Goal: Task Accomplishment & Management: Complete application form

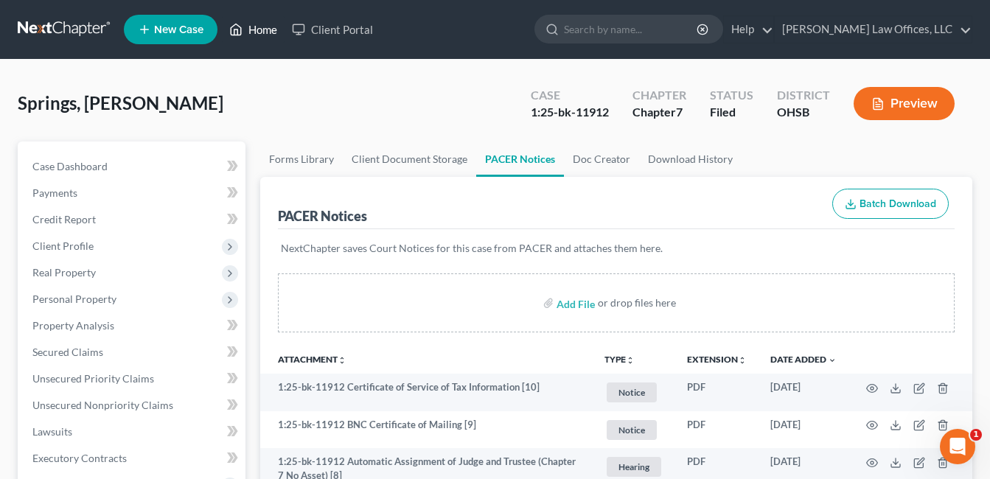
click at [258, 35] on link "Home" at bounding box center [253, 29] width 63 height 27
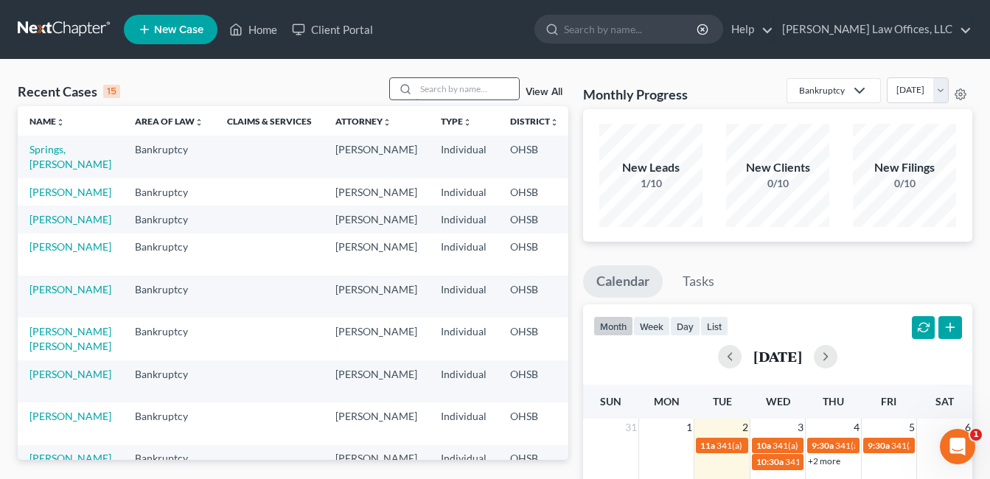
click at [467, 88] on input "search" at bounding box center [467, 88] width 103 height 21
type input "[PERSON_NAME]"
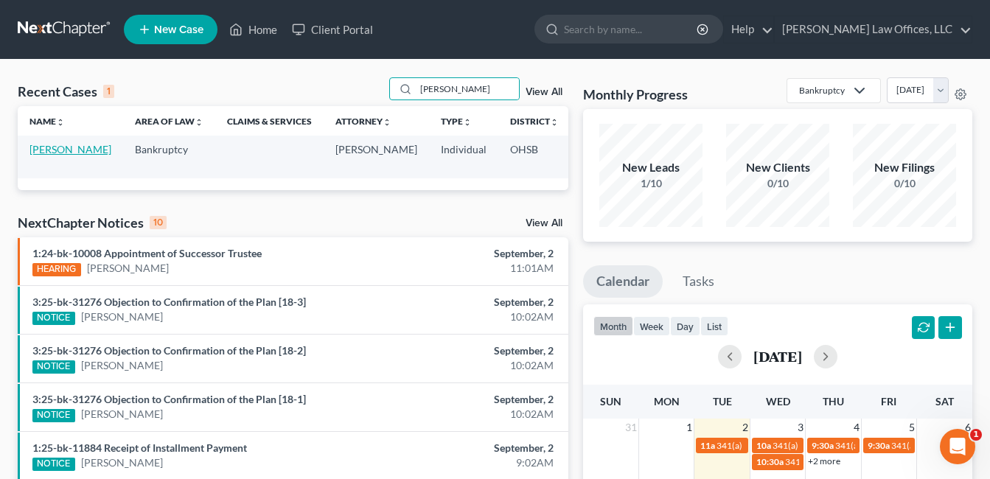
click at [47, 156] on link "[PERSON_NAME]" at bounding box center [70, 149] width 82 height 13
select select "4"
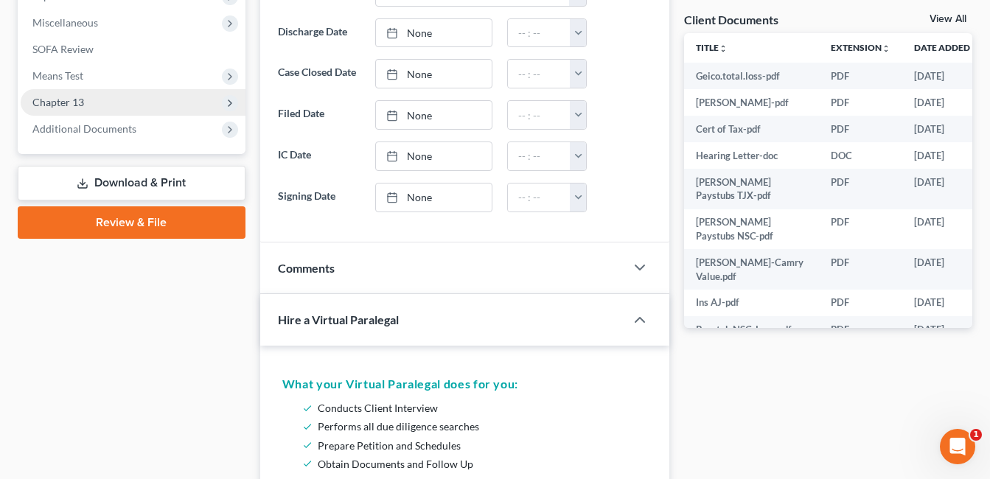
scroll to position [516, 0]
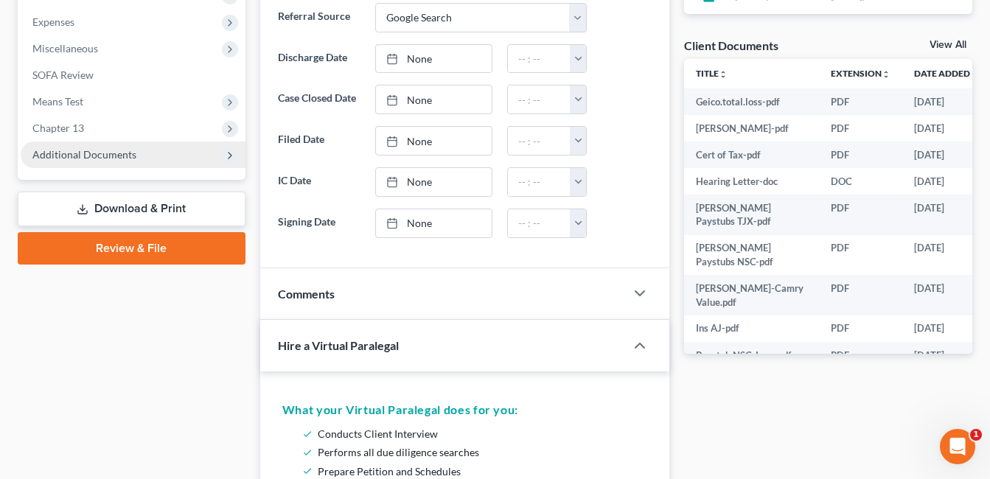
click at [121, 158] on span "Additional Documents" at bounding box center [84, 154] width 104 height 13
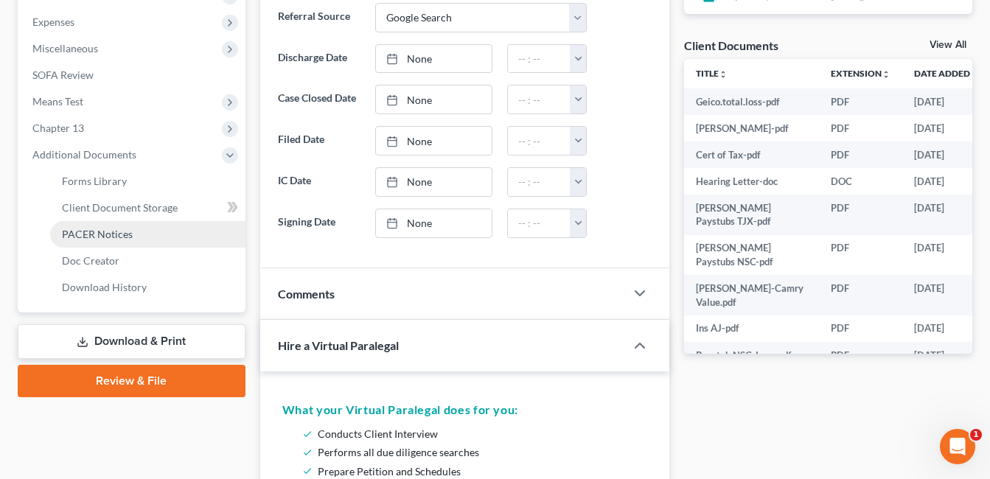
click at [142, 229] on link "PACER Notices" at bounding box center [147, 234] width 195 height 27
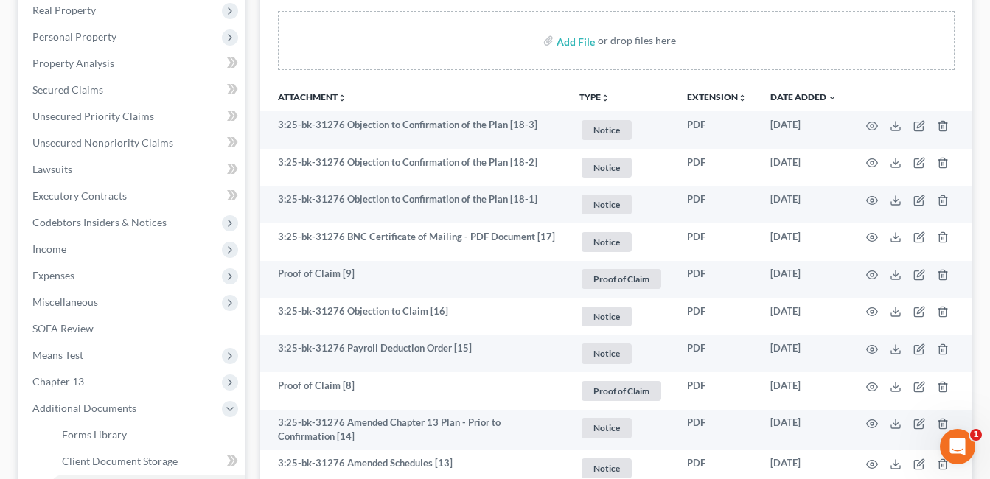
scroll to position [295, 0]
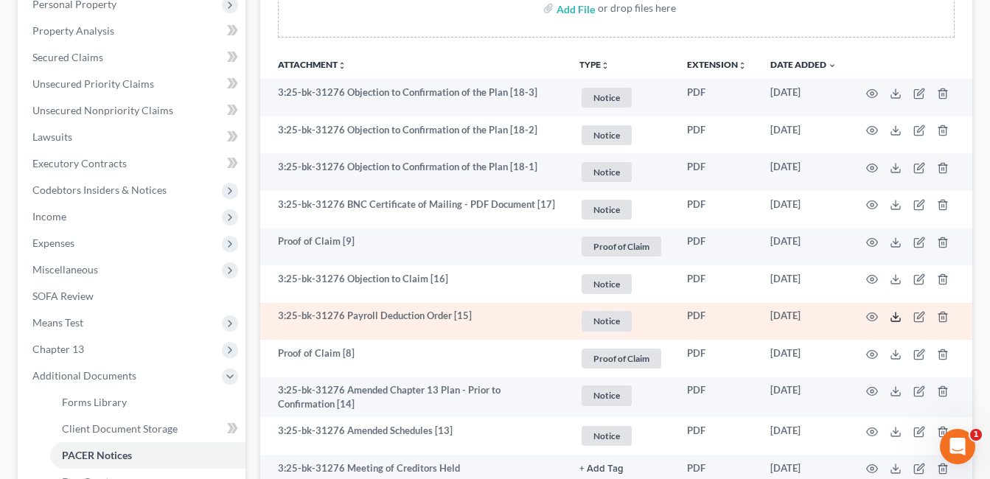
click at [897, 317] on polyline at bounding box center [896, 317] width 5 height 2
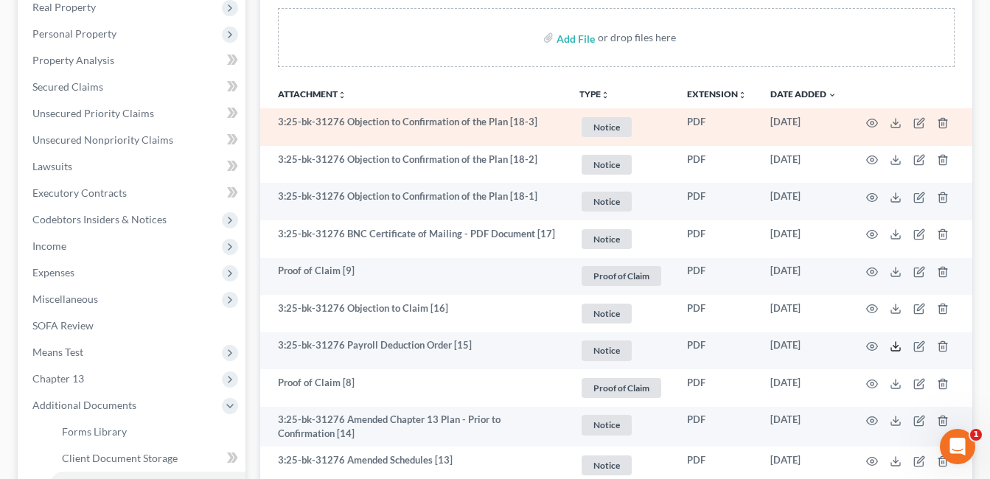
scroll to position [0, 0]
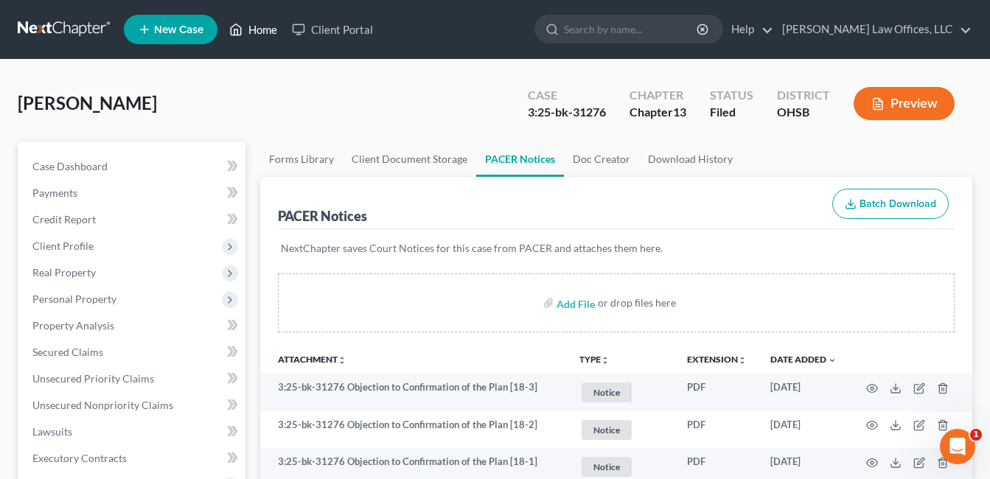
click at [255, 35] on link "Home" at bounding box center [253, 29] width 63 height 27
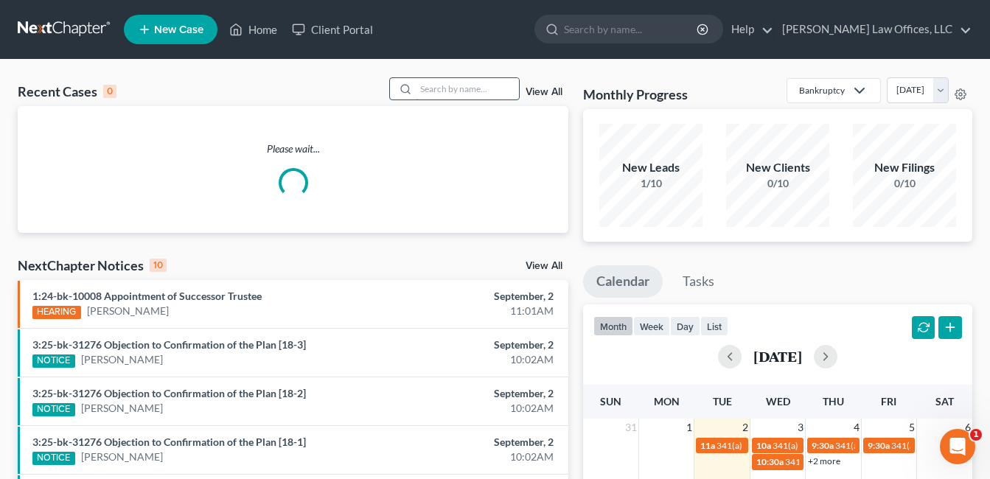
click at [442, 93] on input "search" at bounding box center [467, 88] width 103 height 21
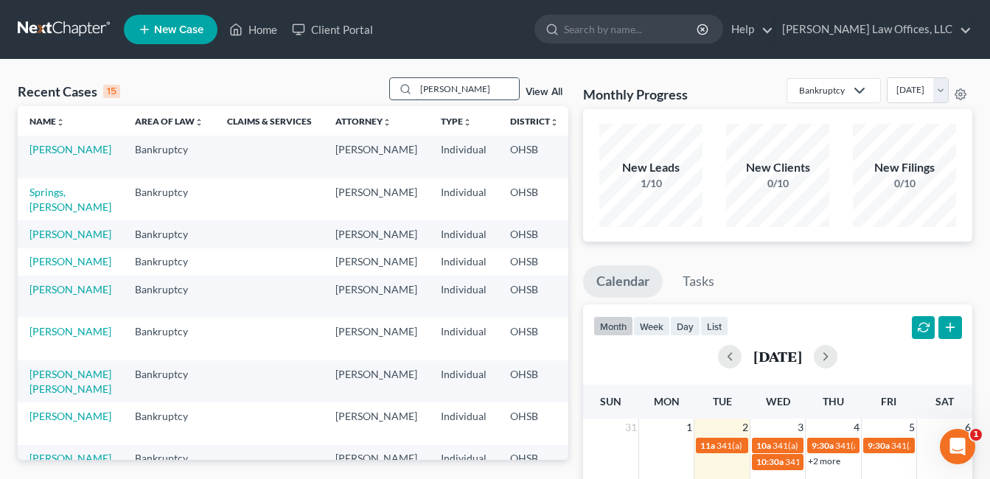
type input "[PERSON_NAME]"
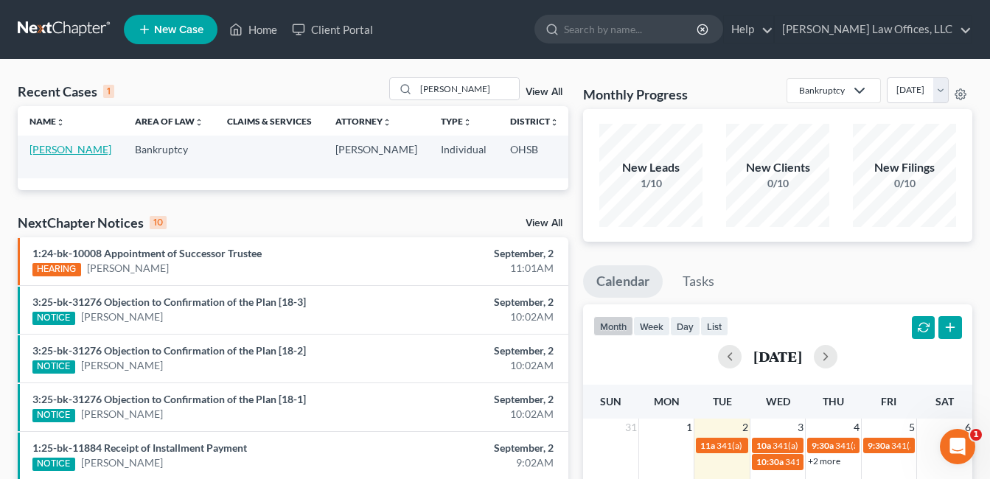
click at [36, 156] on link "[PERSON_NAME]" at bounding box center [70, 149] width 82 height 13
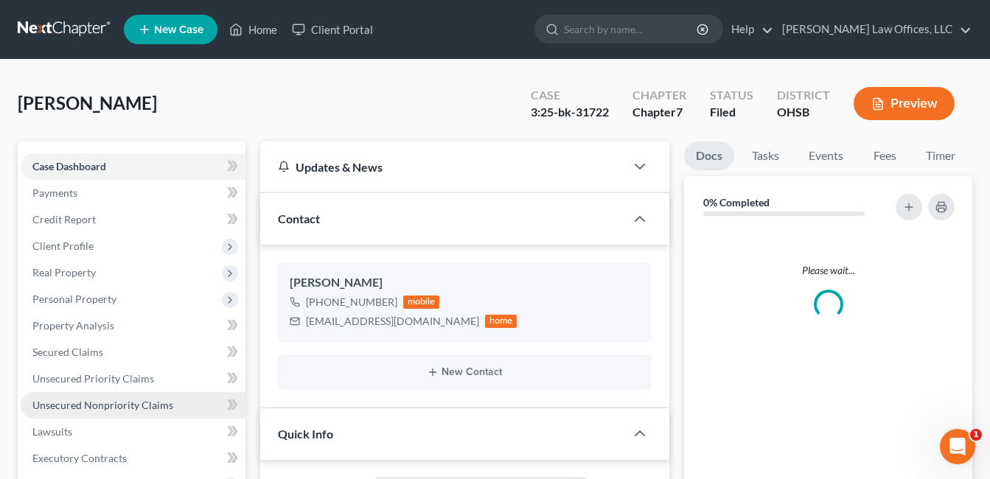
click at [86, 399] on span "Unsecured Nonpriority Claims" at bounding box center [102, 405] width 141 height 13
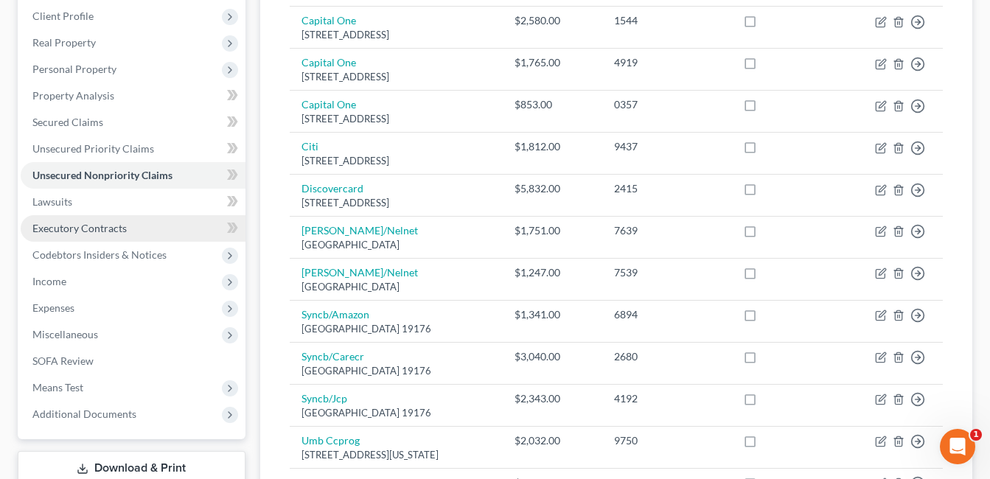
scroll to position [221, 0]
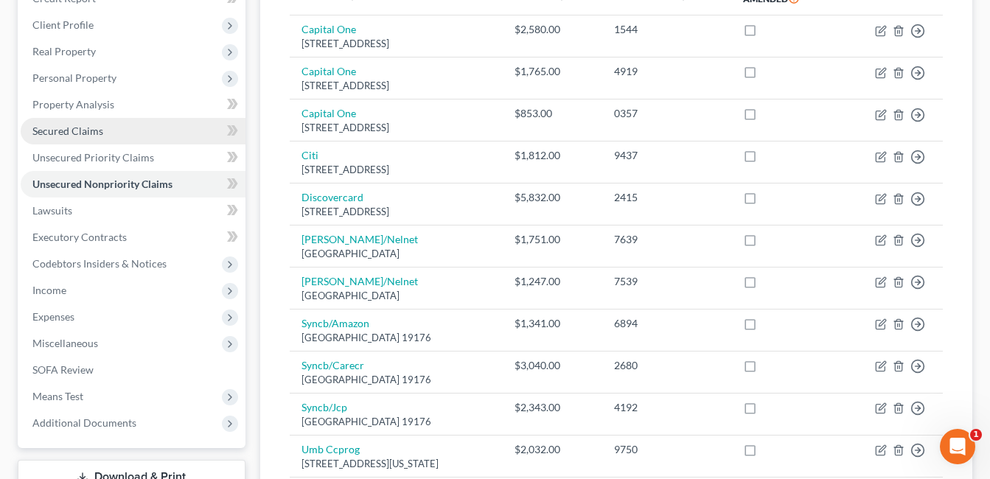
click at [100, 135] on span "Secured Claims" at bounding box center [67, 131] width 71 height 13
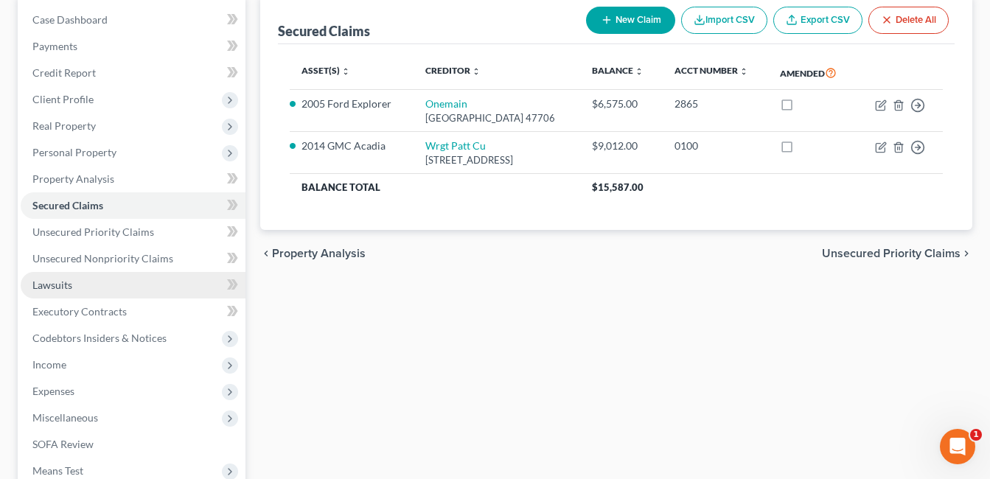
scroll to position [147, 0]
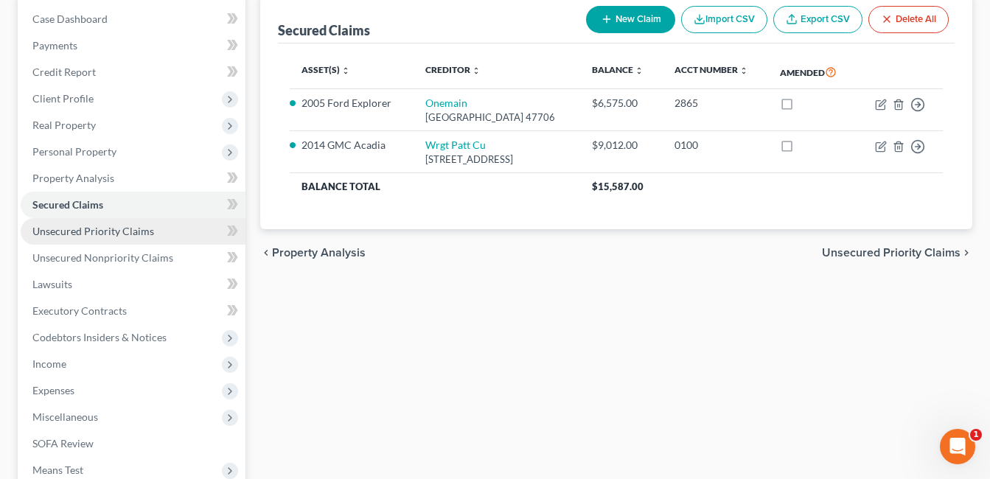
click at [120, 236] on span "Unsecured Priority Claims" at bounding box center [93, 231] width 122 height 13
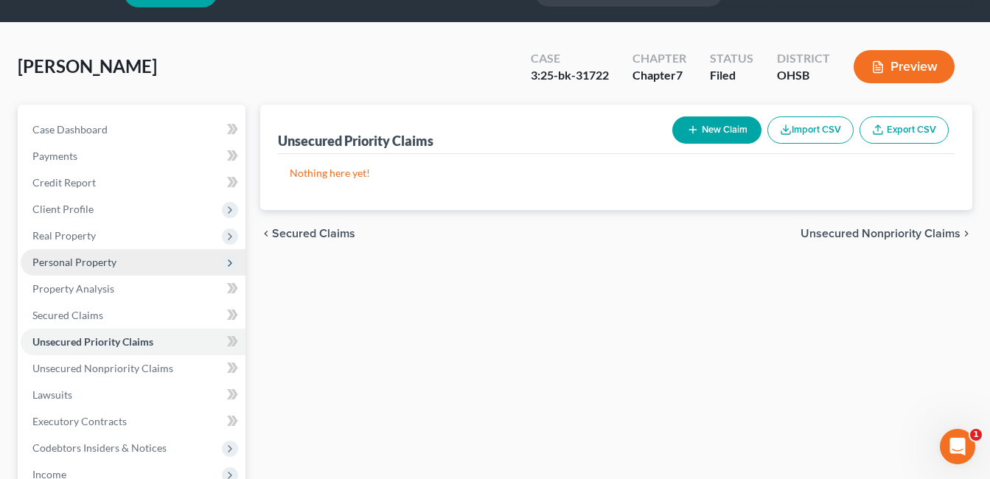
scroll to position [74, 0]
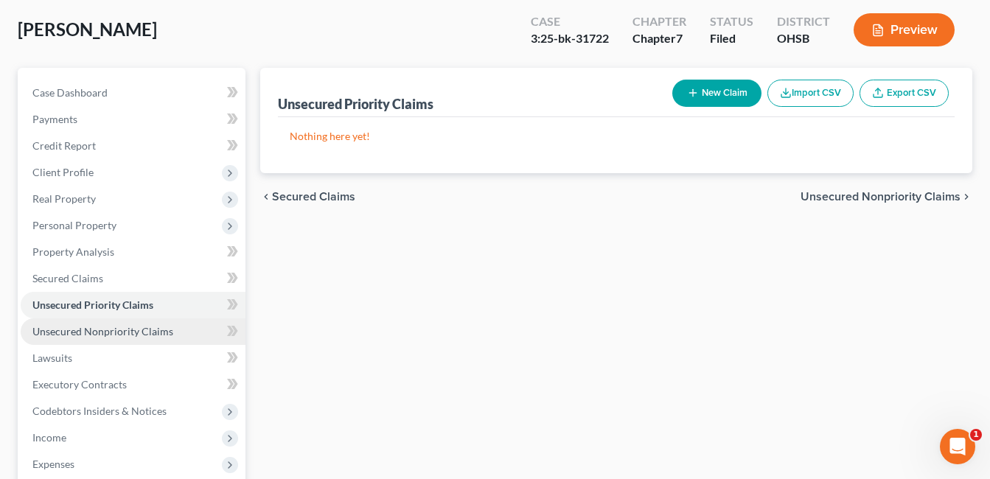
click at [125, 331] on span "Unsecured Nonpriority Claims" at bounding box center [102, 331] width 141 height 13
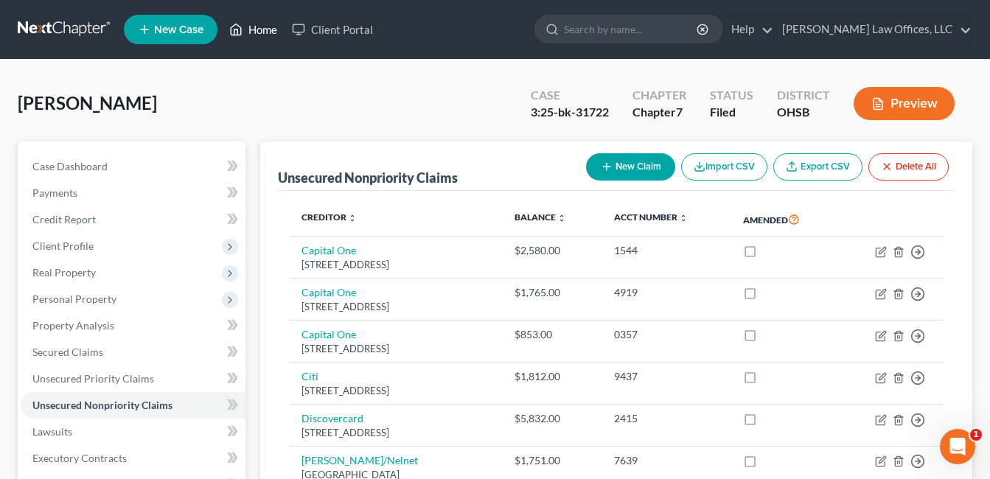
click at [262, 31] on link "Home" at bounding box center [253, 29] width 63 height 27
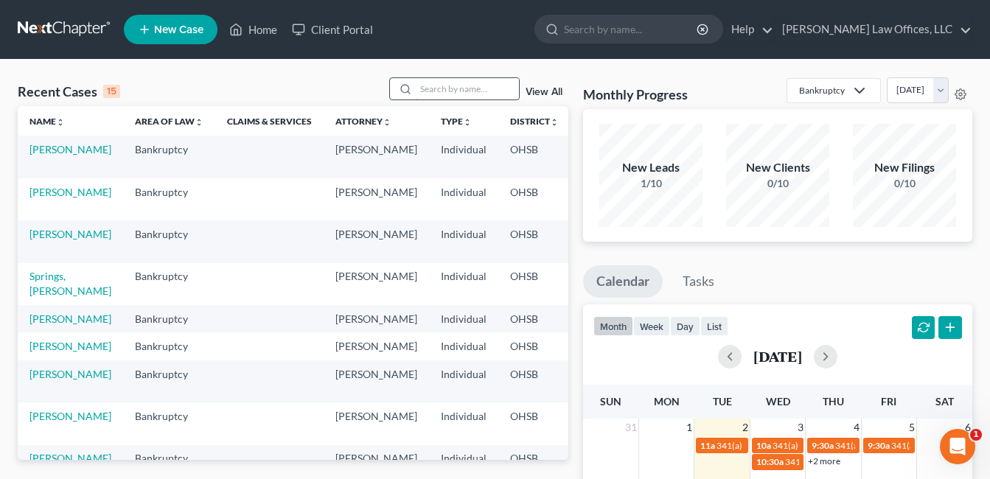
click at [447, 91] on input "search" at bounding box center [467, 88] width 103 height 21
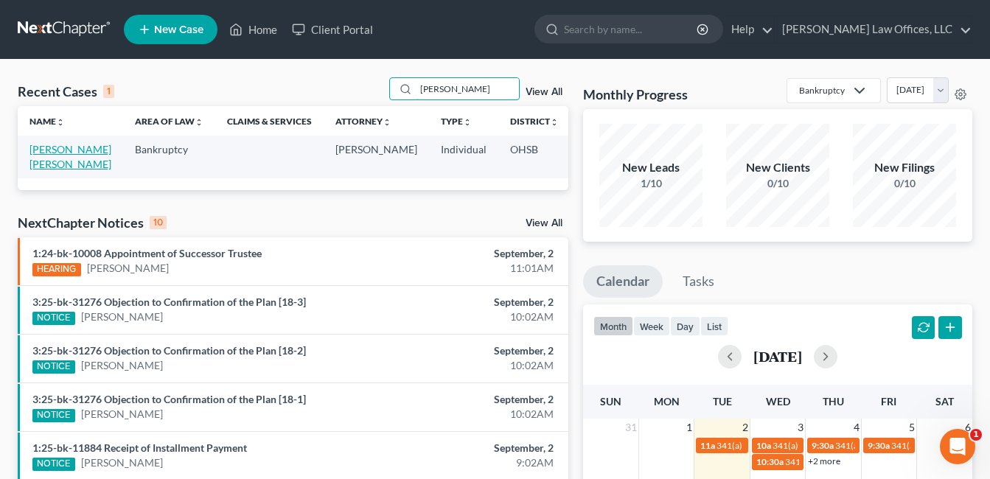
type input "[PERSON_NAME]"
click at [63, 164] on link "[PERSON_NAME] [PERSON_NAME]" at bounding box center [70, 156] width 82 height 27
select select "4"
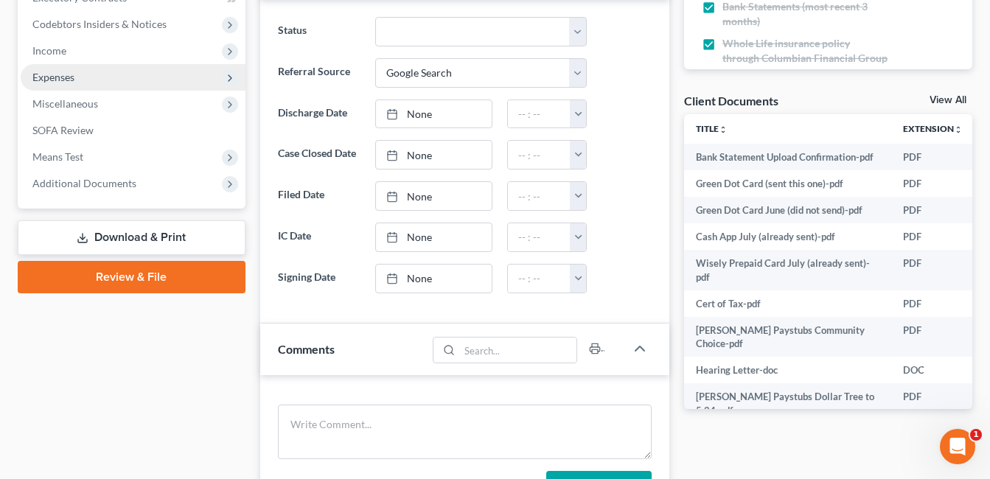
scroll to position [442, 0]
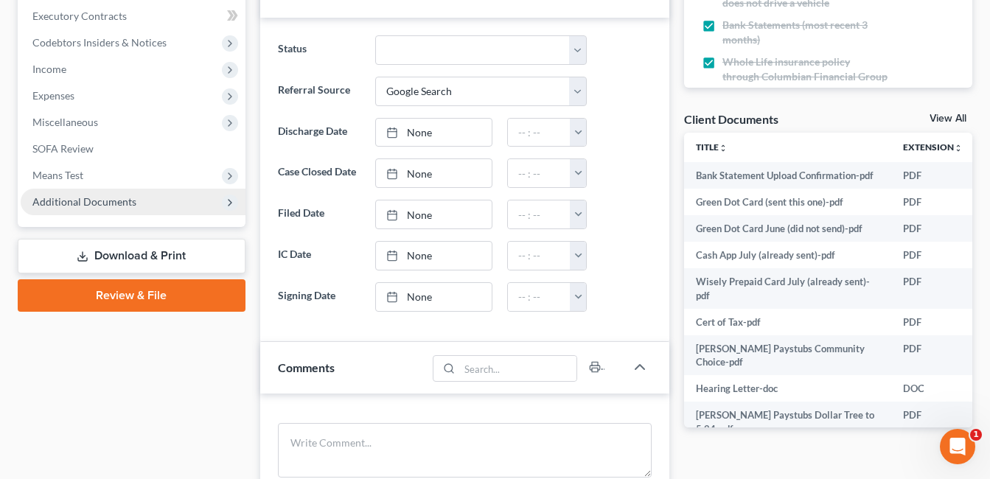
click at [108, 206] on span "Additional Documents" at bounding box center [84, 201] width 104 height 13
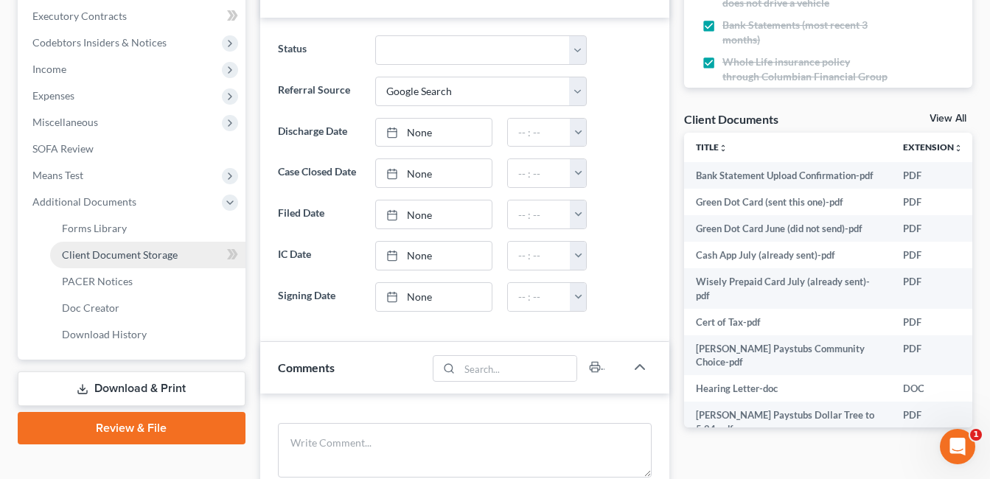
click at [176, 255] on link "Client Document Storage" at bounding box center [147, 255] width 195 height 27
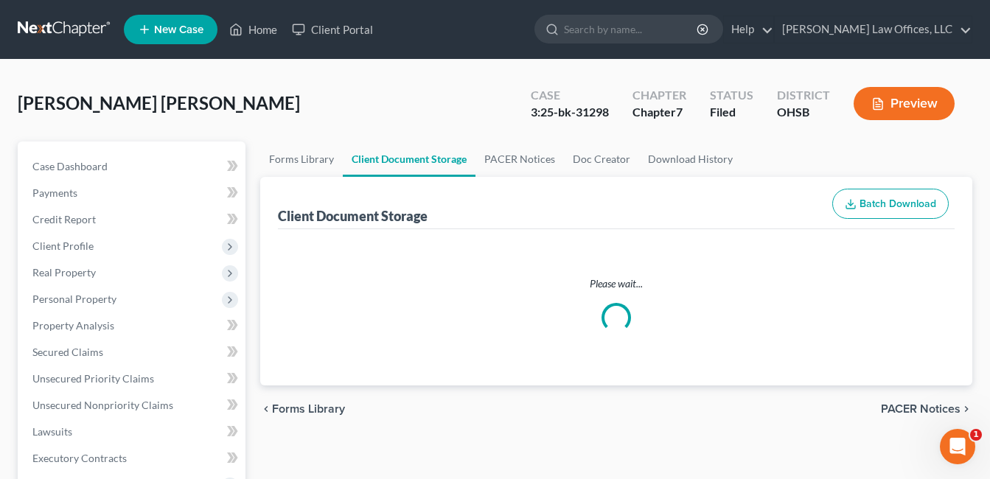
select select "7"
select select "37"
select select "52"
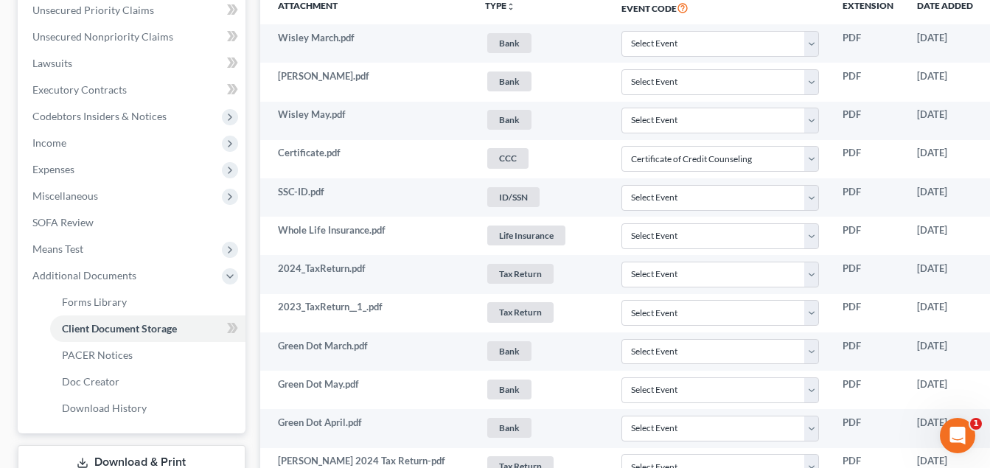
scroll to position [369, 120]
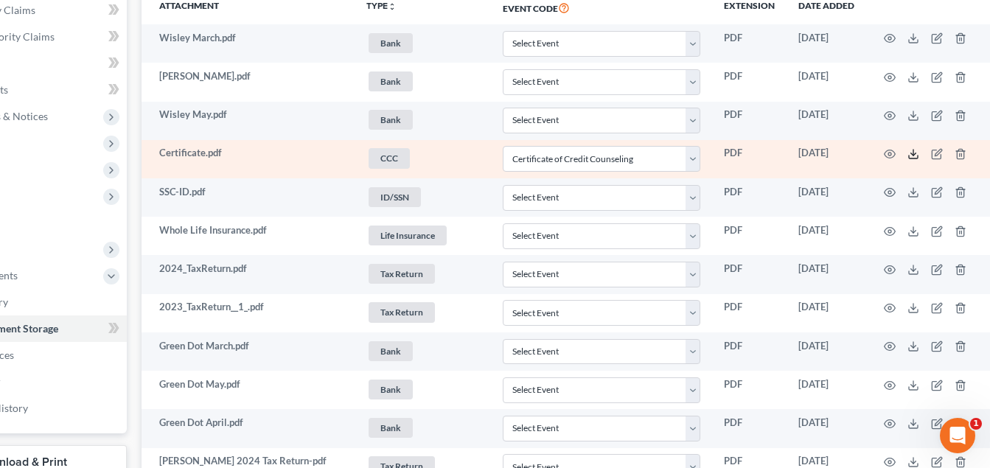
click at [912, 155] on polyline at bounding box center [913, 154] width 5 height 2
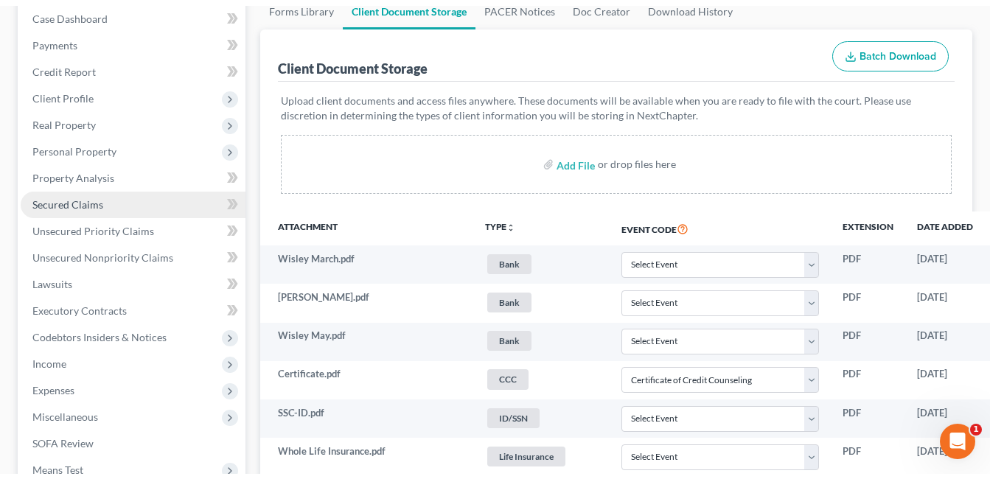
scroll to position [0, 0]
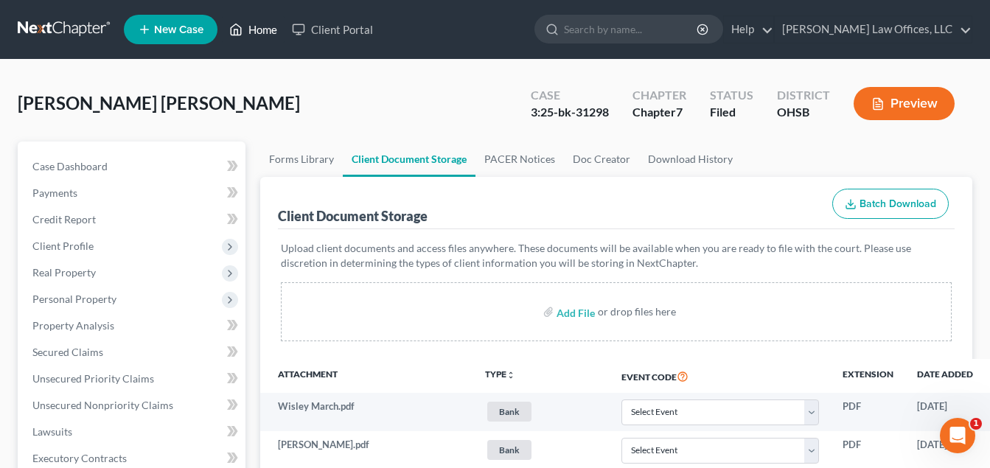
click at [254, 30] on link "Home" at bounding box center [253, 29] width 63 height 27
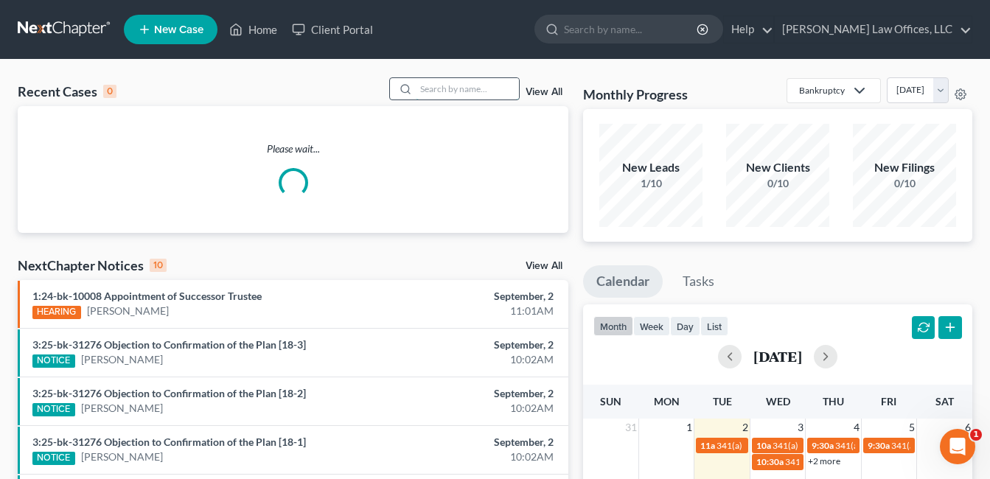
click at [418, 91] on input "search" at bounding box center [467, 88] width 103 height 21
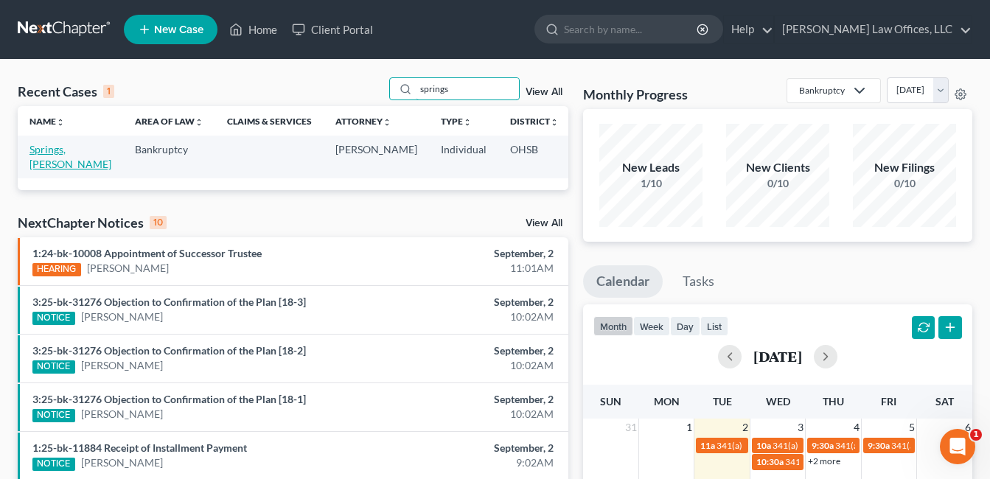
type input "springs"
click at [35, 167] on link "Springs, [PERSON_NAME]" at bounding box center [70, 156] width 82 height 27
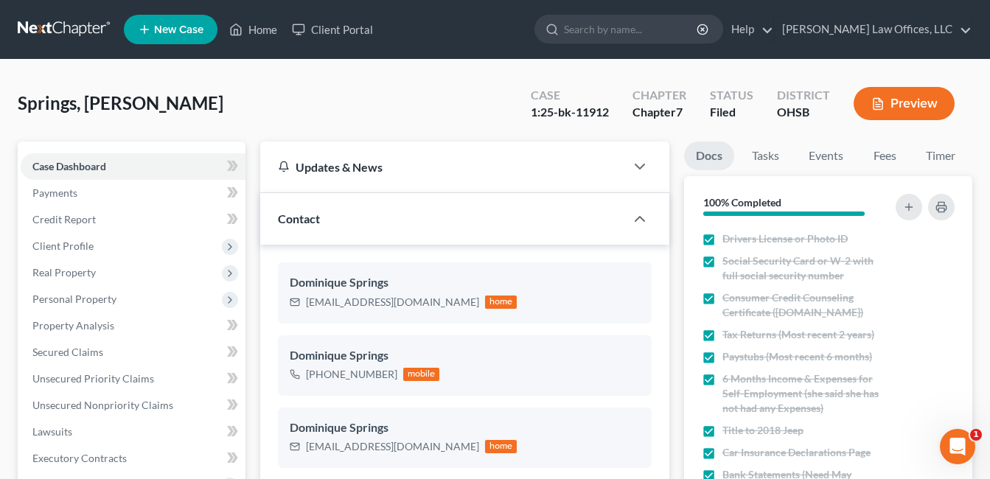
scroll to position [221, 0]
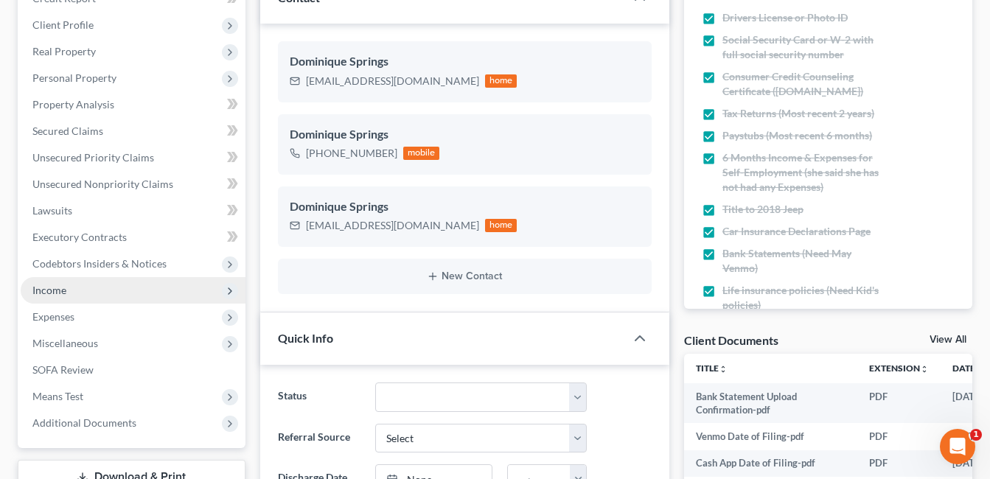
click at [90, 285] on span "Income" at bounding box center [133, 290] width 225 height 27
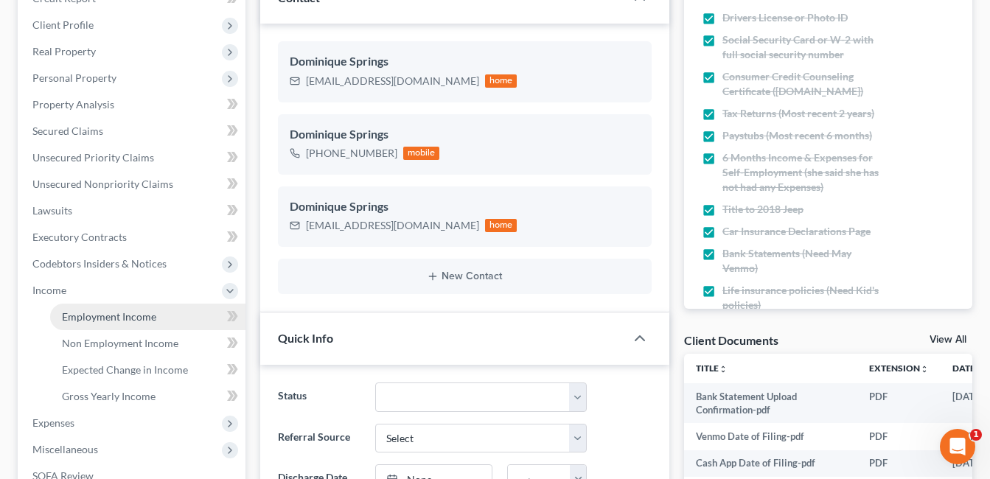
click at [126, 315] on span "Employment Income" at bounding box center [109, 316] width 94 height 13
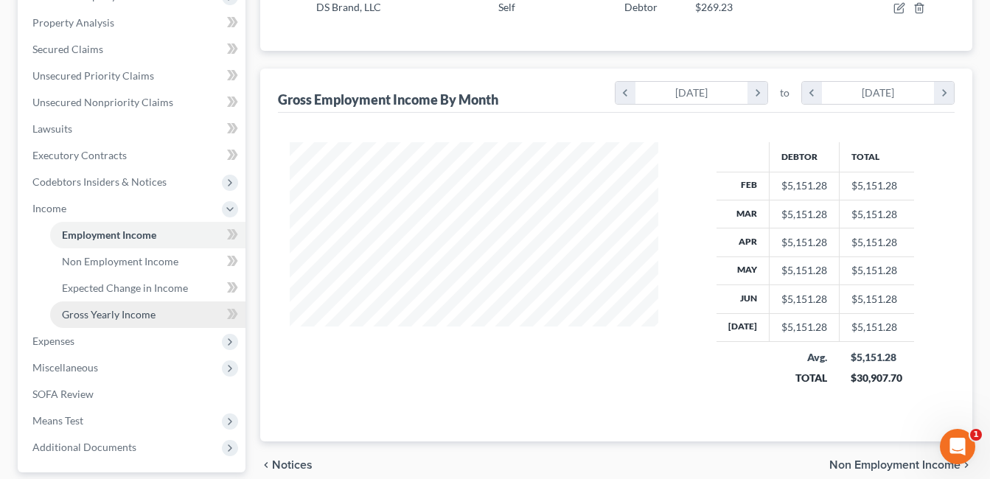
scroll to position [369, 0]
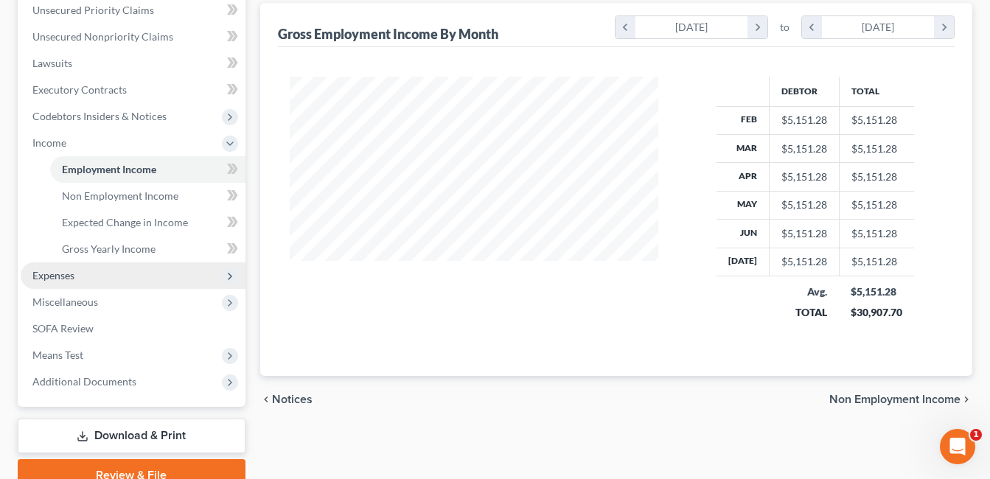
click at [75, 274] on span "Expenses" at bounding box center [133, 275] width 225 height 27
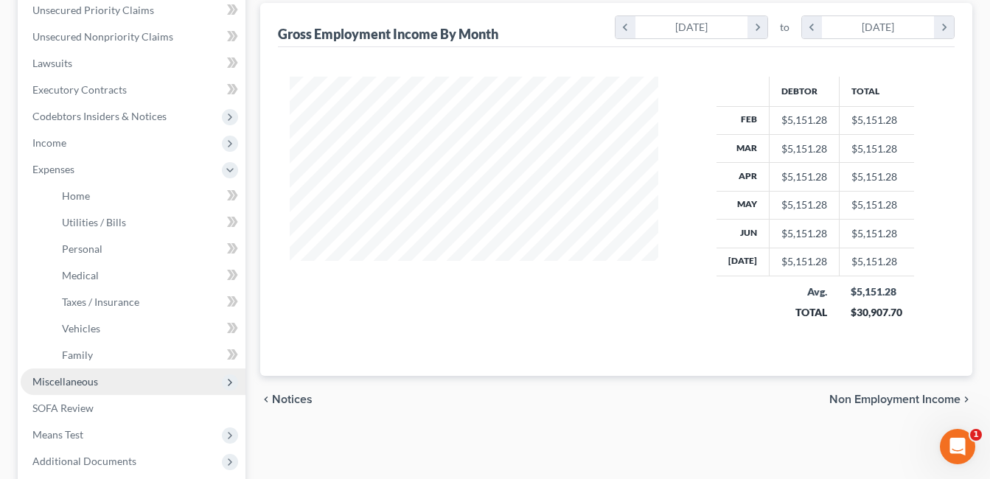
click at [79, 380] on span "Miscellaneous" at bounding box center [65, 381] width 66 height 13
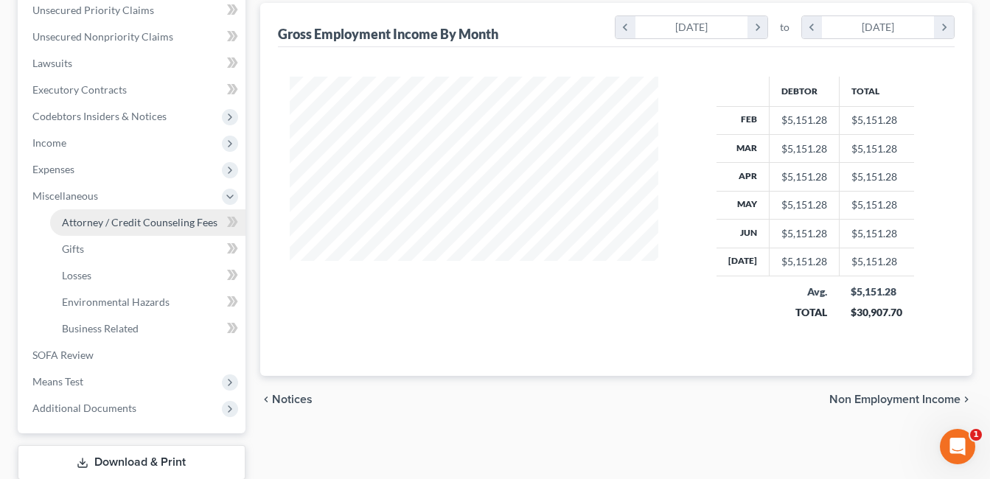
click at [80, 216] on span "Attorney / Credit Counseling Fees" at bounding box center [140, 222] width 156 height 13
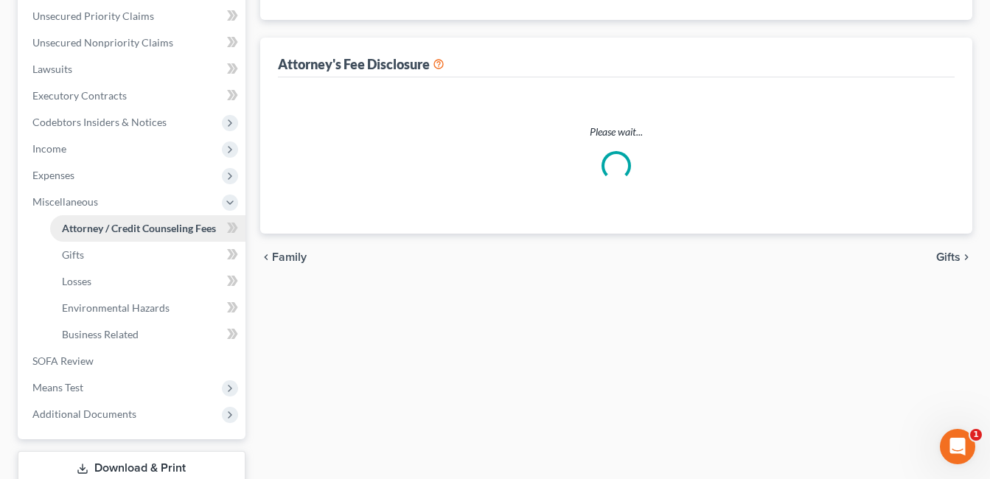
select select "1"
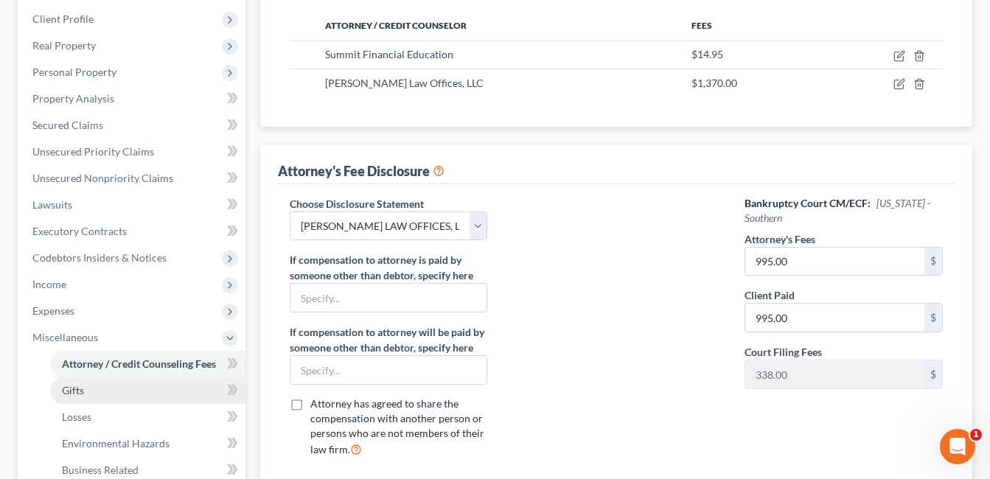
scroll to position [295, 0]
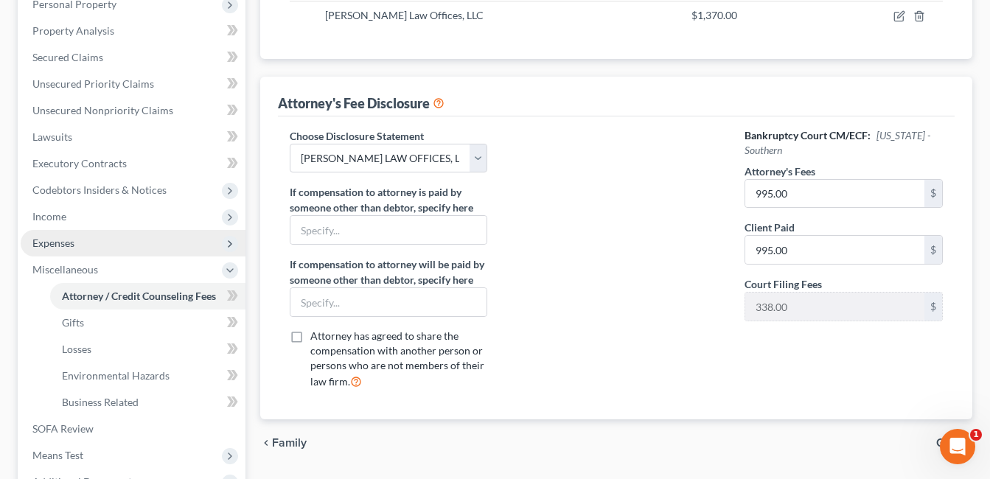
click at [89, 240] on span "Expenses" at bounding box center [133, 243] width 225 height 27
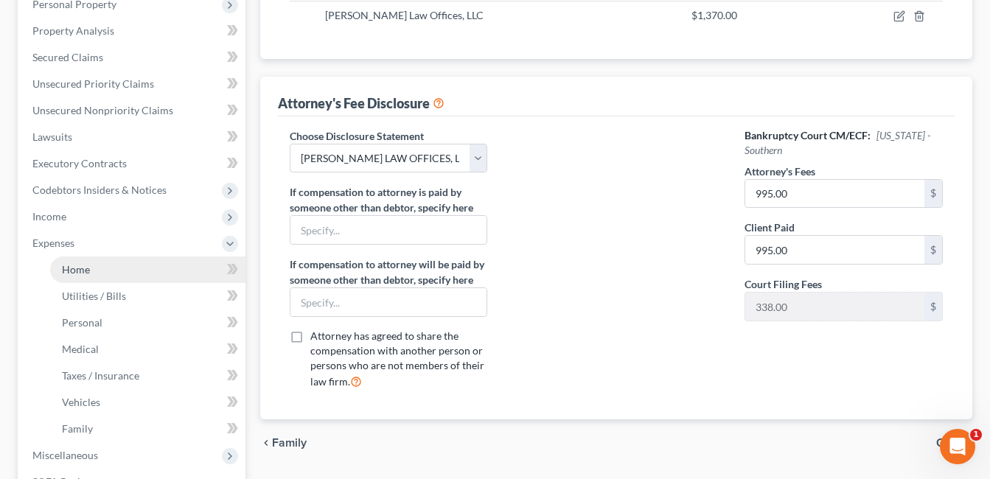
click at [101, 266] on link "Home" at bounding box center [147, 270] width 195 height 27
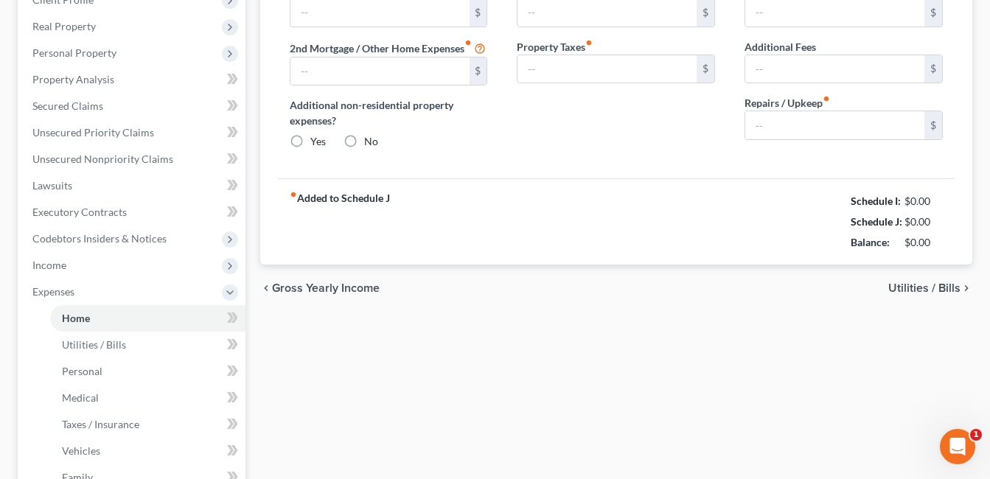
type input "1,732.00"
radio input "true"
type input "50.00"
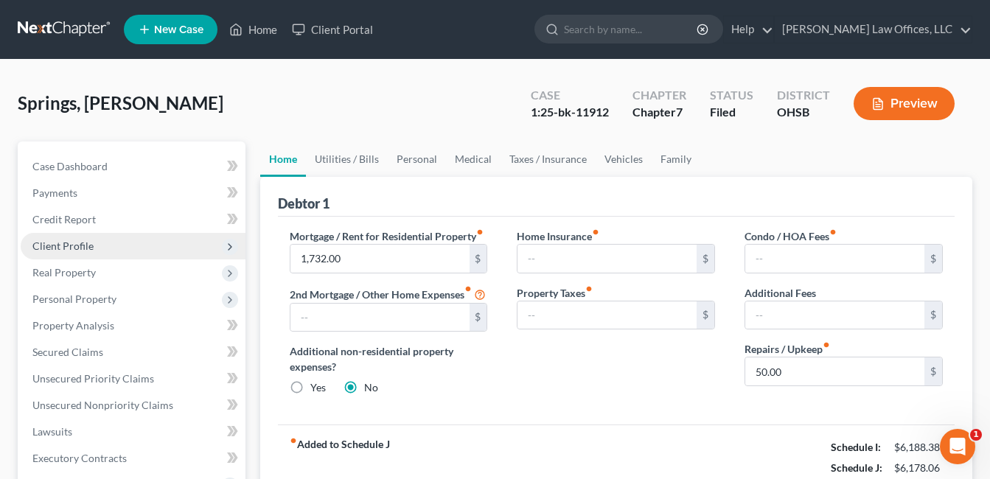
click at [77, 250] on span "Client Profile" at bounding box center [62, 246] width 61 height 13
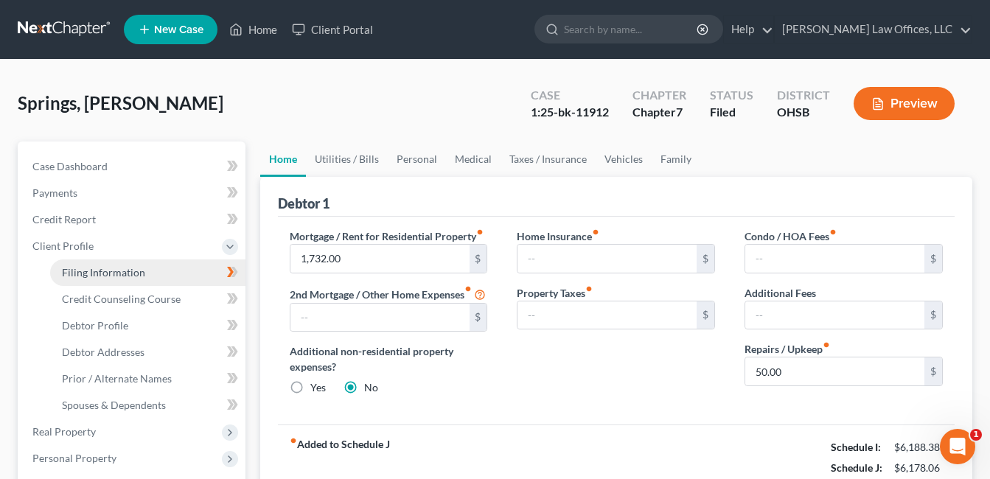
click at [138, 275] on span "Filing Information" at bounding box center [103, 272] width 83 height 13
select select "1"
select select "0"
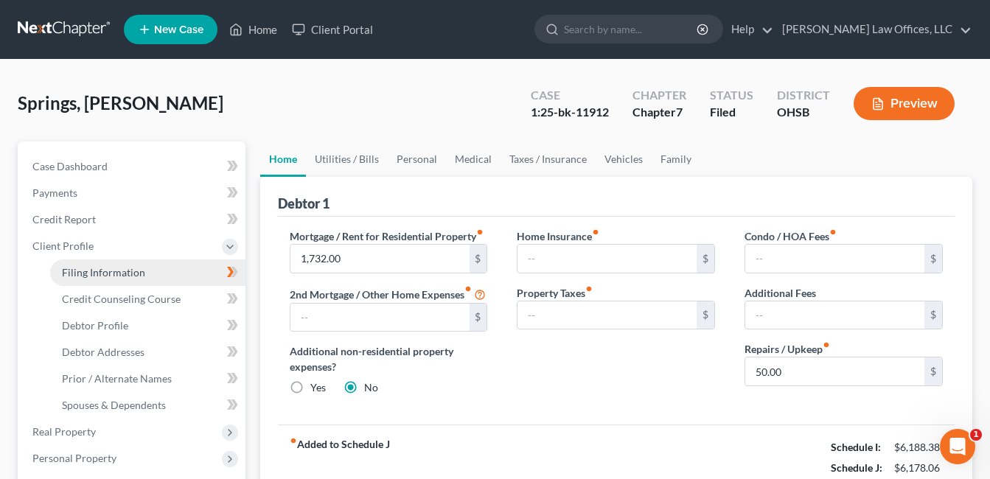
select select "36"
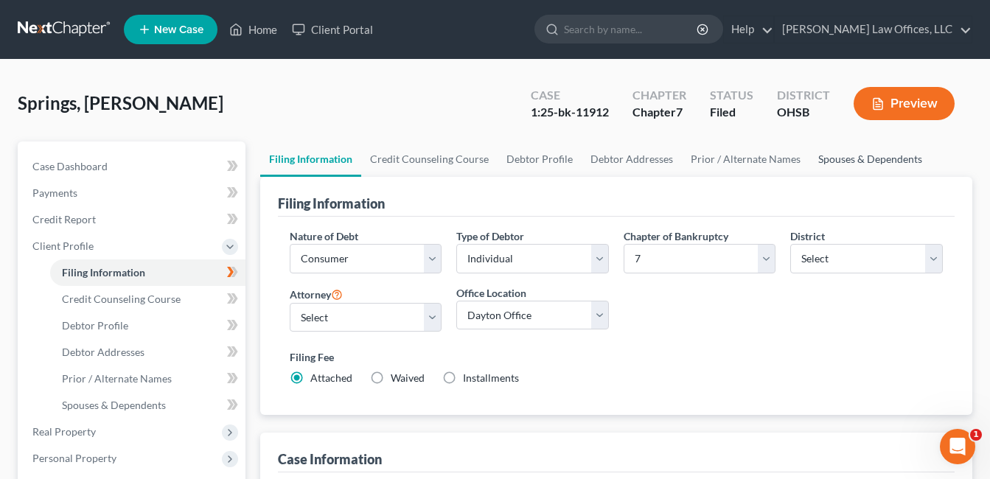
click at [824, 152] on link "Spouses & Dependents" at bounding box center [871, 159] width 122 height 35
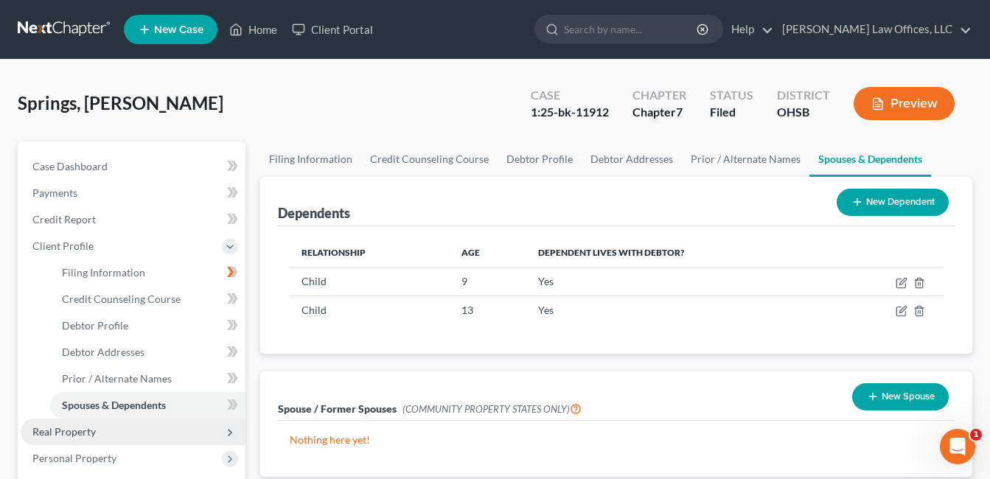
click at [50, 435] on span "Real Property" at bounding box center [63, 431] width 63 height 13
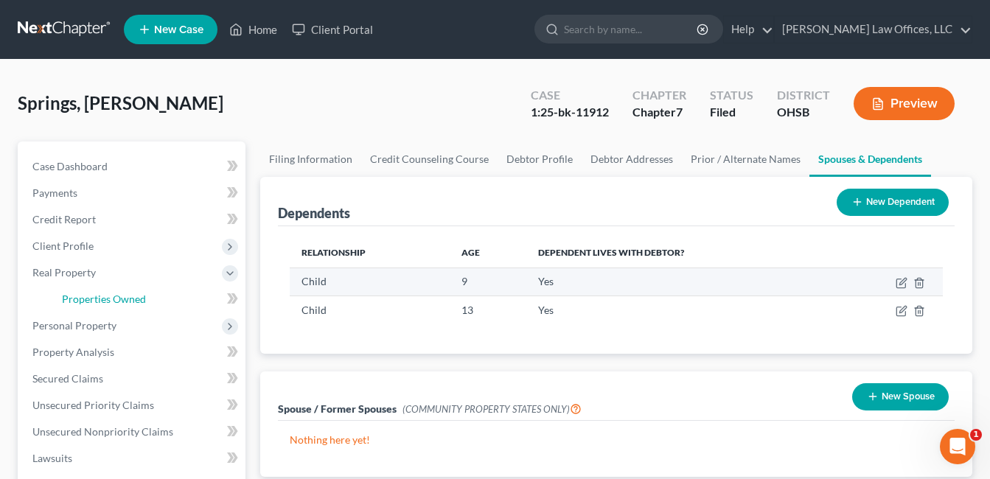
click at [145, 300] on link "Properties Owned" at bounding box center [147, 299] width 195 height 27
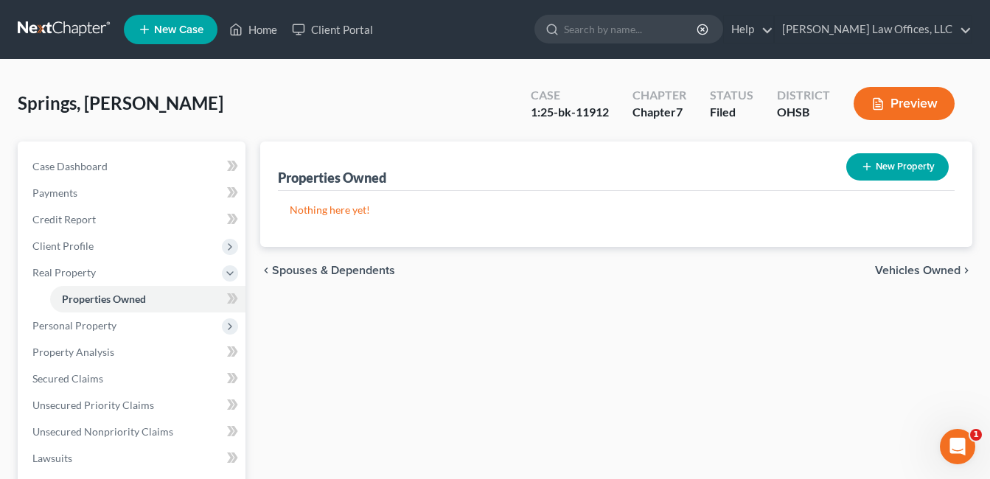
click at [411, 94] on div "Springs, [PERSON_NAME] Upgraded Case 1:25-bk-11912 Chapter Chapter 7 Status Fil…" at bounding box center [495, 109] width 955 height 64
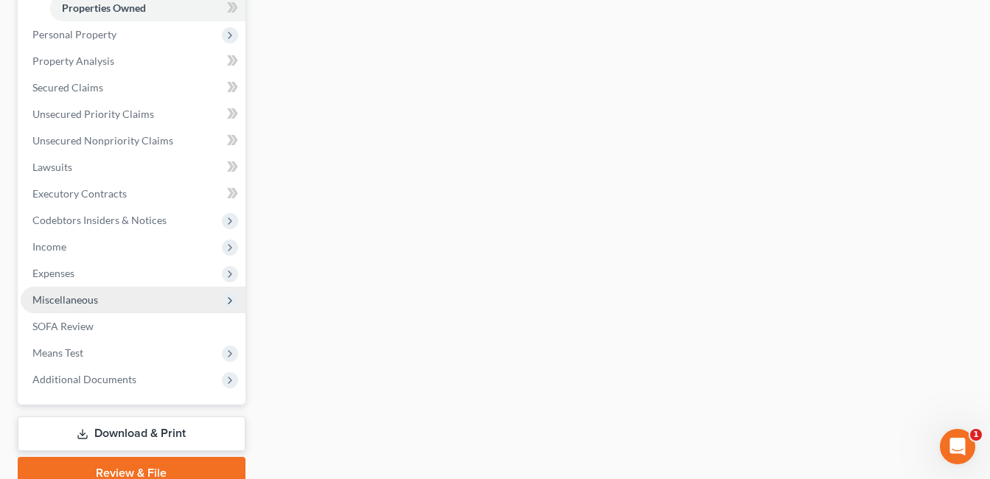
scroll to position [295, 0]
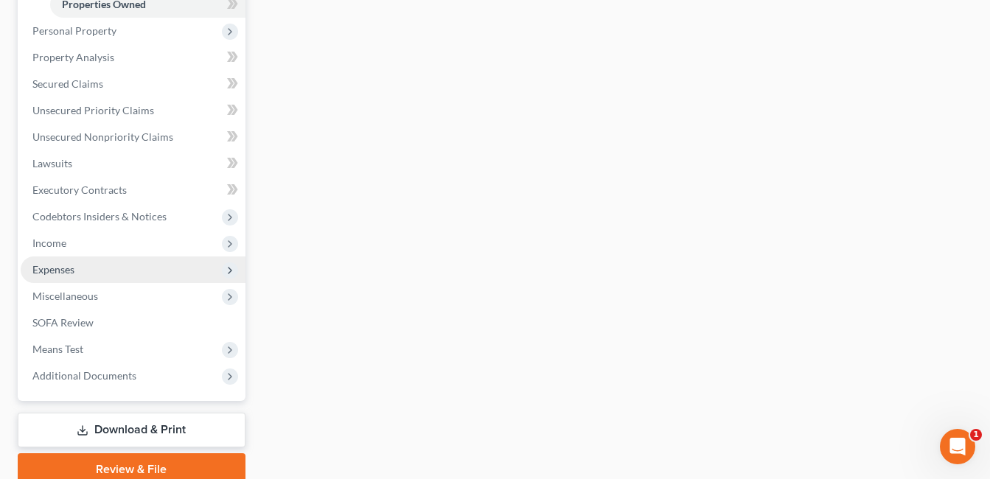
click at [114, 272] on span "Expenses" at bounding box center [133, 270] width 225 height 27
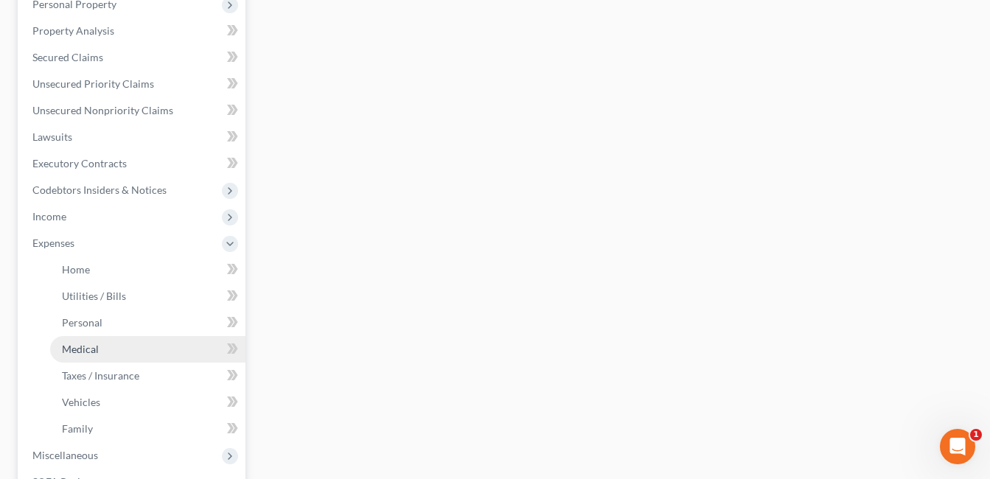
scroll to position [442, 0]
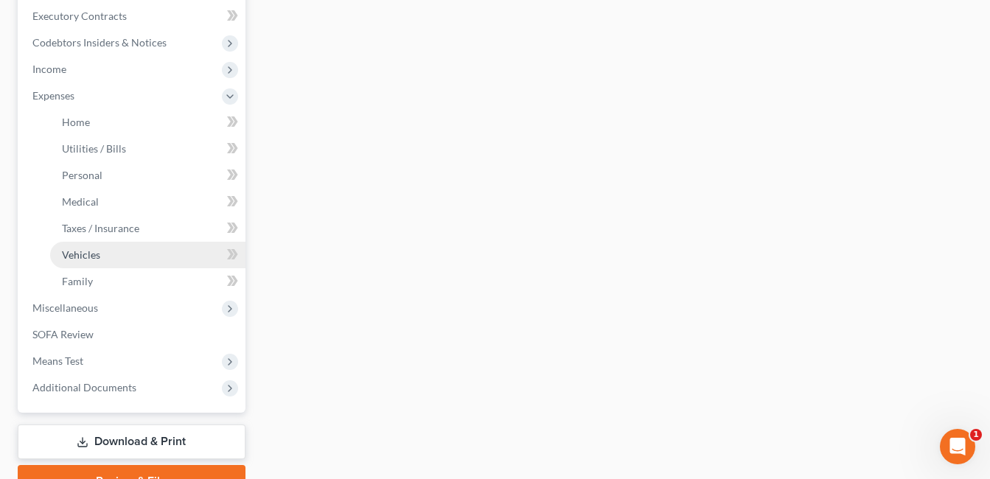
click at [125, 259] on link "Vehicles" at bounding box center [147, 255] width 195 height 27
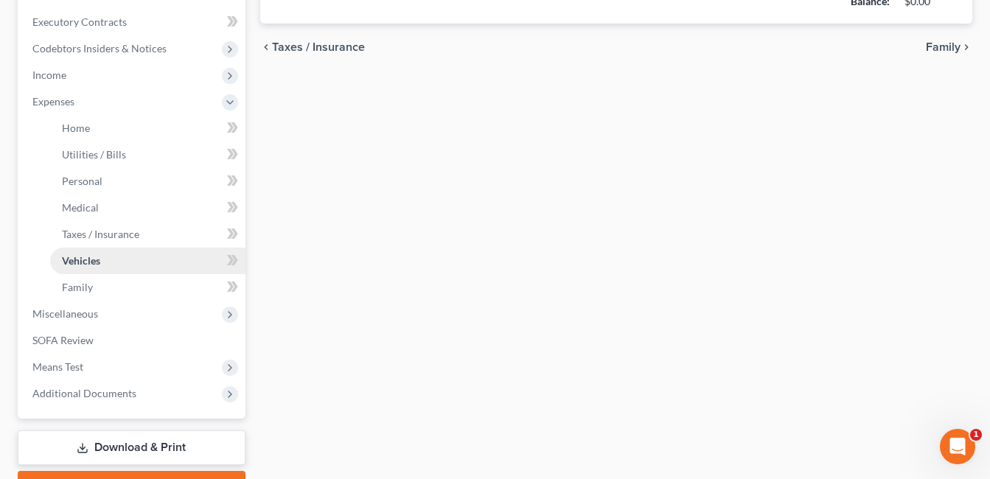
type input "187.00"
type input "350.00"
type input "75.00"
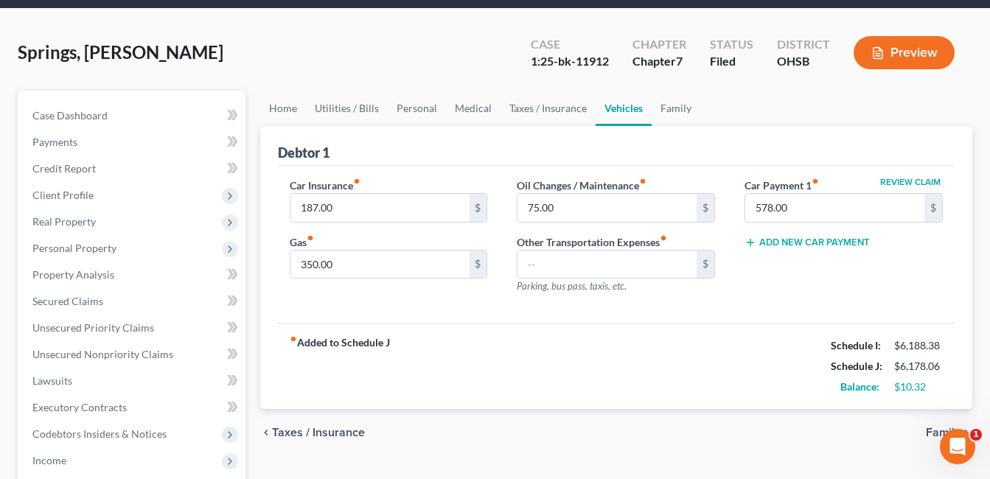
scroll to position [74, 0]
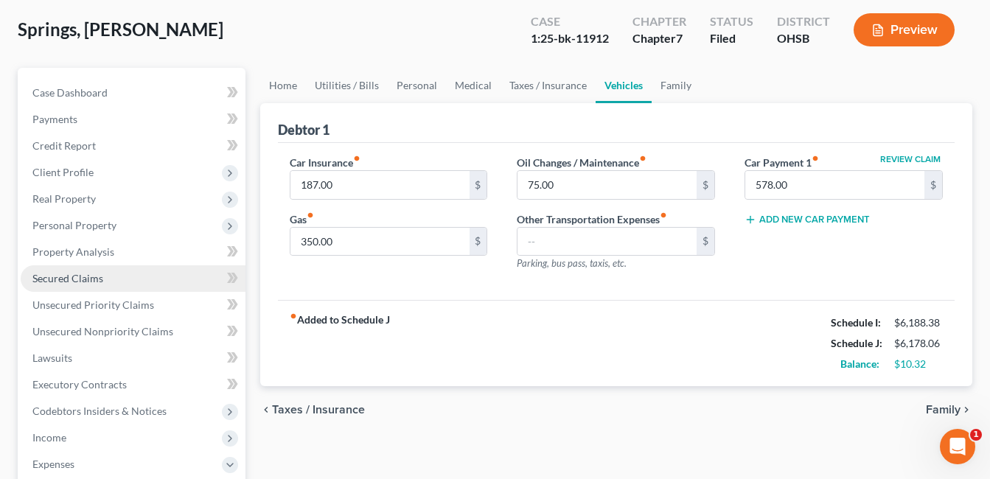
click at [107, 277] on link "Secured Claims" at bounding box center [133, 278] width 225 height 27
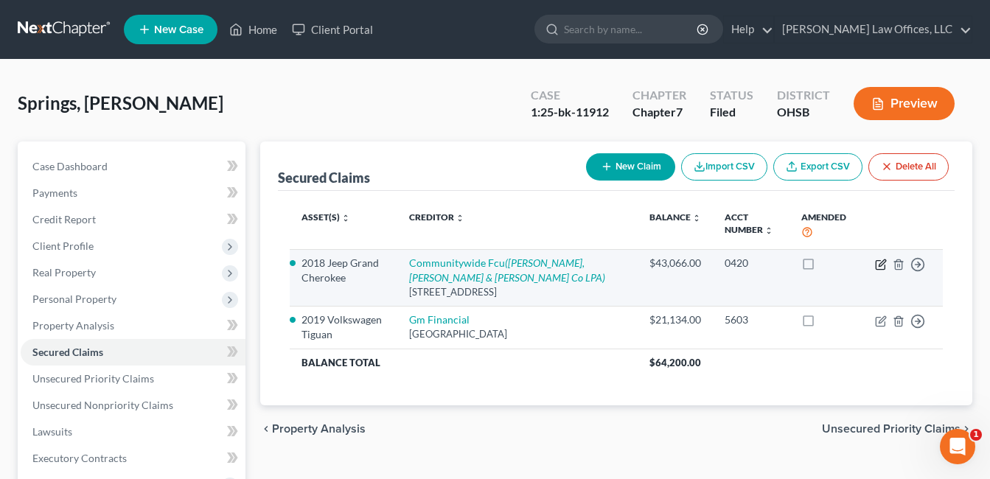
click at [881, 268] on icon "button" at bounding box center [881, 265] width 12 height 12
select select "15"
select select "9"
select select "0"
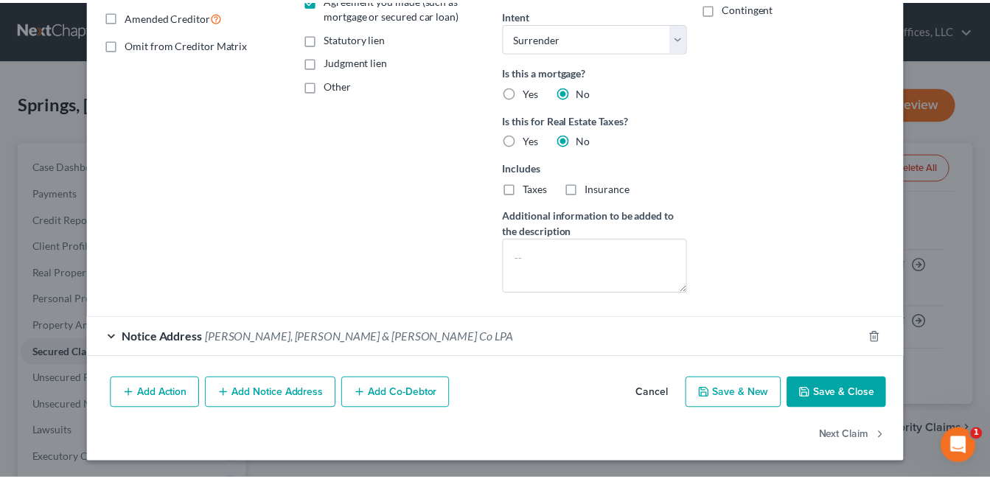
scroll to position [309, 0]
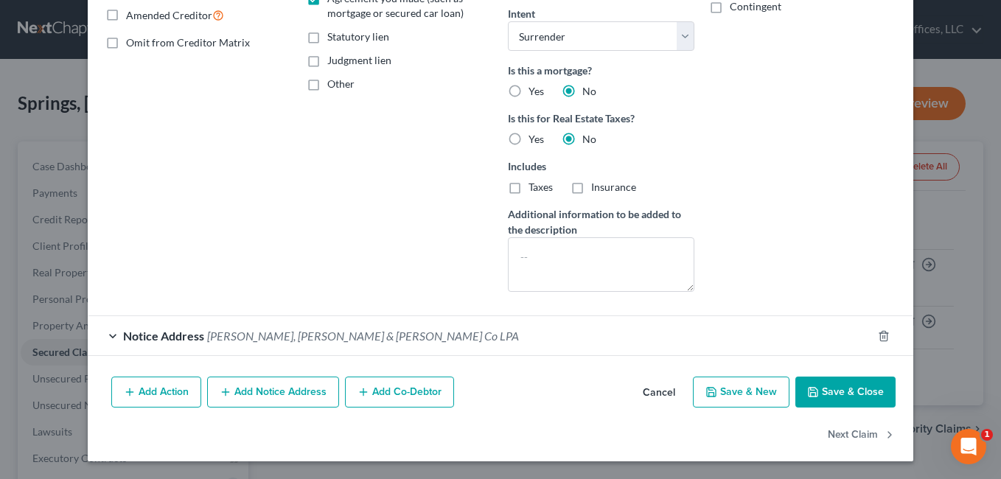
click at [832, 392] on button "Save & Close" at bounding box center [846, 392] width 100 height 31
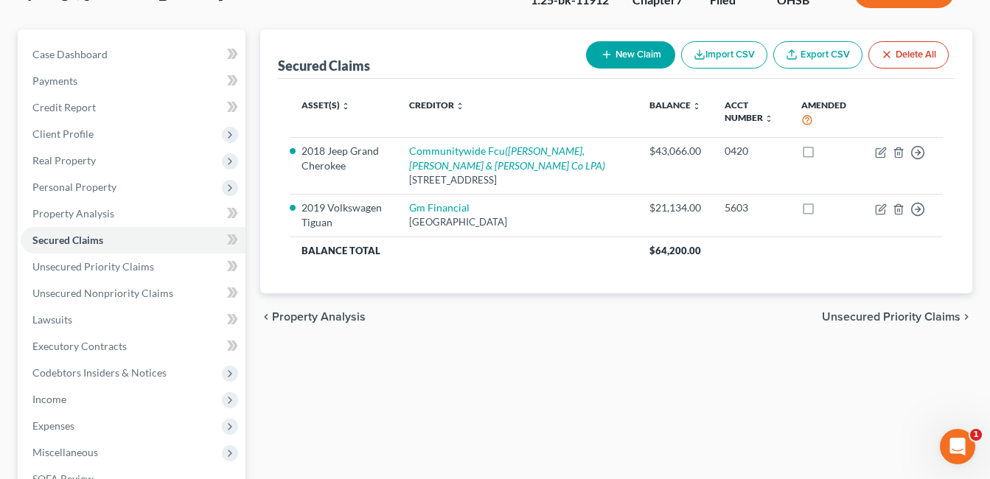
scroll to position [36, 0]
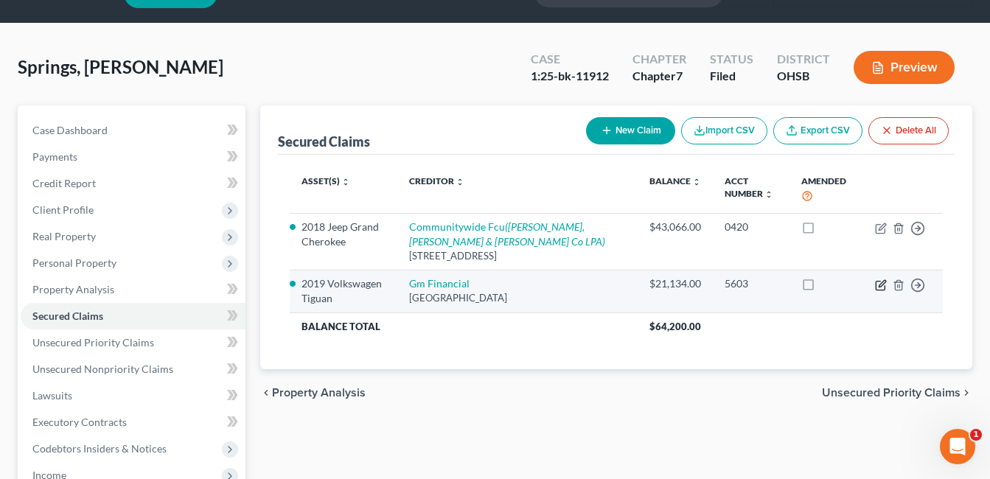
click at [877, 285] on icon "button" at bounding box center [880, 285] width 9 height 9
select select "45"
select select "2"
select select "0"
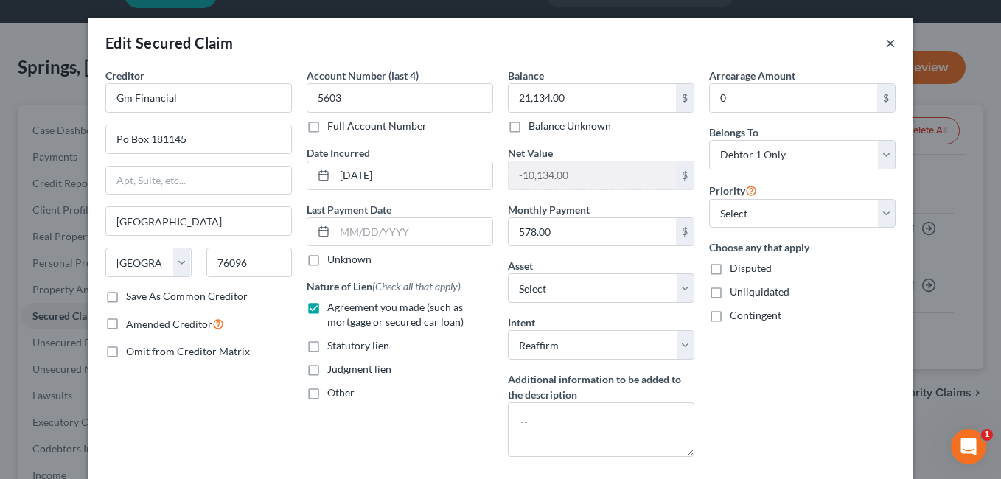
click at [886, 41] on button "×" at bounding box center [891, 43] width 10 height 18
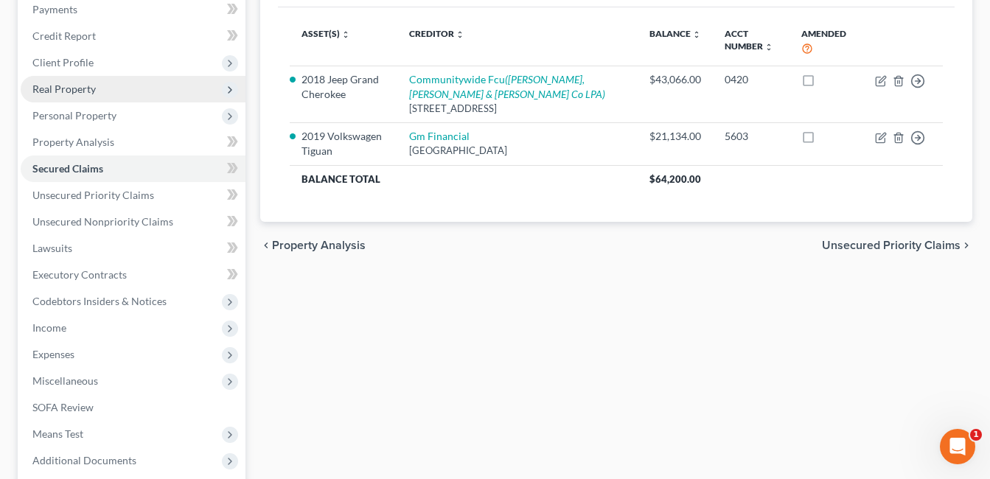
scroll to position [0, 0]
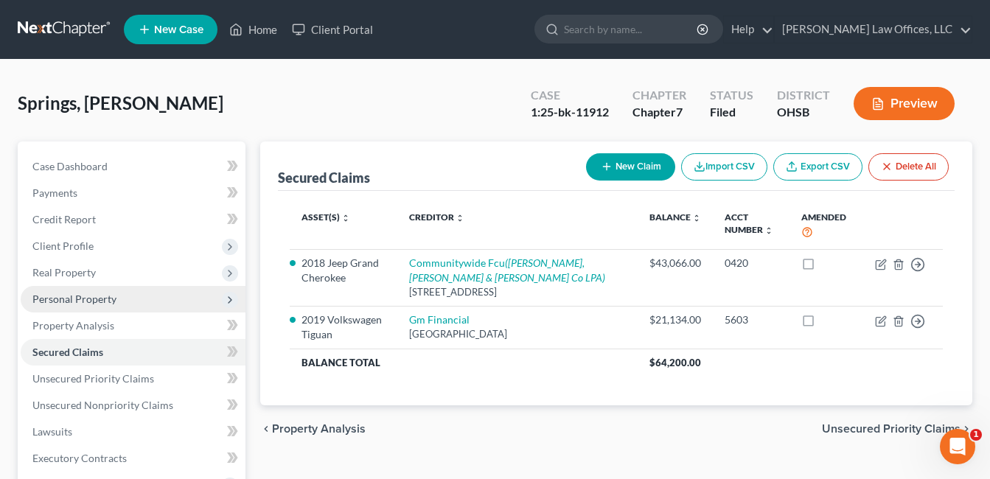
click at [105, 305] on span "Personal Property" at bounding box center [74, 299] width 84 height 13
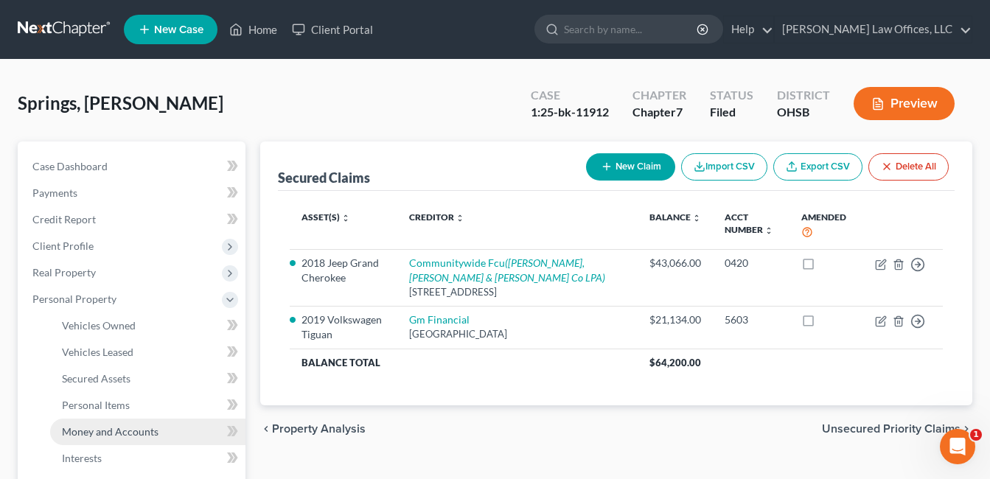
click at [132, 432] on span "Money and Accounts" at bounding box center [110, 431] width 97 height 13
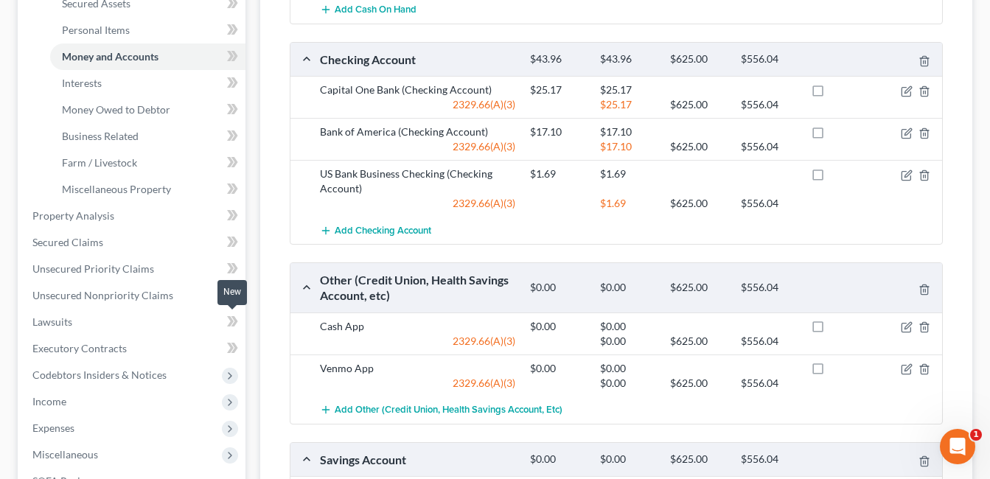
scroll to position [596, 0]
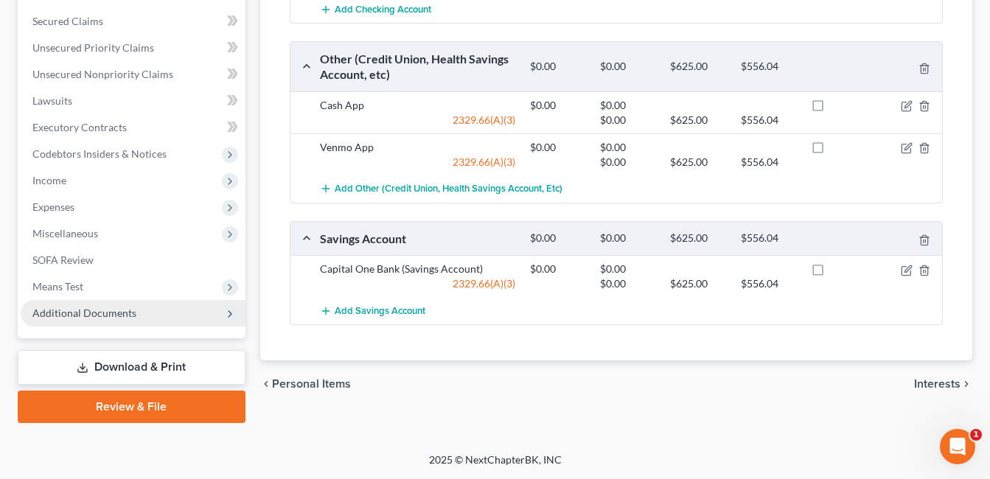
click at [91, 324] on span "Additional Documents" at bounding box center [133, 313] width 225 height 27
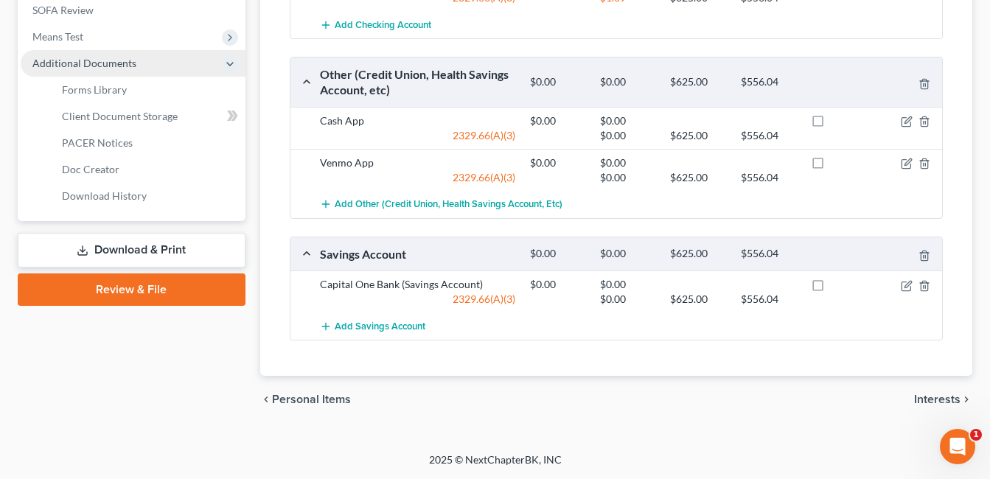
scroll to position [331, 0]
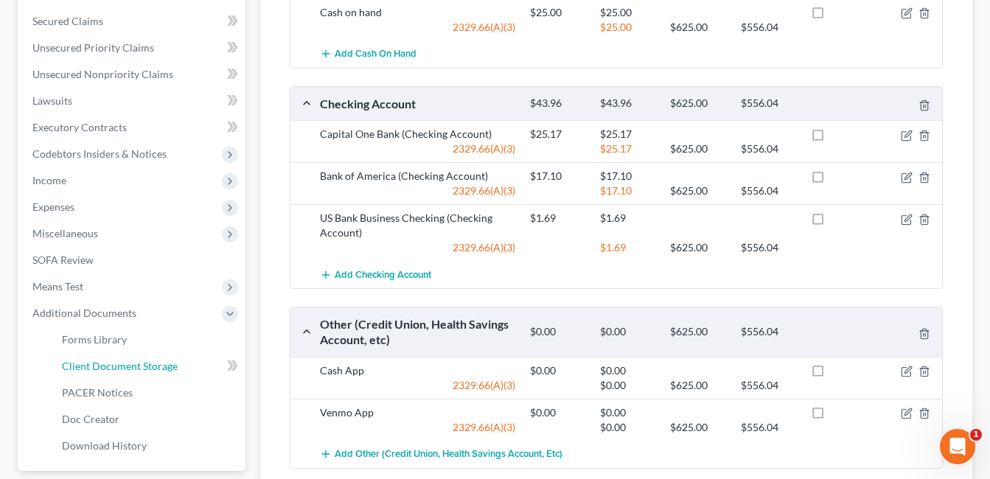
click at [153, 368] on span "Client Document Storage" at bounding box center [120, 366] width 116 height 13
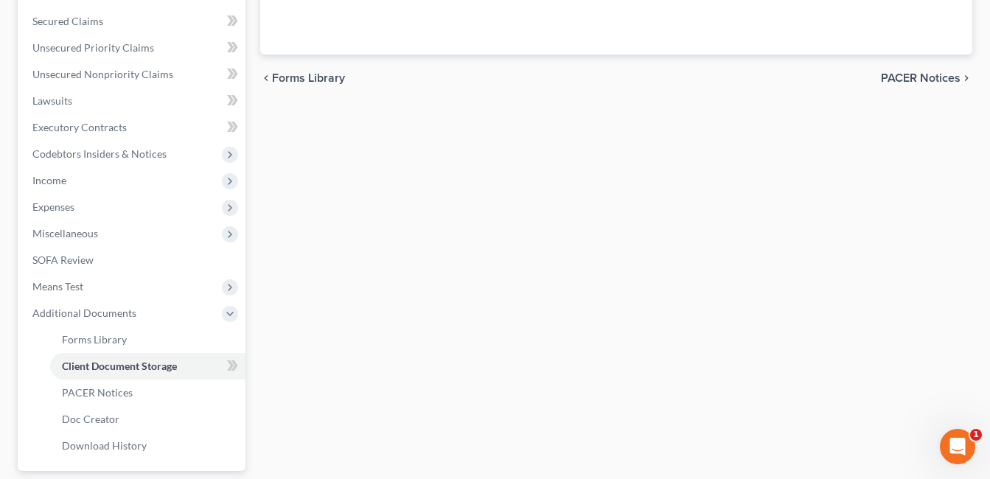
select select "7"
select select "52"
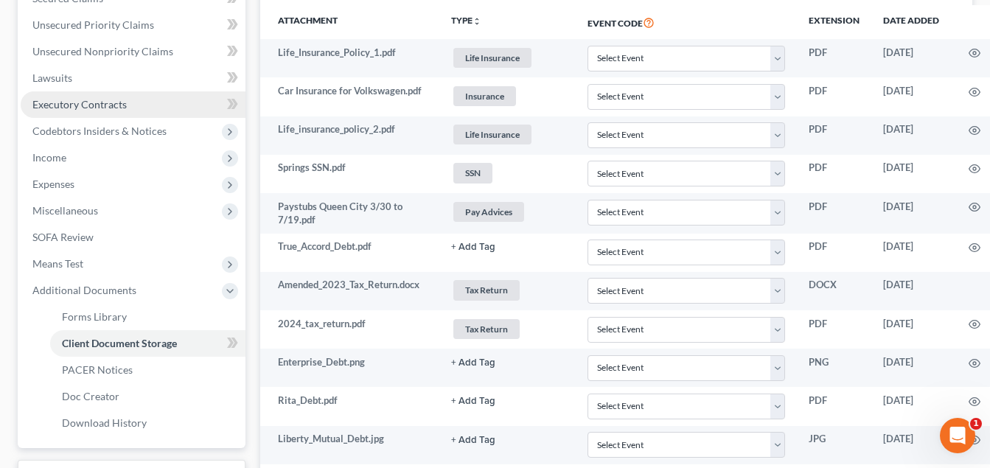
scroll to position [273, 0]
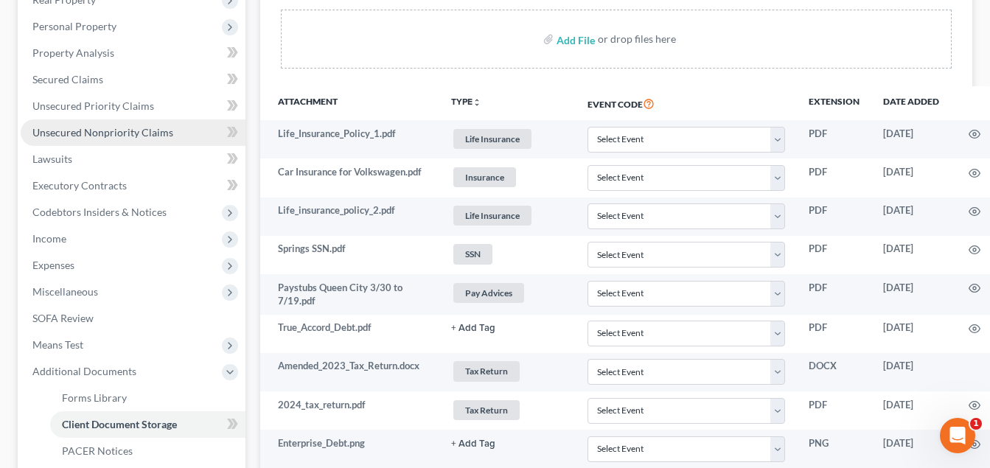
click at [122, 134] on span "Unsecured Nonpriority Claims" at bounding box center [102, 132] width 141 height 13
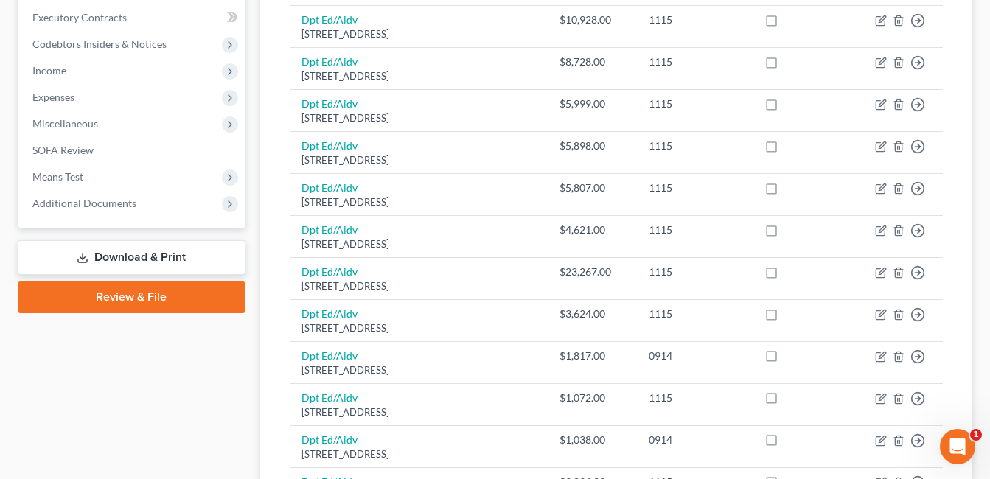
scroll to position [515, 0]
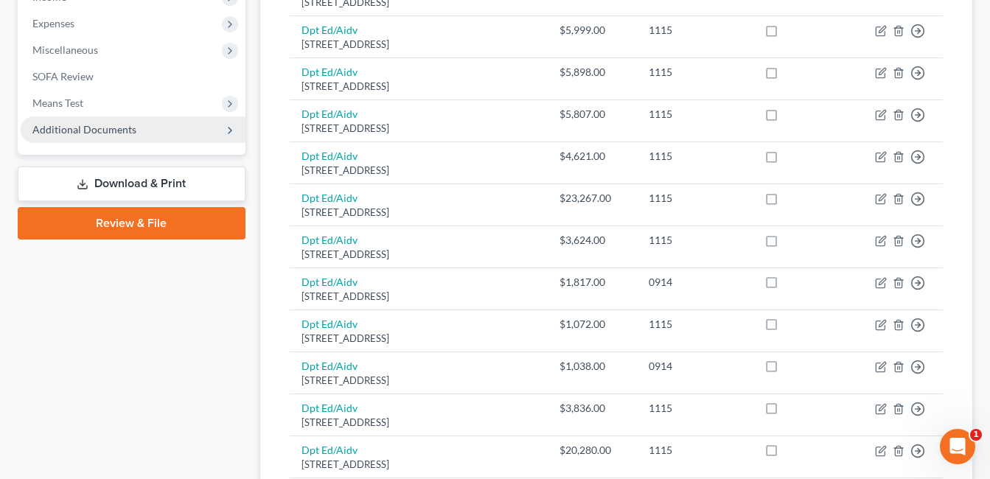
click at [100, 123] on span "Additional Documents" at bounding box center [84, 129] width 104 height 13
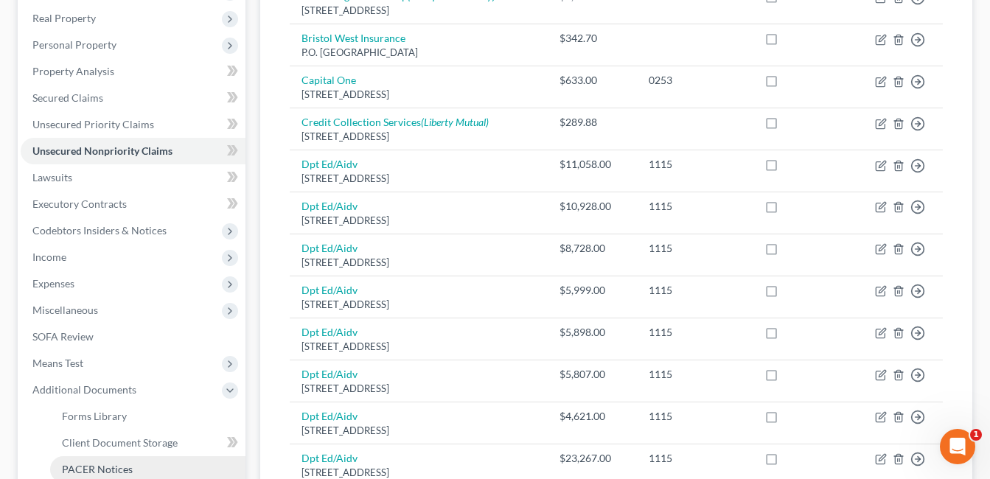
scroll to position [220, 0]
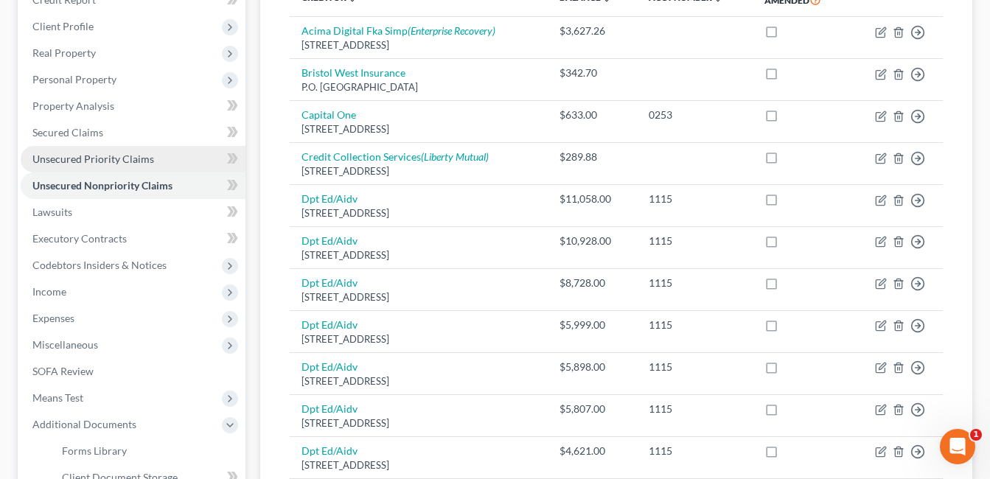
click at [116, 164] on span "Unsecured Priority Claims" at bounding box center [93, 159] width 122 height 13
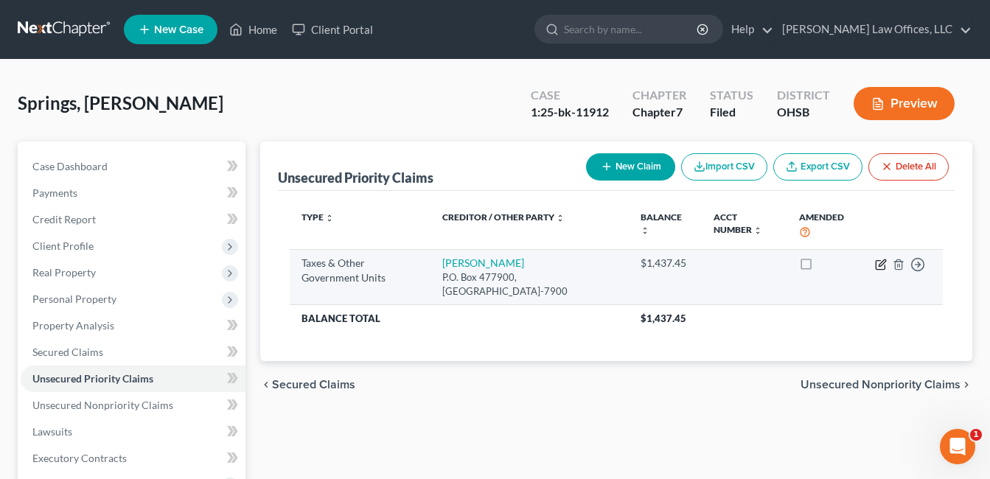
click at [879, 266] on icon "button" at bounding box center [881, 265] width 12 height 12
select select "1"
select select "36"
select select "0"
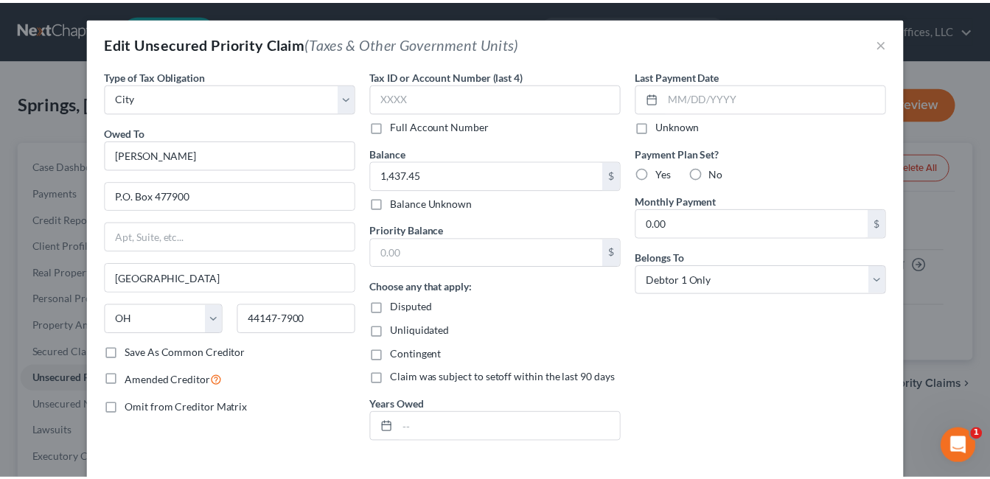
scroll to position [74, 0]
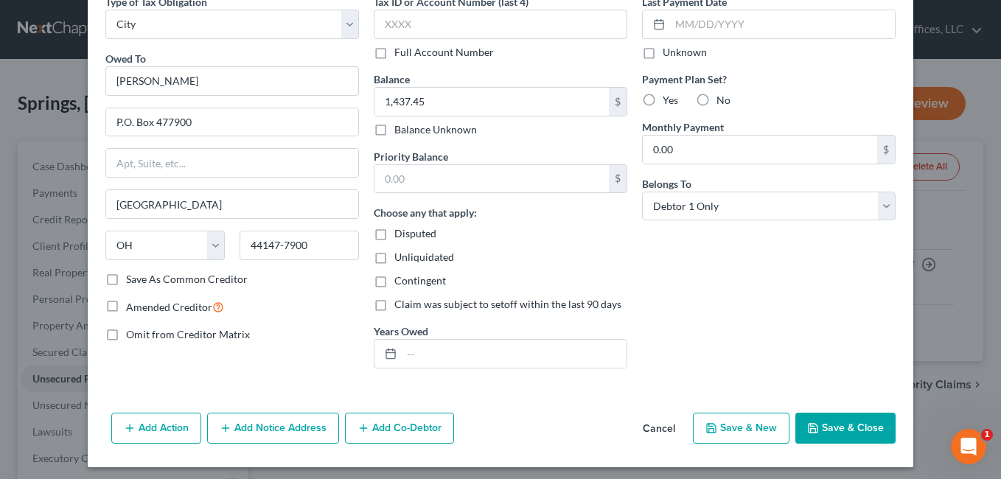
click at [829, 431] on button "Save & Close" at bounding box center [846, 428] width 100 height 31
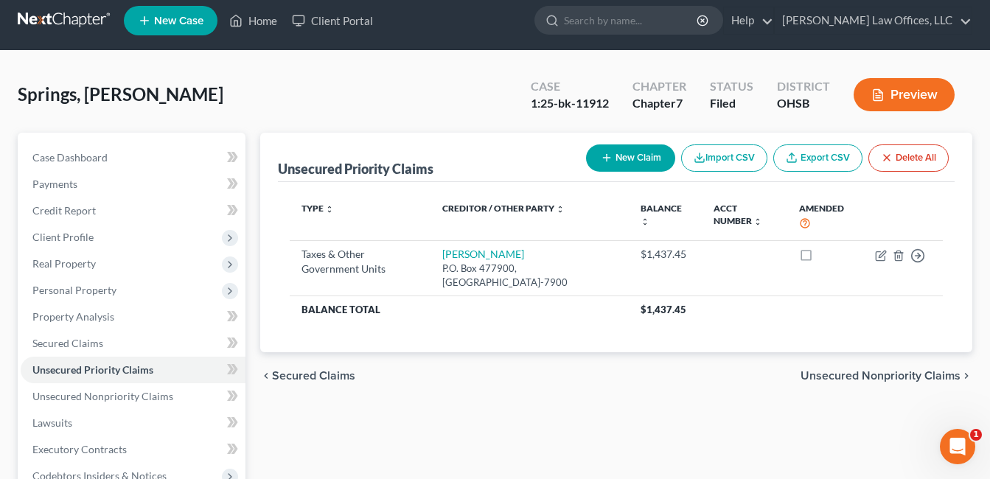
scroll to position [0, 0]
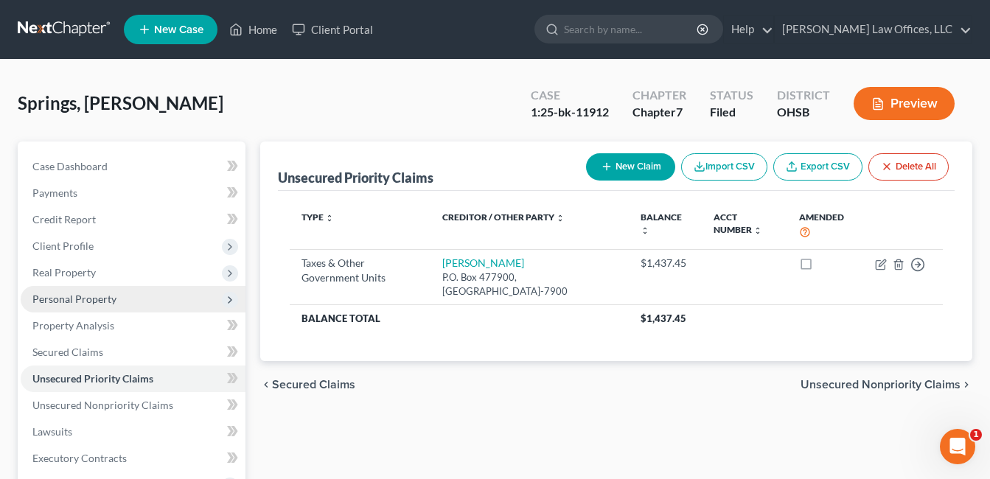
click at [104, 302] on span "Personal Property" at bounding box center [74, 299] width 84 height 13
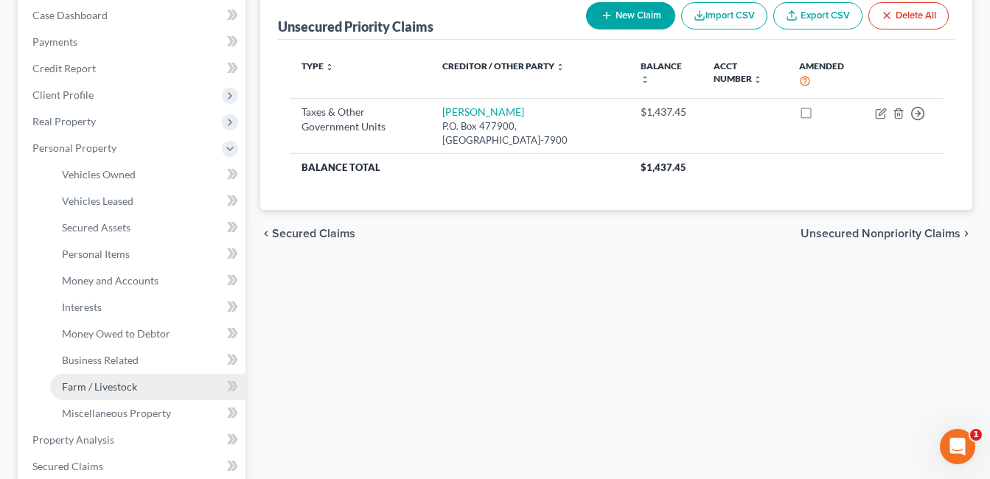
scroll to position [221, 0]
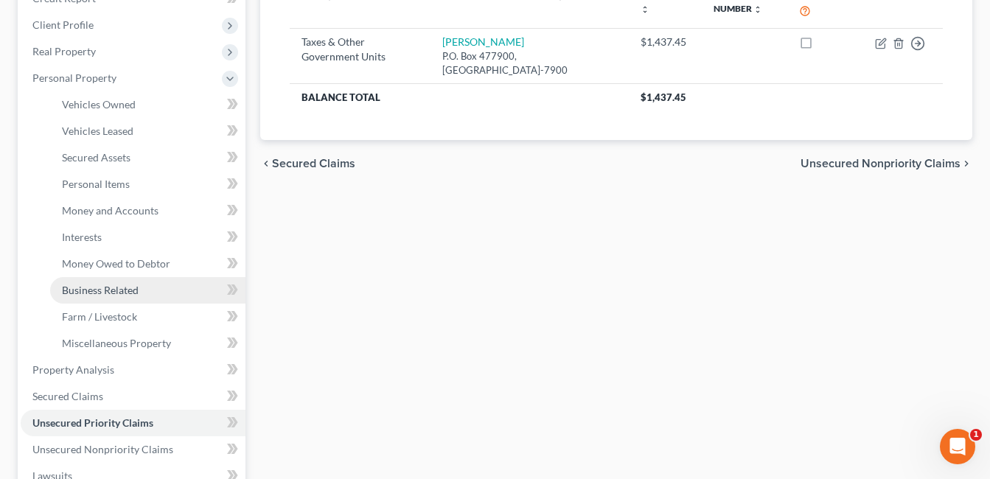
click at [124, 289] on span "Business Related" at bounding box center [100, 290] width 77 height 13
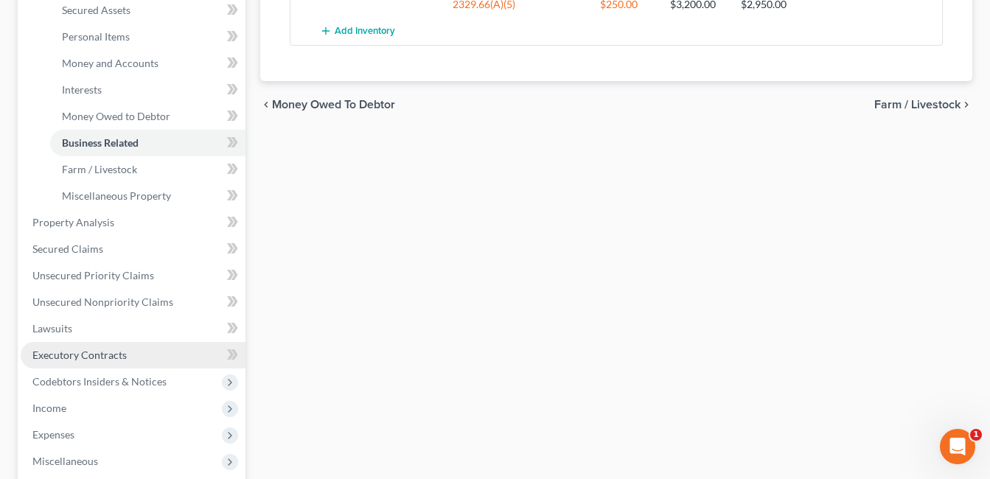
scroll to position [442, 0]
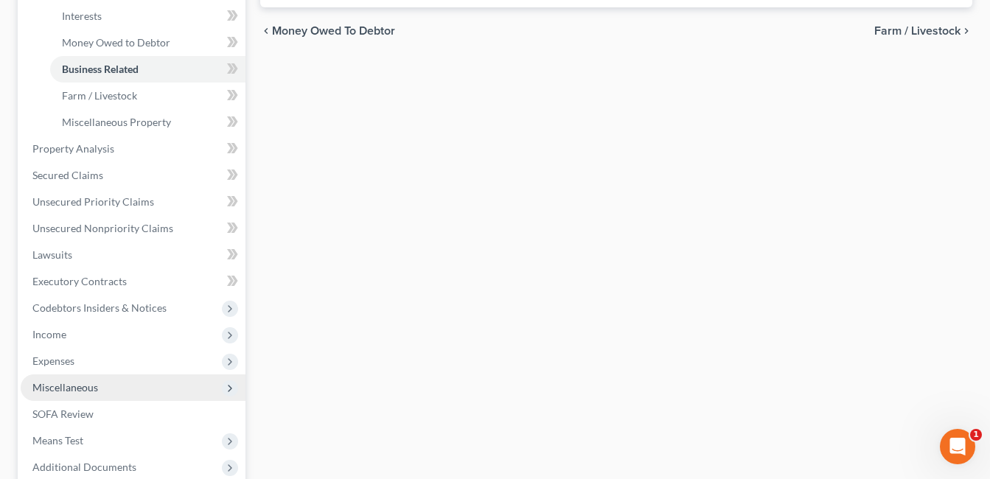
click at [87, 388] on span "Miscellaneous" at bounding box center [65, 387] width 66 height 13
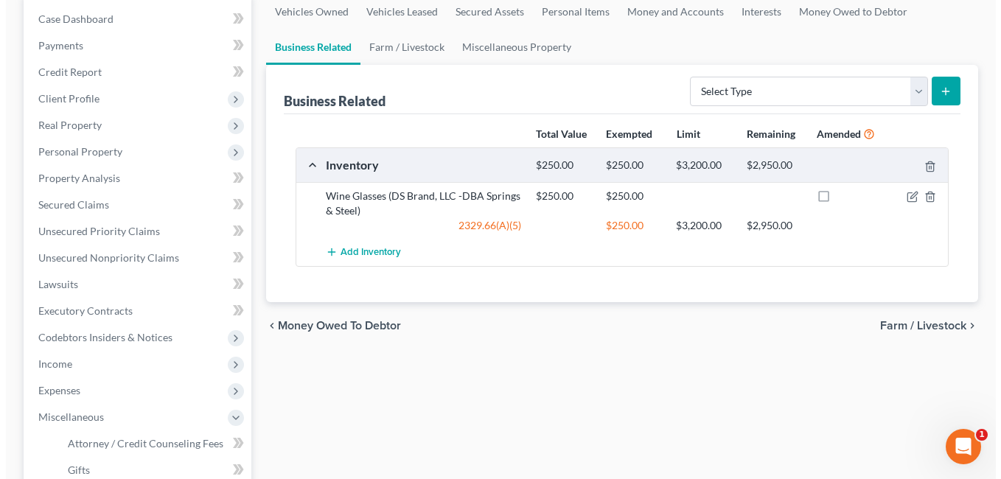
scroll to position [74, 0]
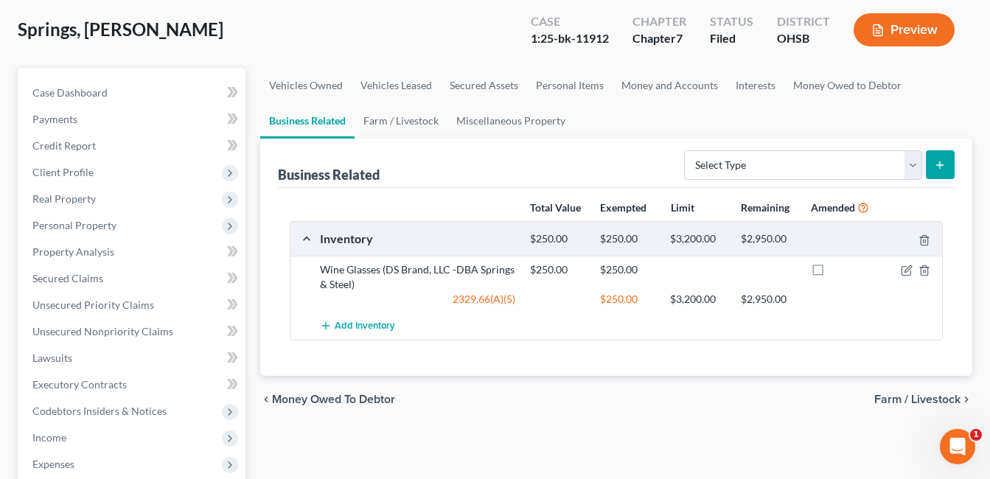
click at [921, 30] on button "Preview" at bounding box center [904, 29] width 101 height 33
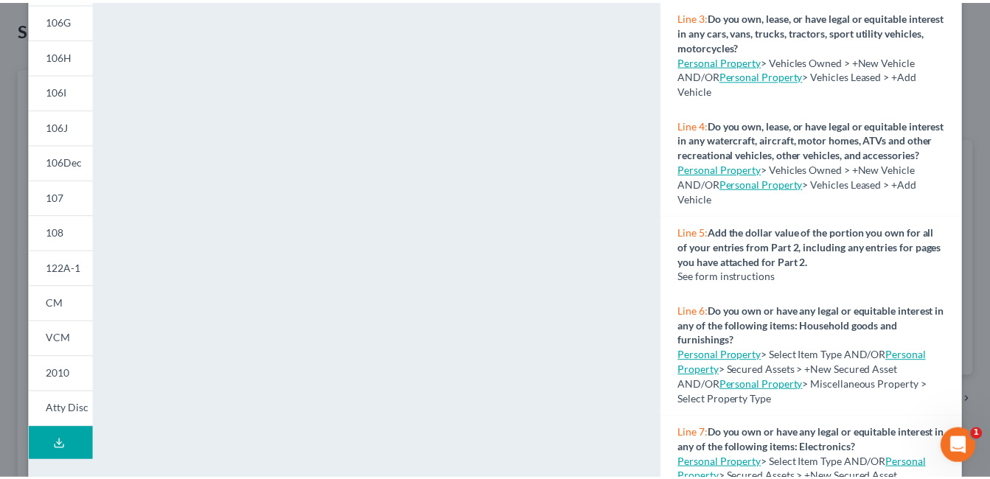
scroll to position [0, 0]
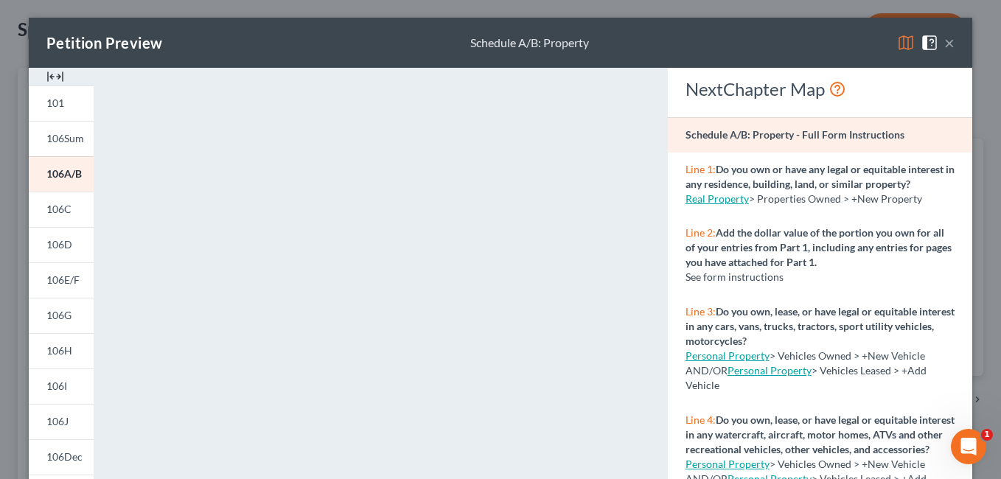
click at [946, 39] on button "×" at bounding box center [949, 43] width 10 height 18
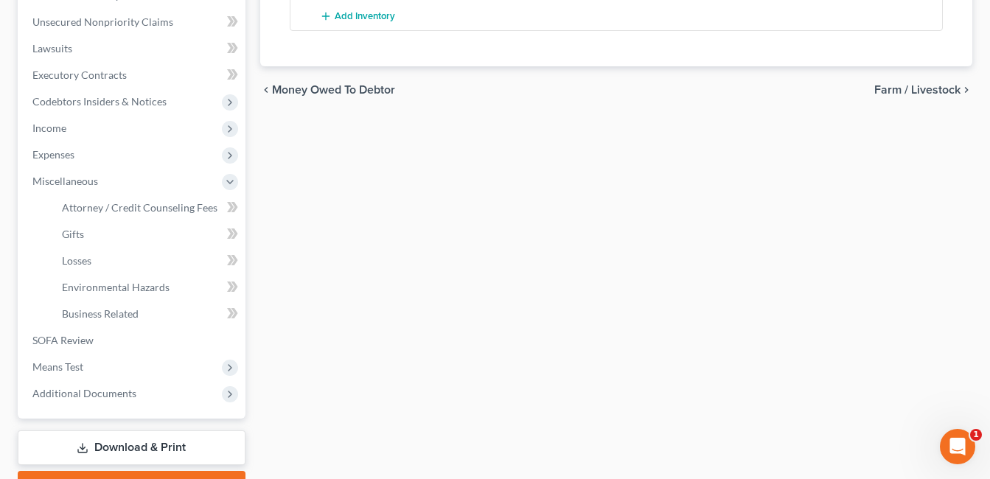
scroll to position [464, 0]
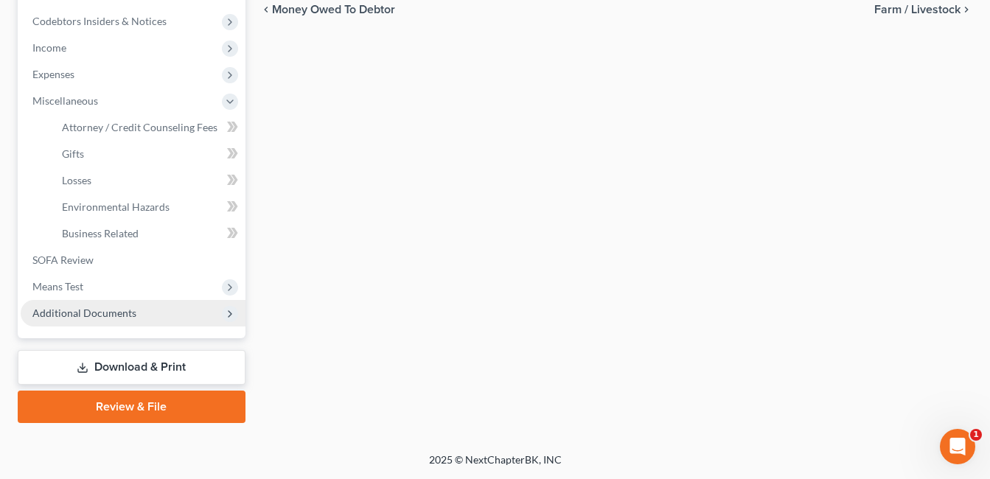
click at [131, 310] on span "Additional Documents" at bounding box center [84, 313] width 104 height 13
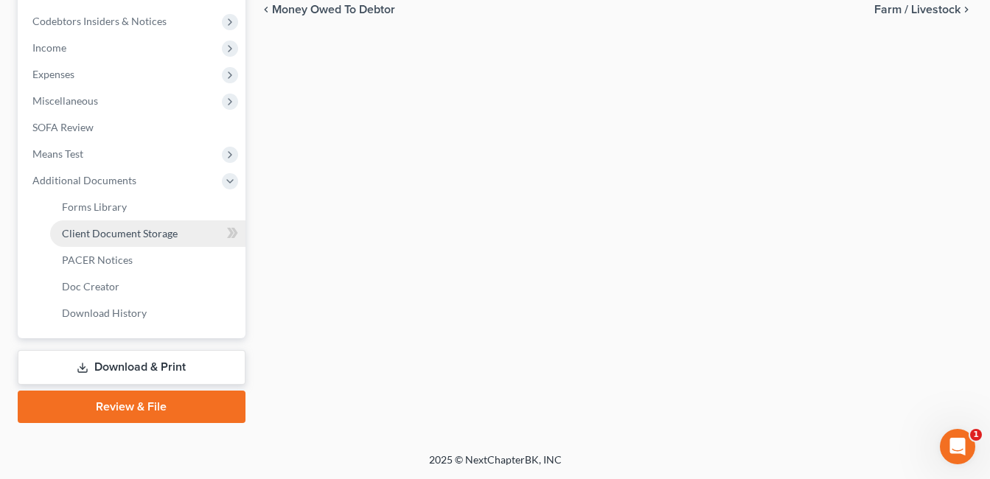
click at [143, 239] on span "Client Document Storage" at bounding box center [120, 233] width 116 height 13
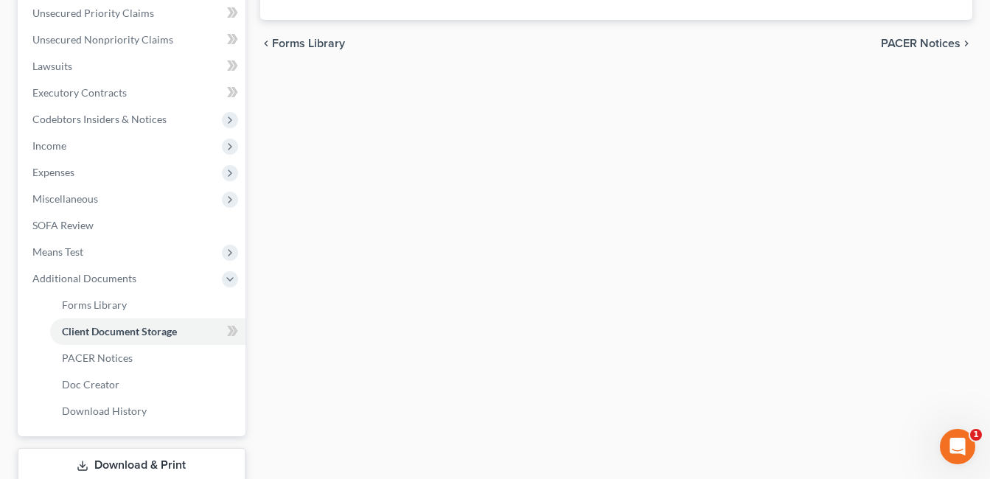
select select "7"
select select "52"
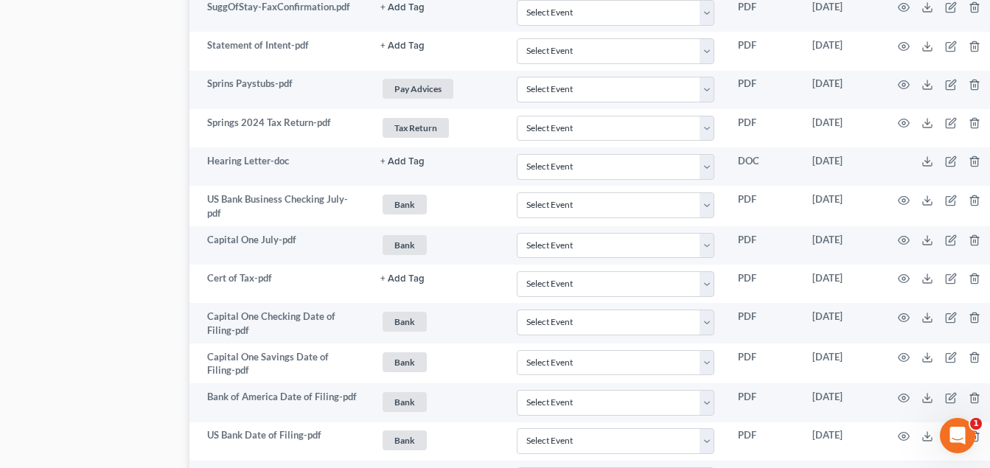
scroll to position [2190, 86]
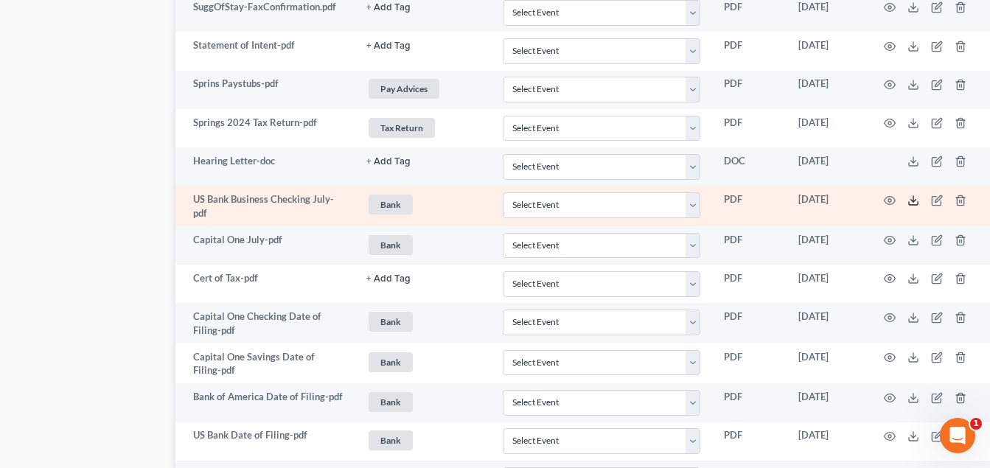
click at [911, 197] on icon at bounding box center [914, 201] width 12 height 12
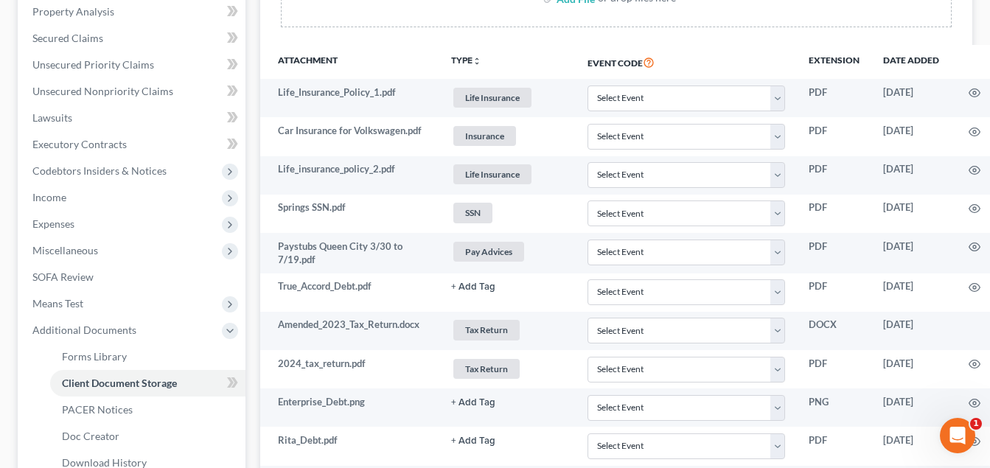
scroll to position [273, 0]
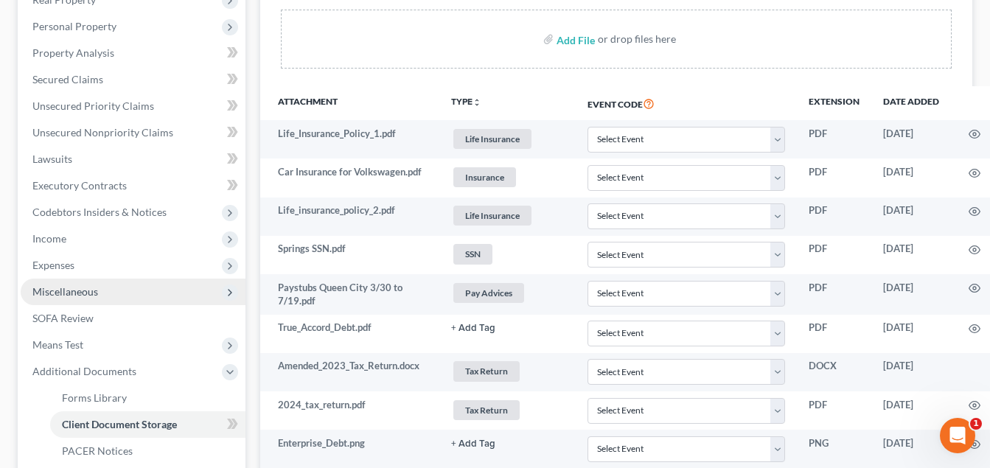
click at [111, 285] on span "Miscellaneous" at bounding box center [133, 292] width 225 height 27
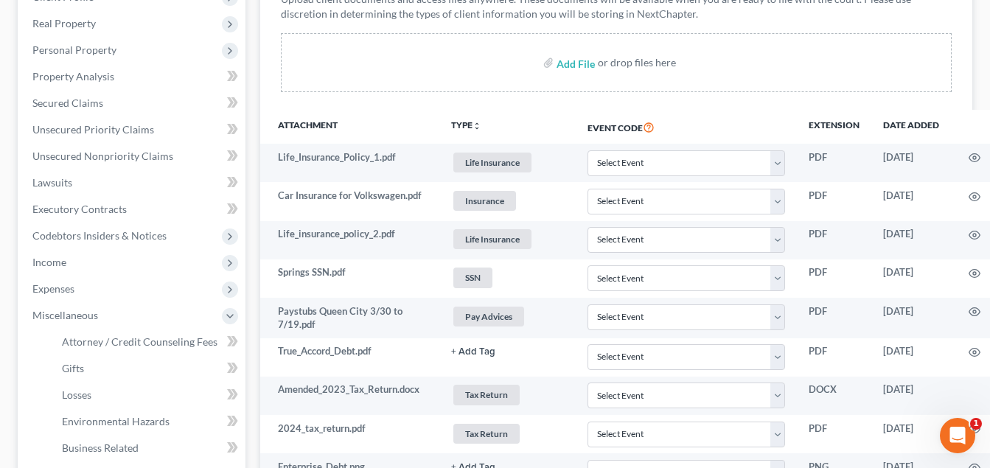
scroll to position [199, 0]
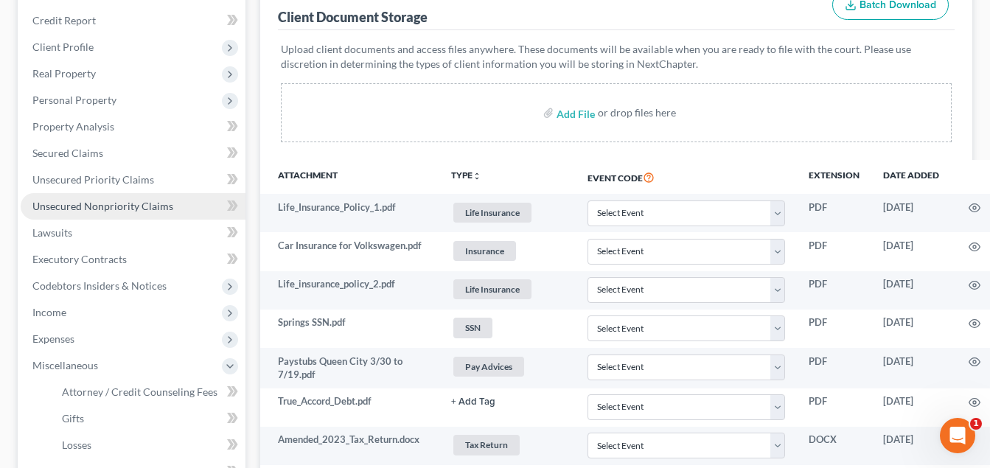
click at [111, 201] on span "Unsecured Nonpriority Claims" at bounding box center [102, 206] width 141 height 13
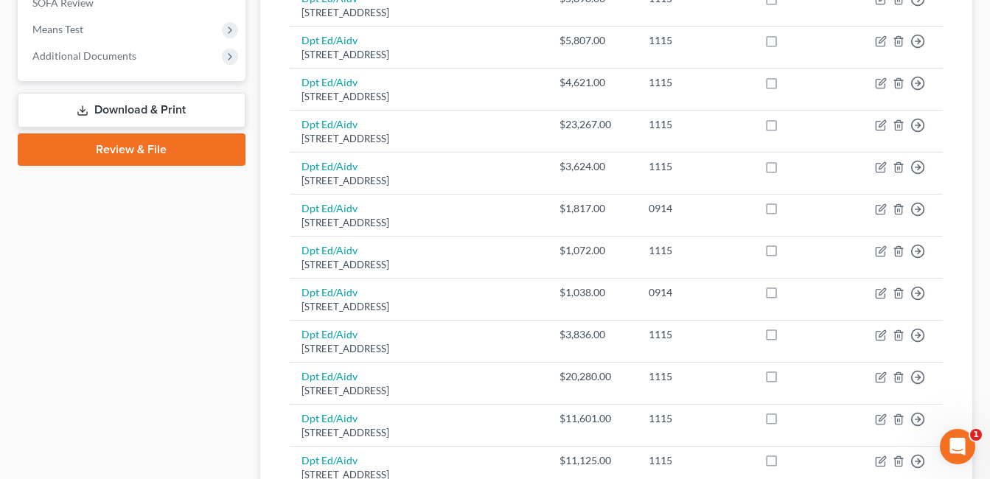
scroll to position [515, 0]
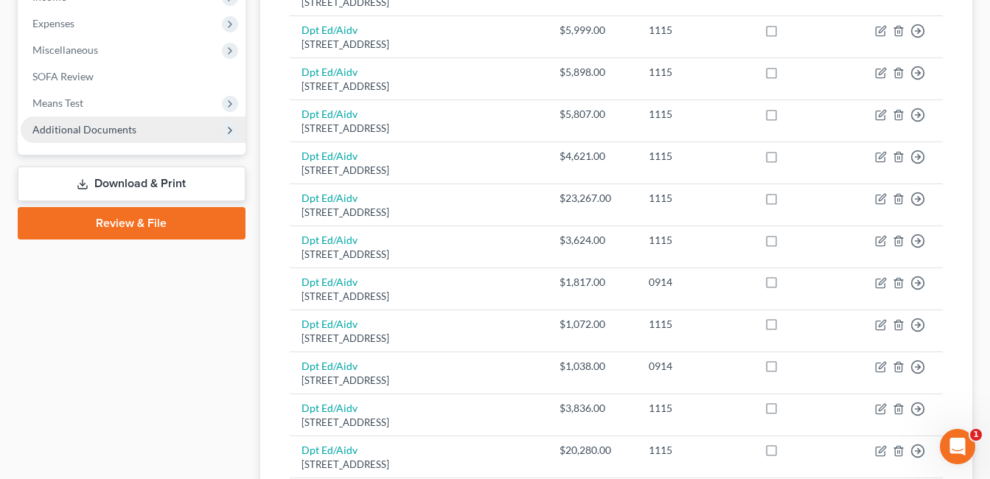
click at [169, 130] on span "Additional Documents" at bounding box center [133, 129] width 225 height 27
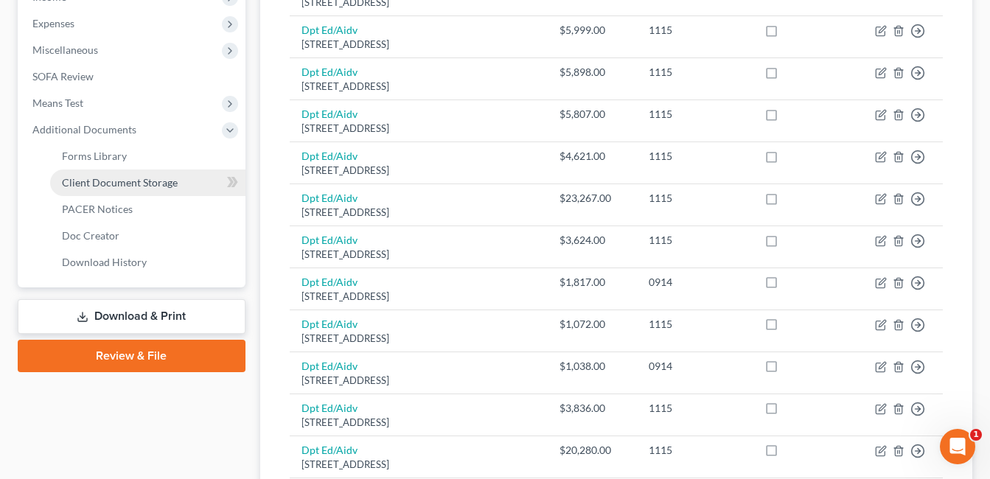
click at [136, 184] on span "Client Document Storage" at bounding box center [120, 182] width 116 height 13
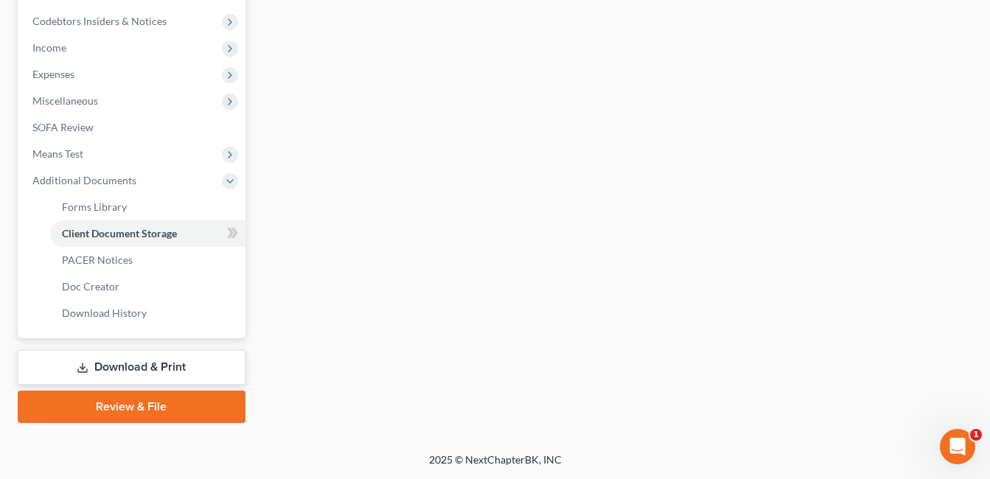
scroll to position [464, 0]
select select "7"
select select "52"
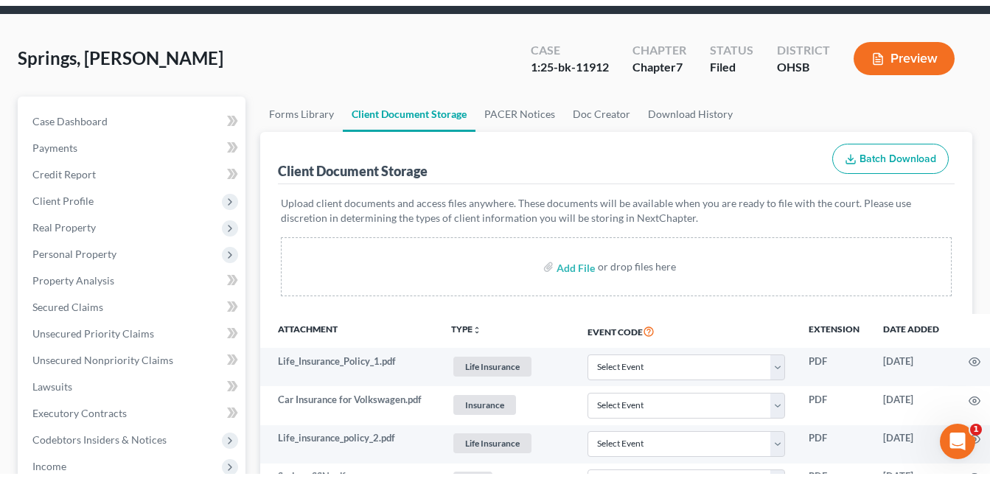
scroll to position [0, 0]
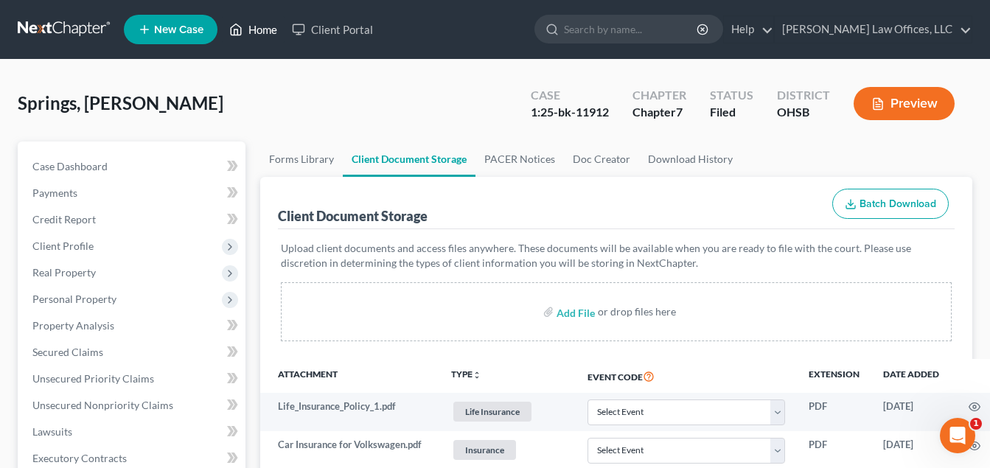
click at [254, 32] on link "Home" at bounding box center [253, 29] width 63 height 27
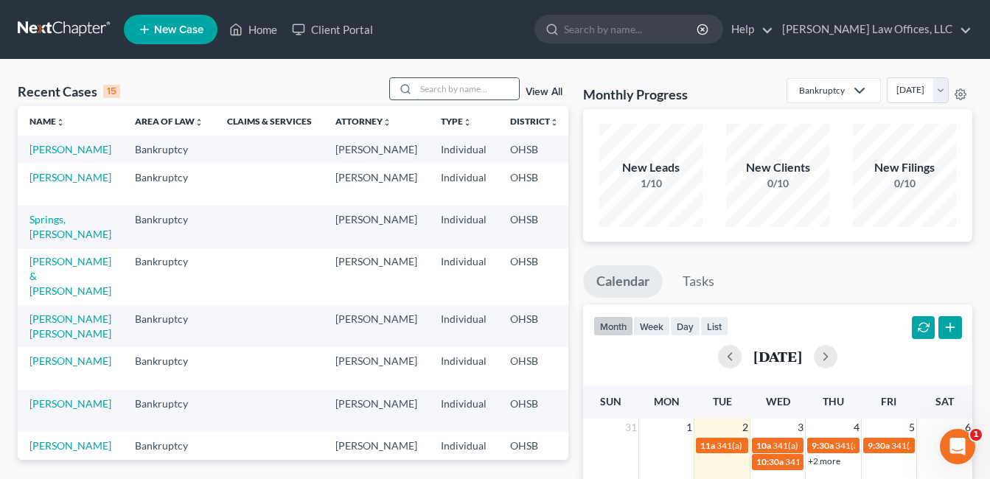
click at [454, 91] on input "search" at bounding box center [467, 88] width 103 height 21
type input "dolphin"
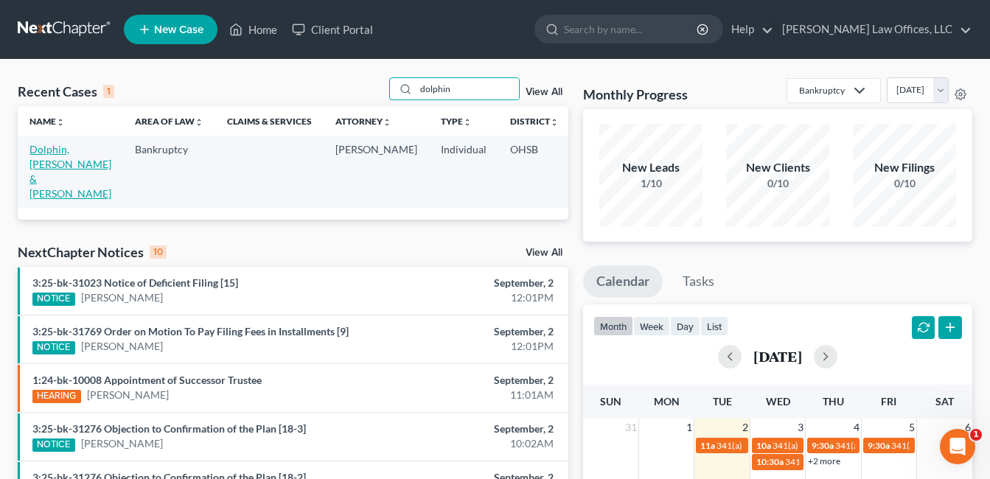
click at [49, 164] on link "Dolphin, [PERSON_NAME] & [PERSON_NAME]" at bounding box center [70, 171] width 82 height 57
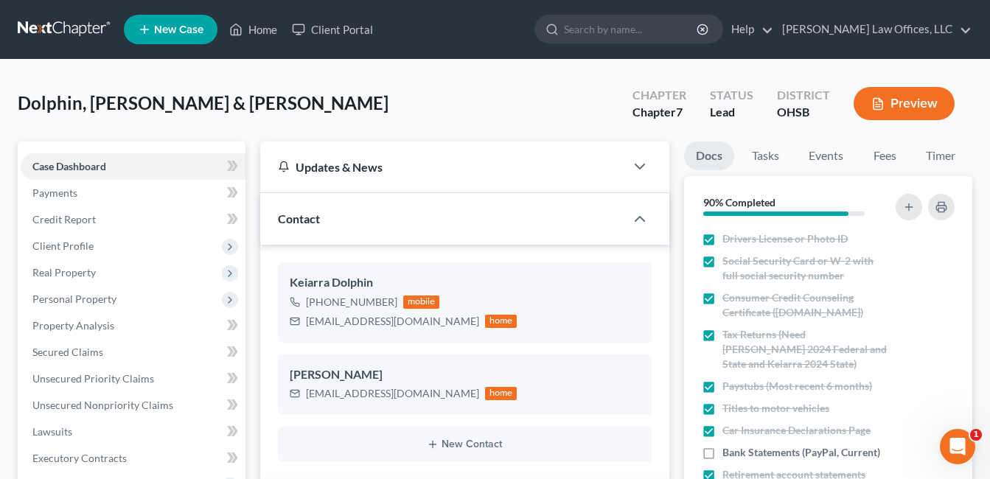
scroll to position [369, 0]
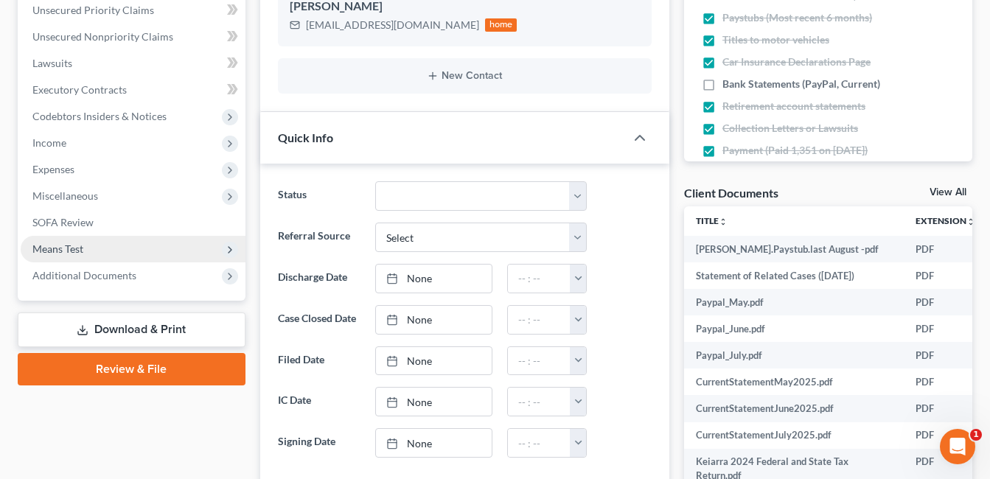
click at [216, 249] on span "Means Test" at bounding box center [133, 249] width 225 height 27
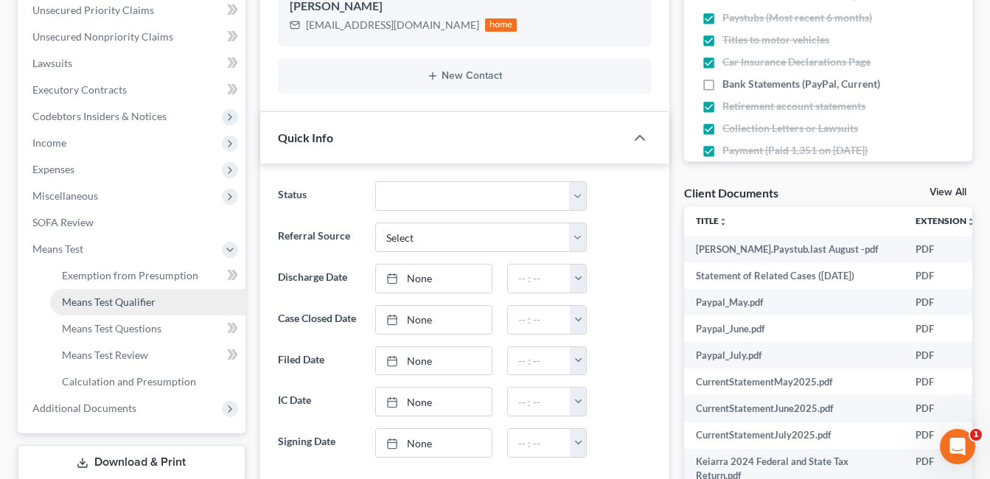
click at [166, 299] on link "Means Test Qualifier" at bounding box center [147, 302] width 195 height 27
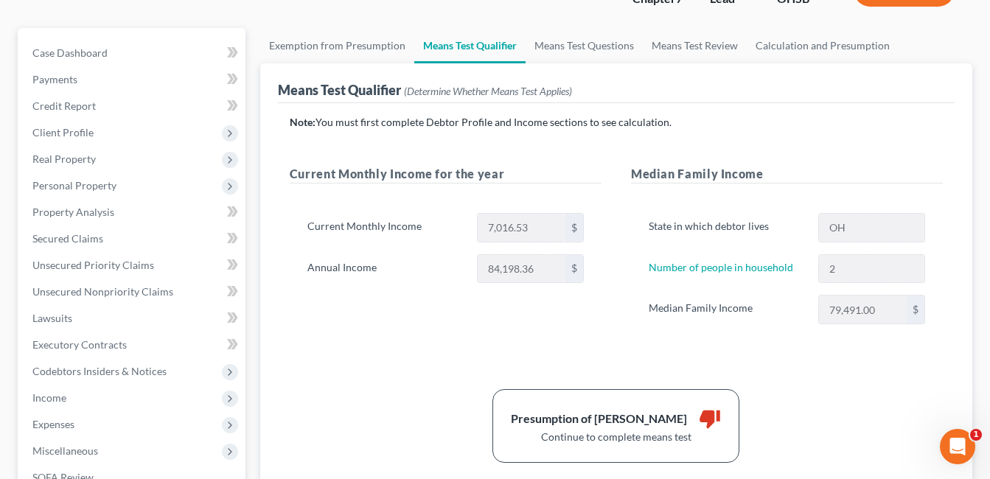
scroll to position [147, 0]
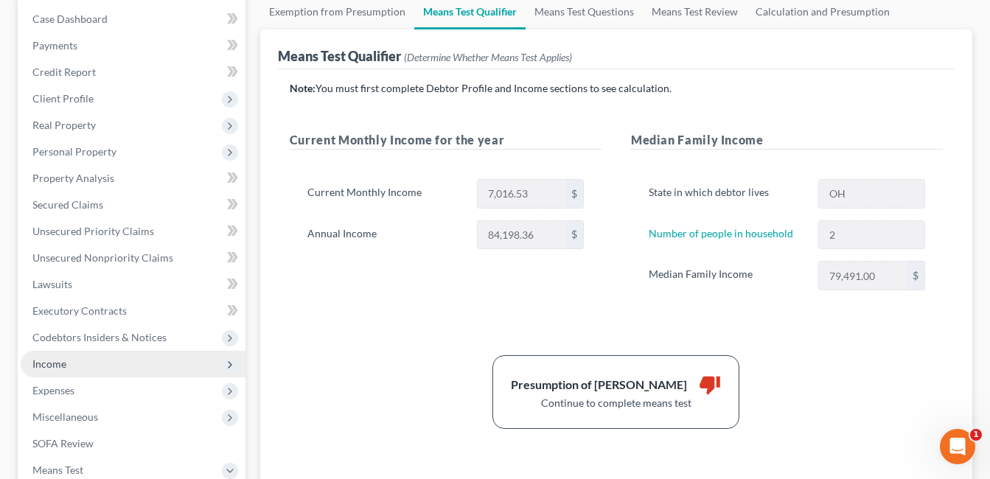
click at [44, 369] on span "Income" at bounding box center [49, 364] width 34 height 13
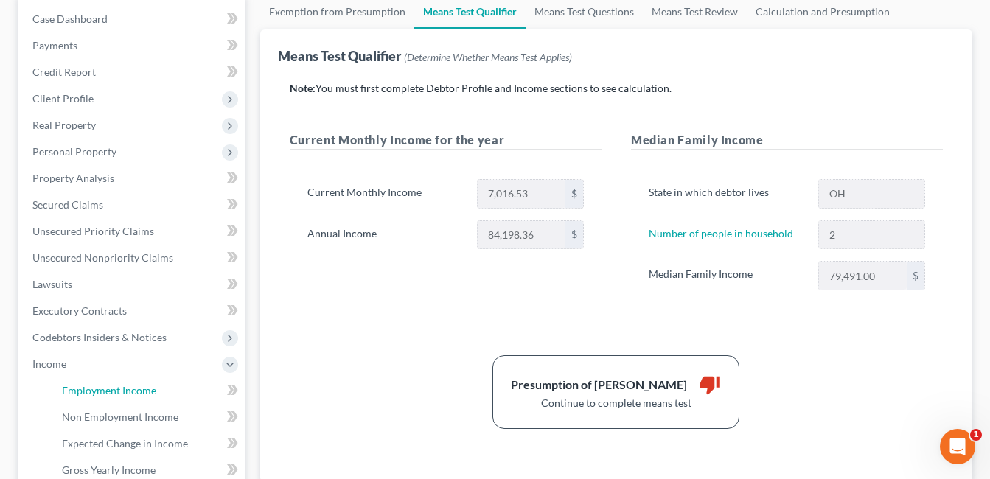
drag, startPoint x: 91, startPoint y: 384, endPoint x: 942, endPoint y: 172, distance: 876.9
click at [91, 384] on span "Employment Income" at bounding box center [109, 390] width 94 height 13
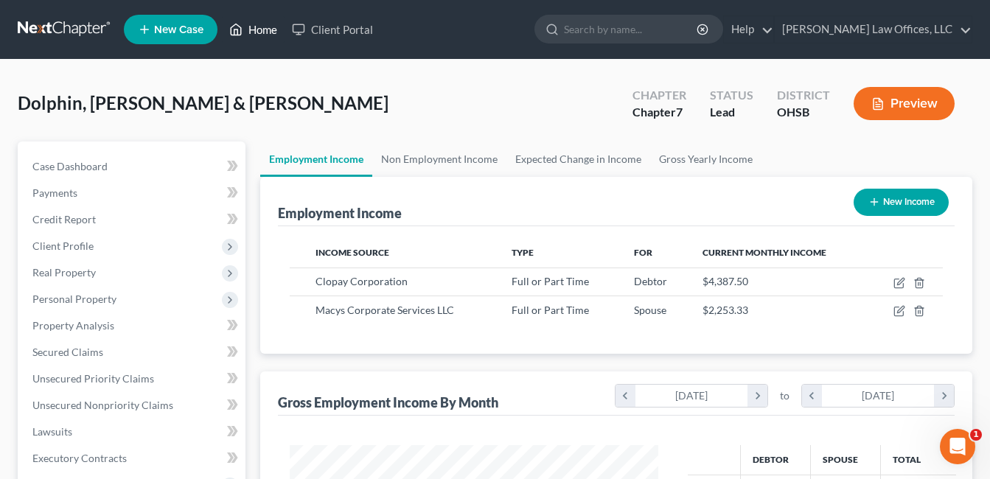
click at [259, 29] on link "Home" at bounding box center [253, 29] width 63 height 27
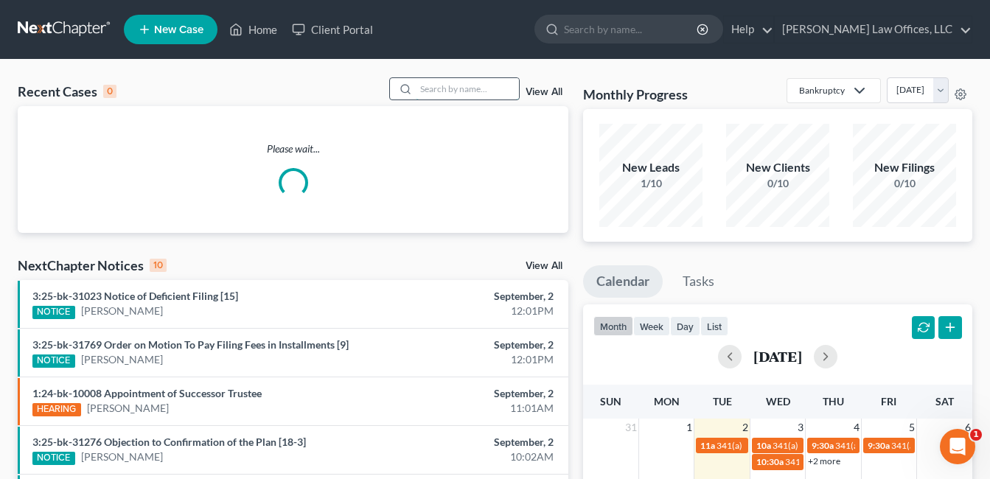
click at [465, 88] on input "search" at bounding box center [467, 88] width 103 height 21
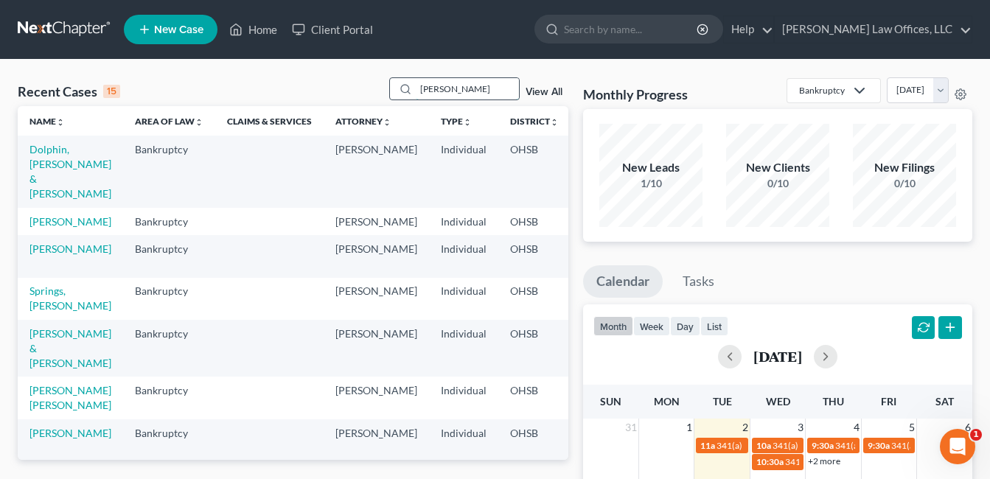
type input "[PERSON_NAME]"
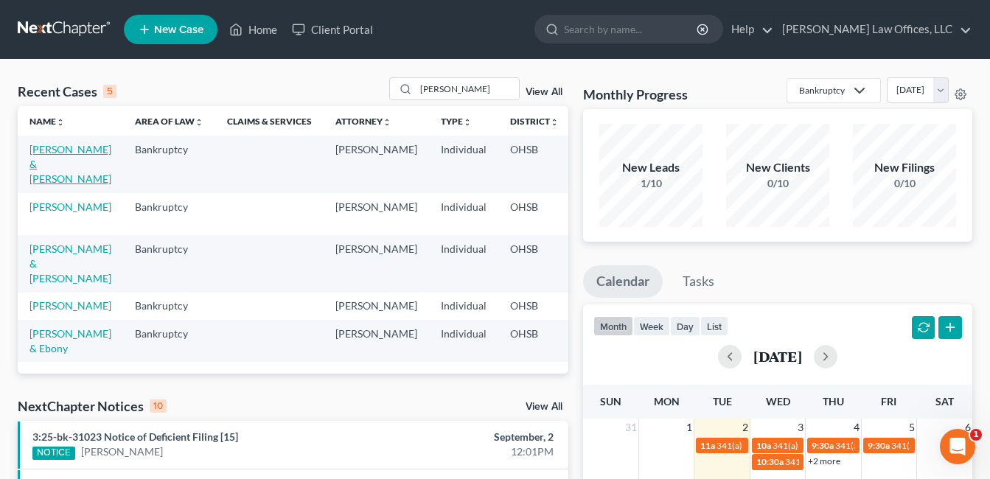
click at [63, 147] on link "[PERSON_NAME] & [PERSON_NAME]" at bounding box center [70, 164] width 82 height 42
select select "0"
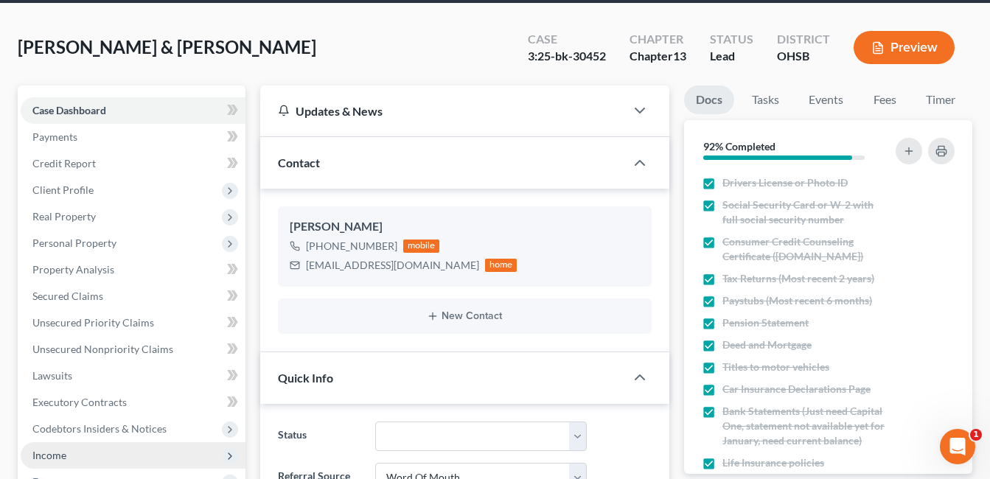
scroll to position [221, 0]
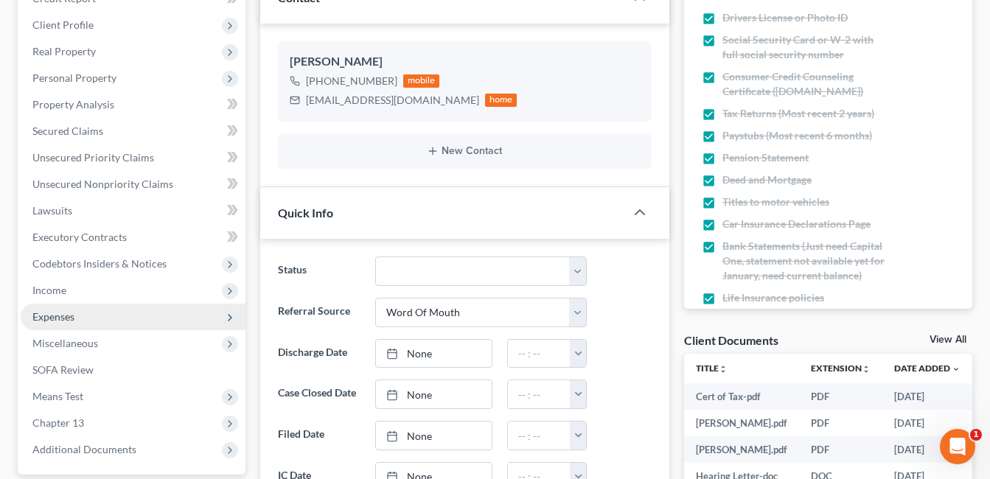
click at [78, 314] on span "Expenses" at bounding box center [133, 317] width 225 height 27
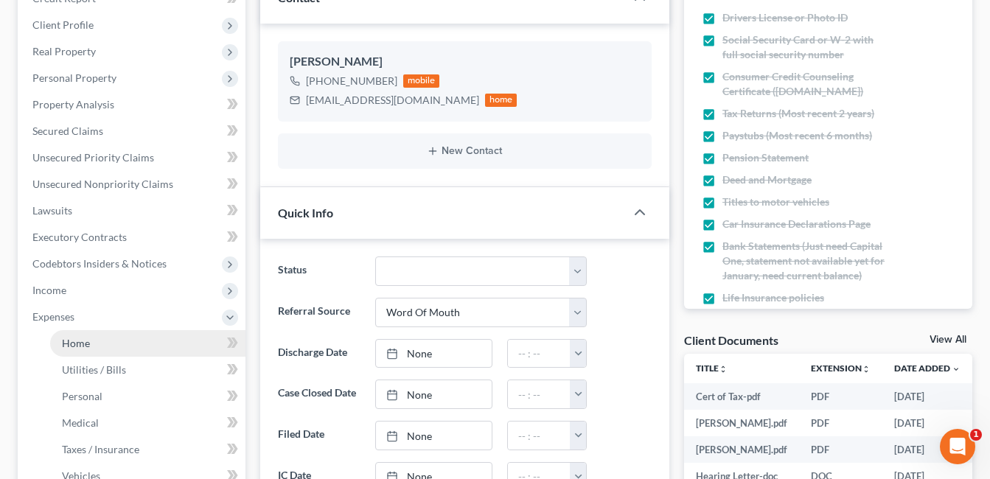
click at [79, 343] on span "Home" at bounding box center [76, 343] width 28 height 13
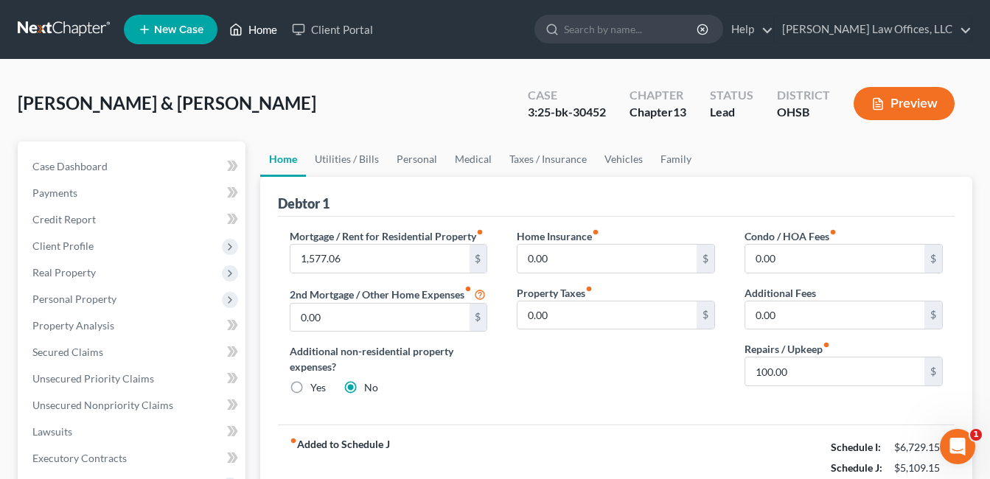
drag, startPoint x: 263, startPoint y: 25, endPoint x: 316, endPoint y: 74, distance: 71.5
click at [263, 25] on link "Home" at bounding box center [253, 29] width 63 height 27
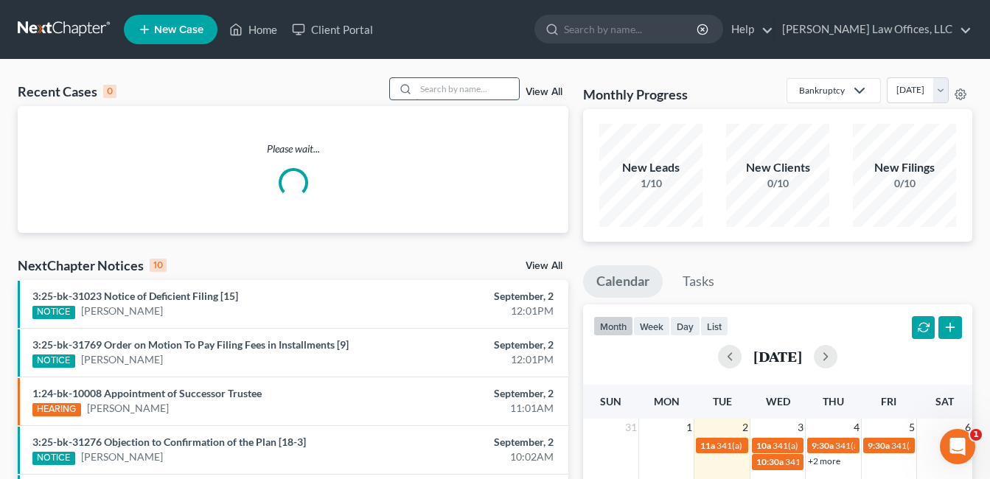
click at [467, 90] on input "search" at bounding box center [467, 88] width 103 height 21
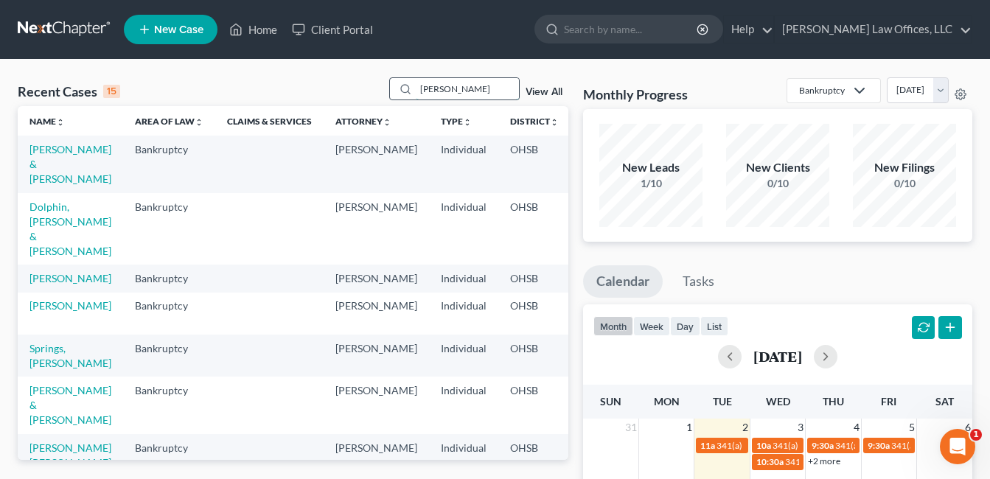
type input "[PERSON_NAME]"
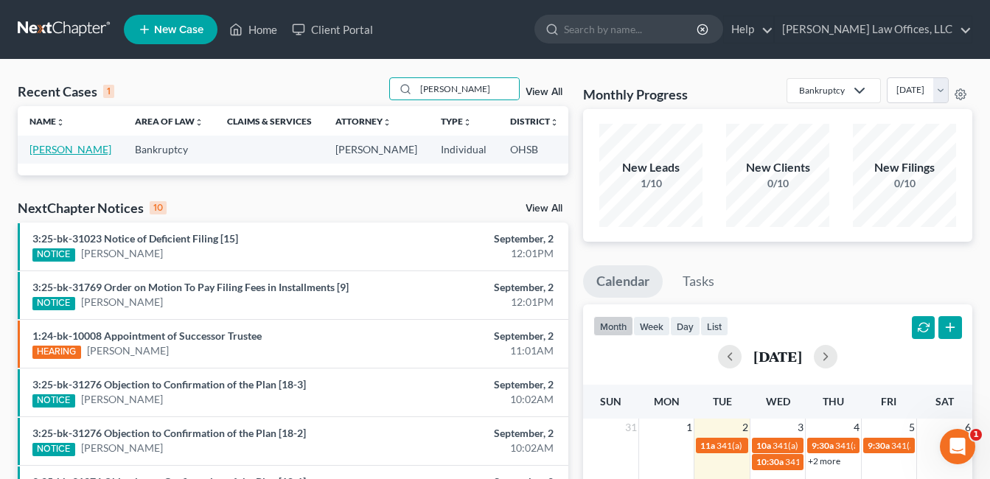
click at [45, 153] on link "[PERSON_NAME]" at bounding box center [70, 149] width 82 height 13
select select "4"
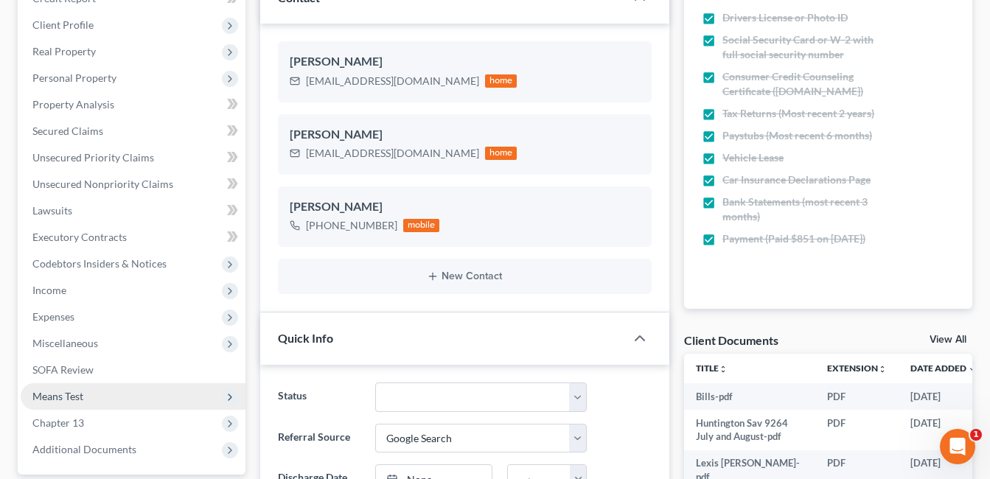
scroll to position [295, 0]
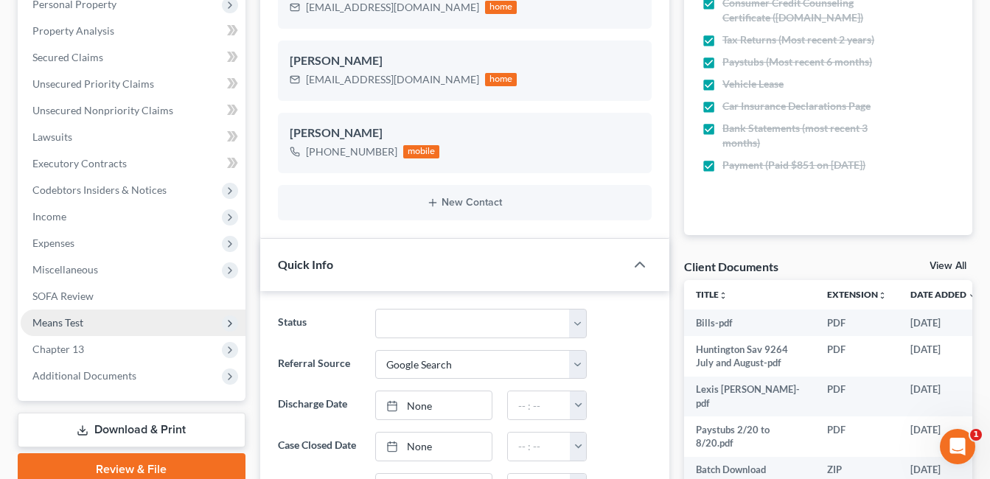
click at [101, 323] on span "Means Test" at bounding box center [133, 323] width 225 height 27
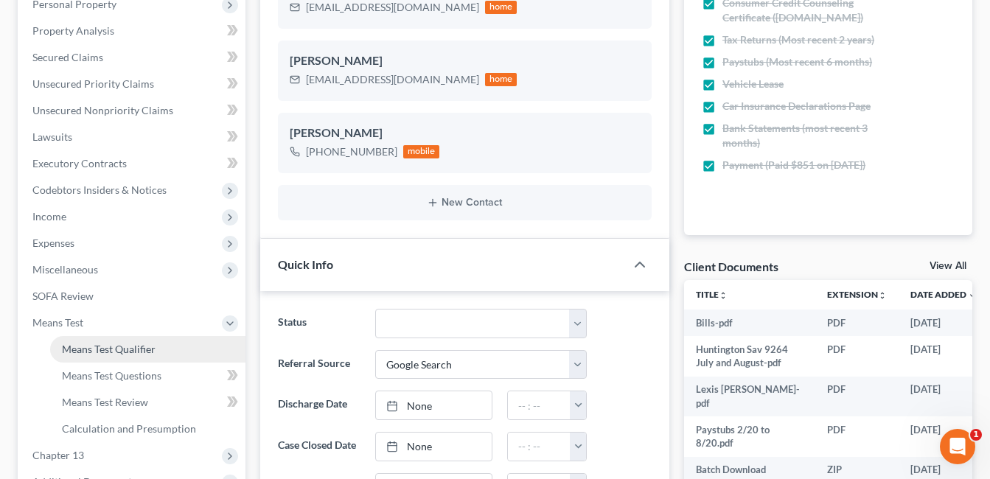
click at [114, 350] on span "Means Test Qualifier" at bounding box center [109, 349] width 94 height 13
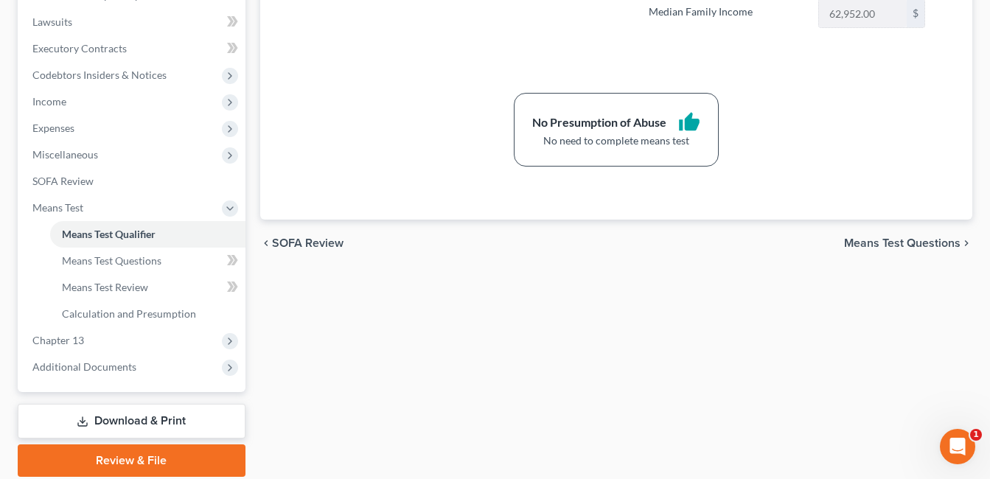
scroll to position [442, 0]
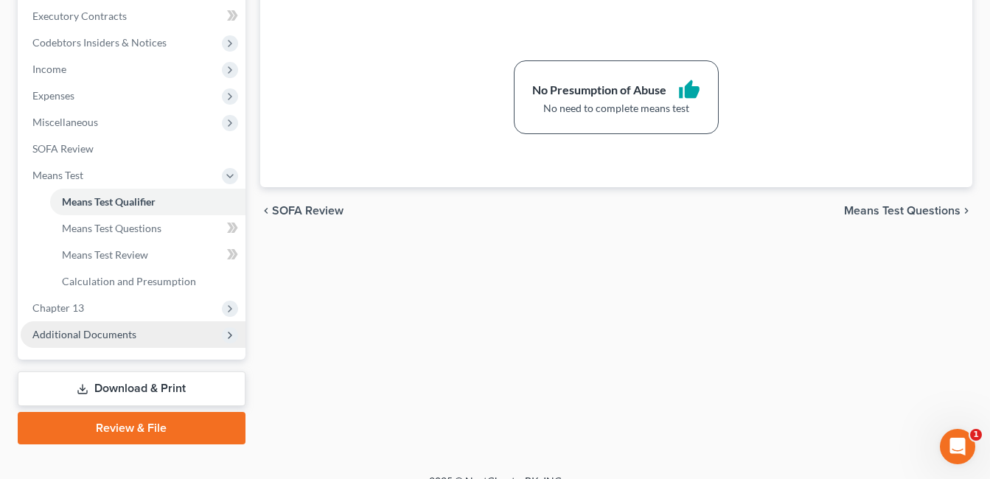
click at [128, 341] on span "Additional Documents" at bounding box center [133, 334] width 225 height 27
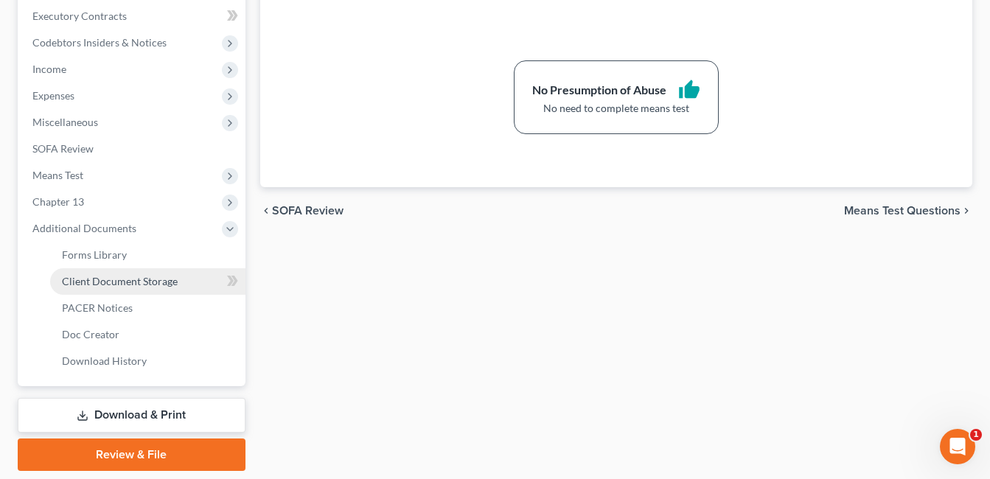
click at [145, 285] on span "Client Document Storage" at bounding box center [120, 281] width 116 height 13
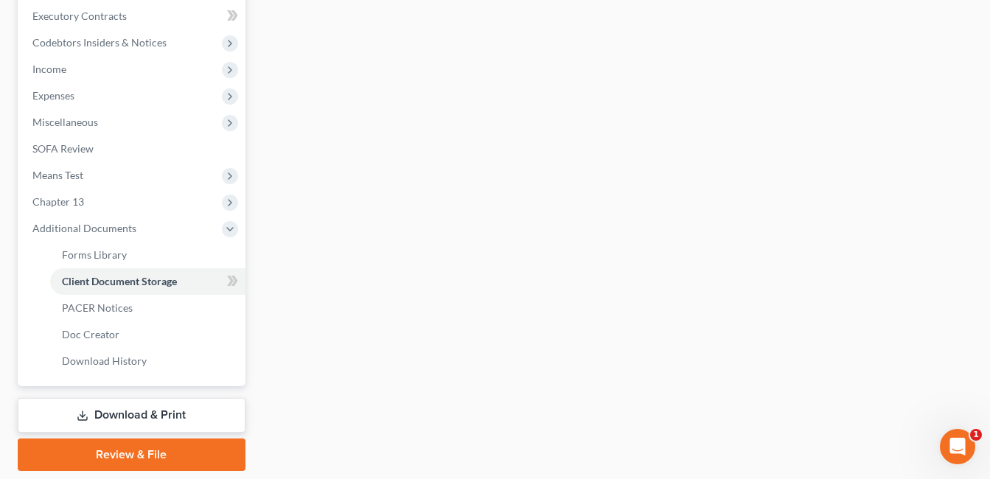
scroll to position [367, 0]
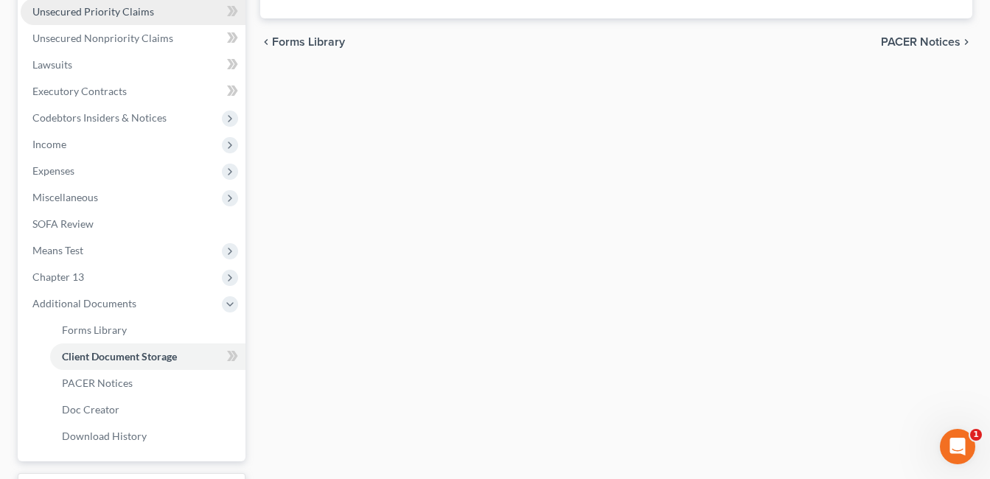
select select "7"
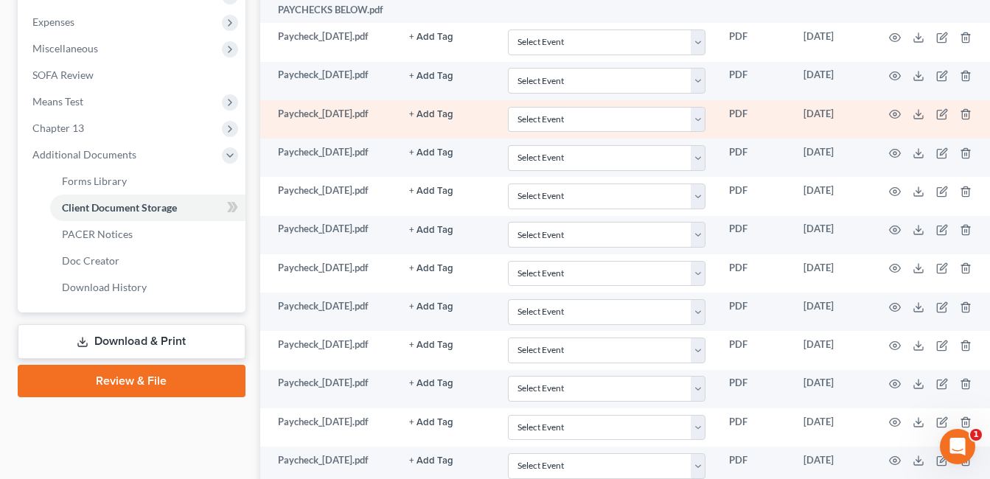
scroll to position [442, 0]
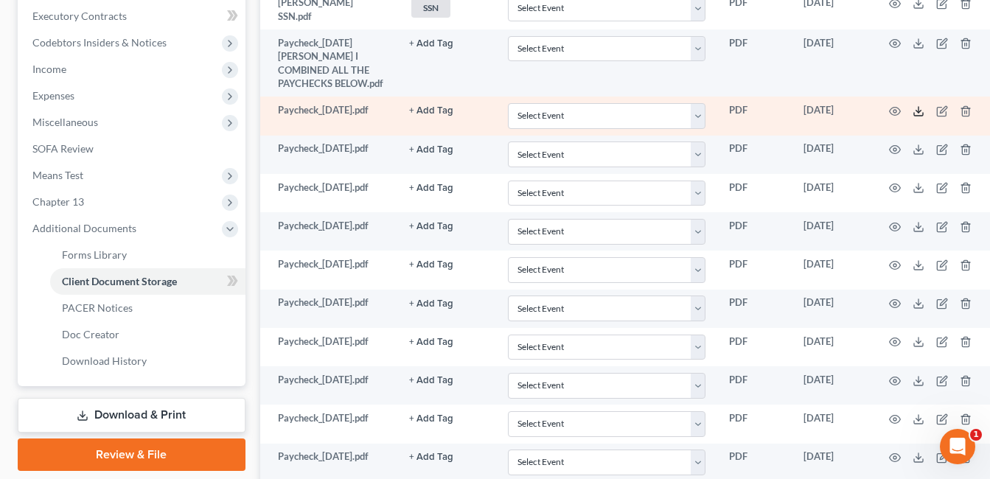
click at [916, 113] on polyline at bounding box center [918, 112] width 5 height 2
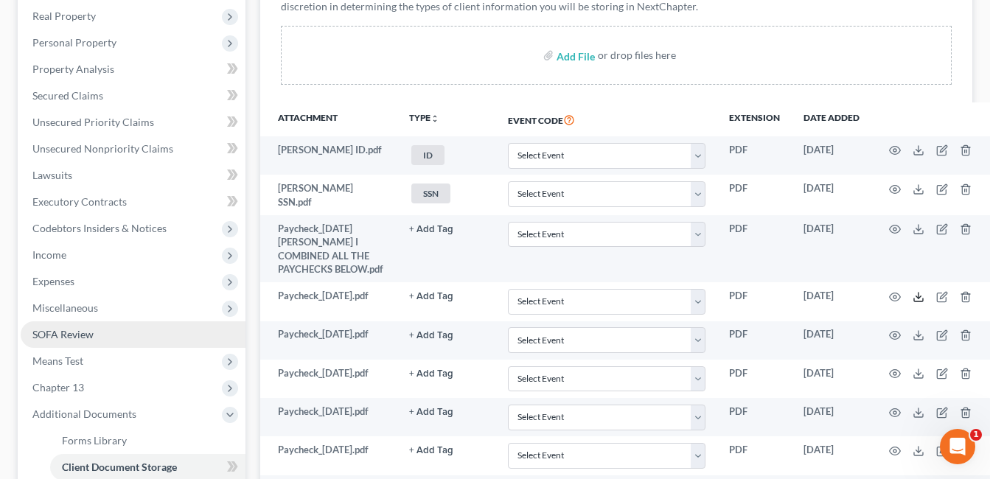
scroll to position [369, 0]
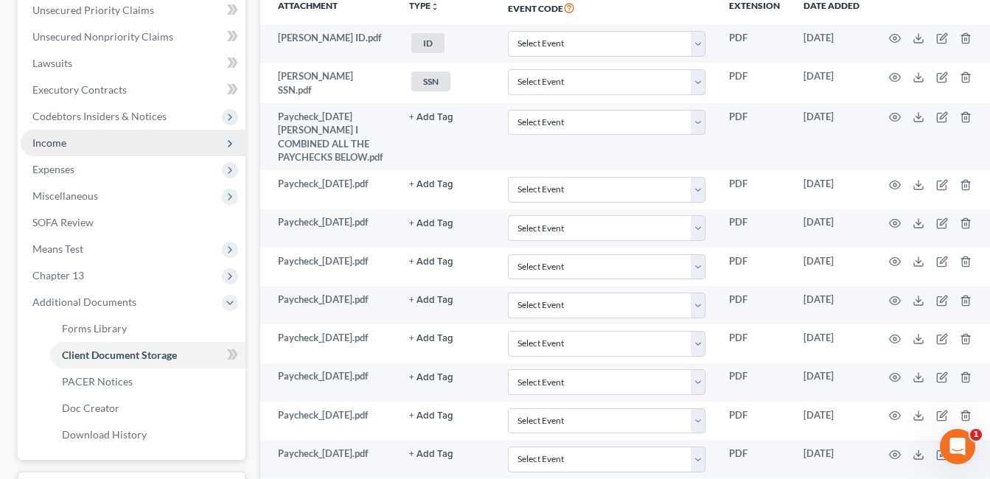
click at [53, 147] on span "Income" at bounding box center [49, 142] width 34 height 13
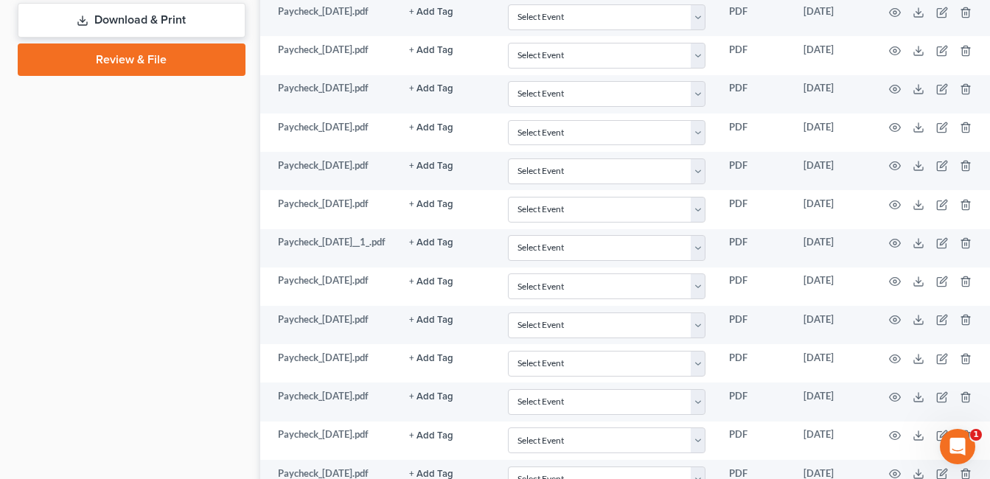
scroll to position [1253, 0]
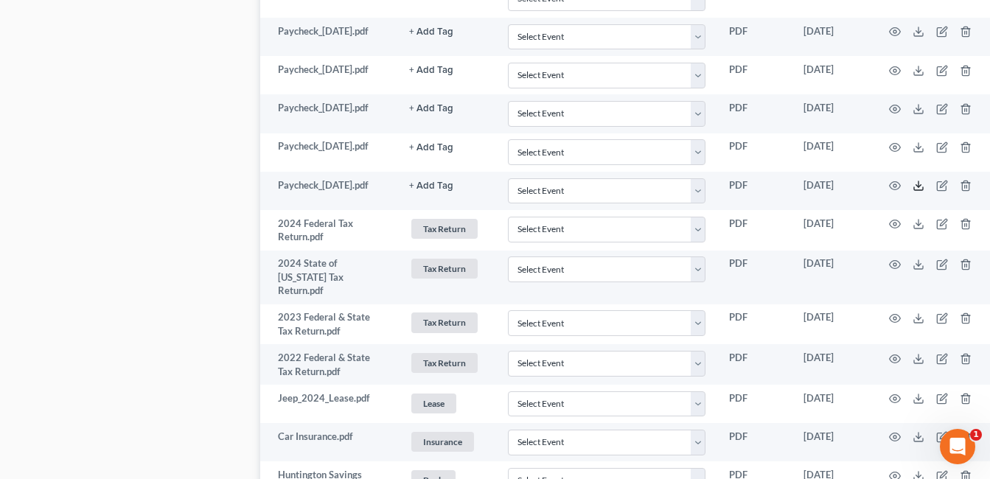
click at [919, 187] on line at bounding box center [919, 184] width 0 height 6
click at [913, 192] on icon at bounding box center [919, 186] width 12 height 12
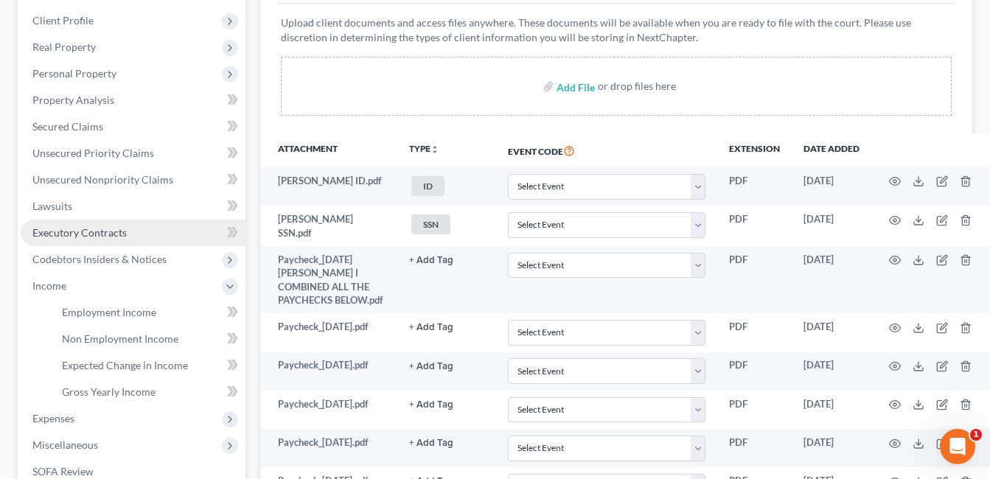
scroll to position [221, 0]
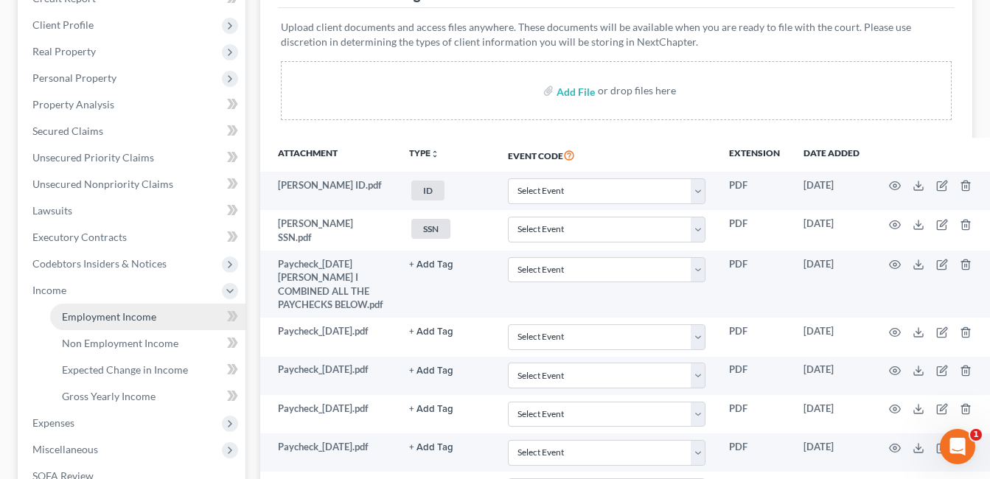
click at [105, 316] on span "Employment Income" at bounding box center [109, 316] width 94 height 13
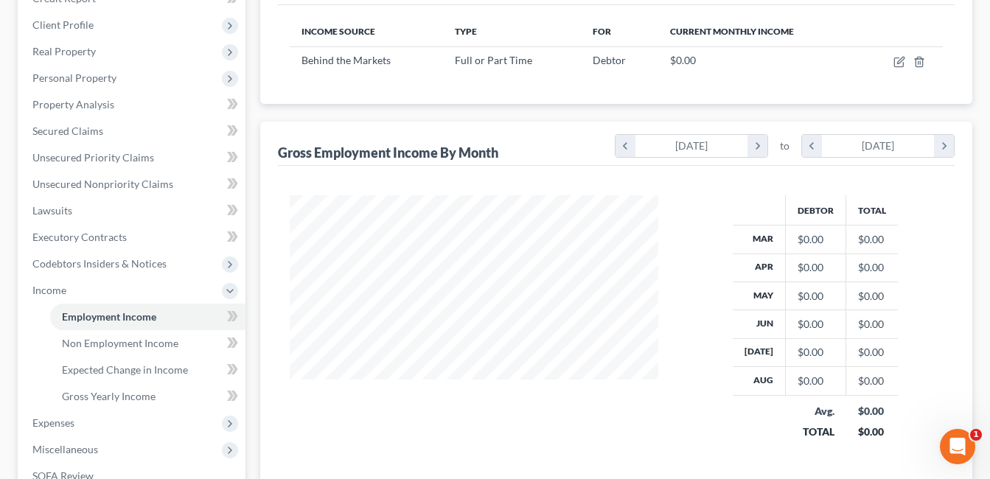
scroll to position [265, 399]
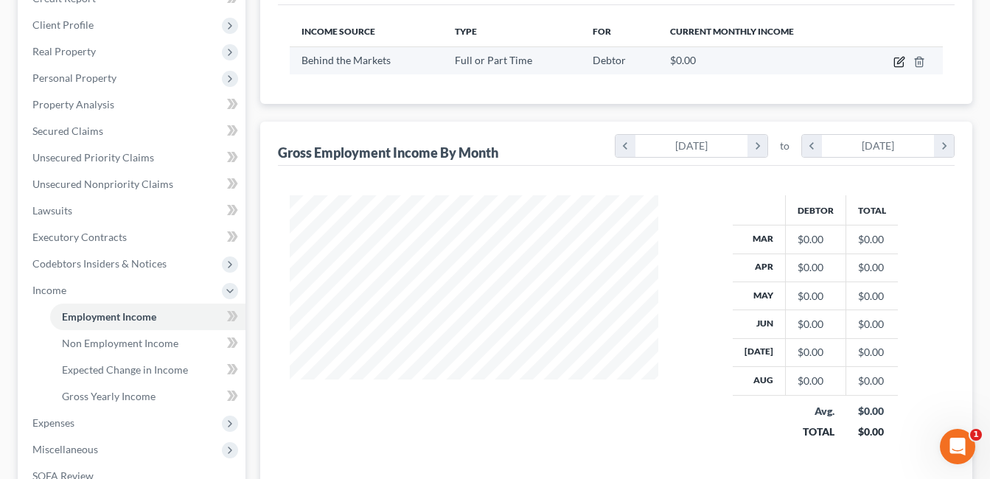
click at [897, 63] on icon "button" at bounding box center [900, 62] width 12 height 12
select select "0"
select select "9"
select select "3"
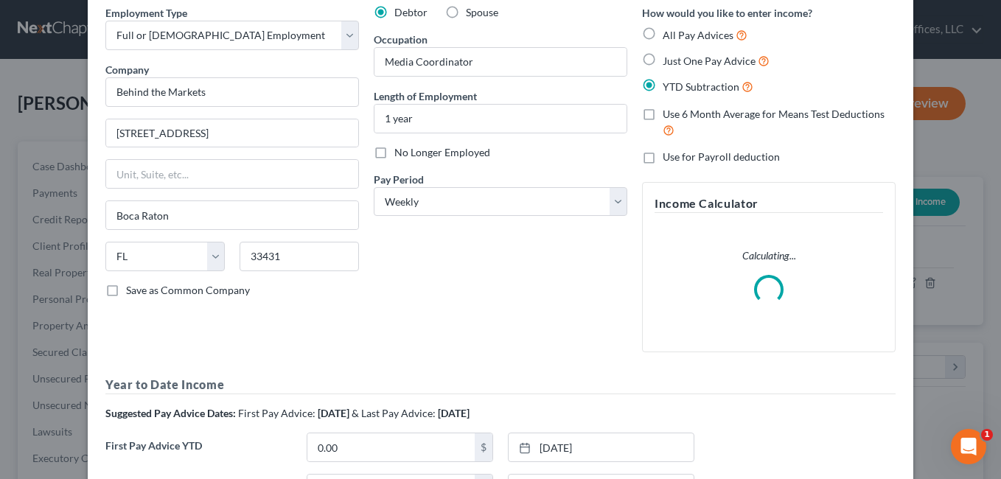
scroll to position [221, 0]
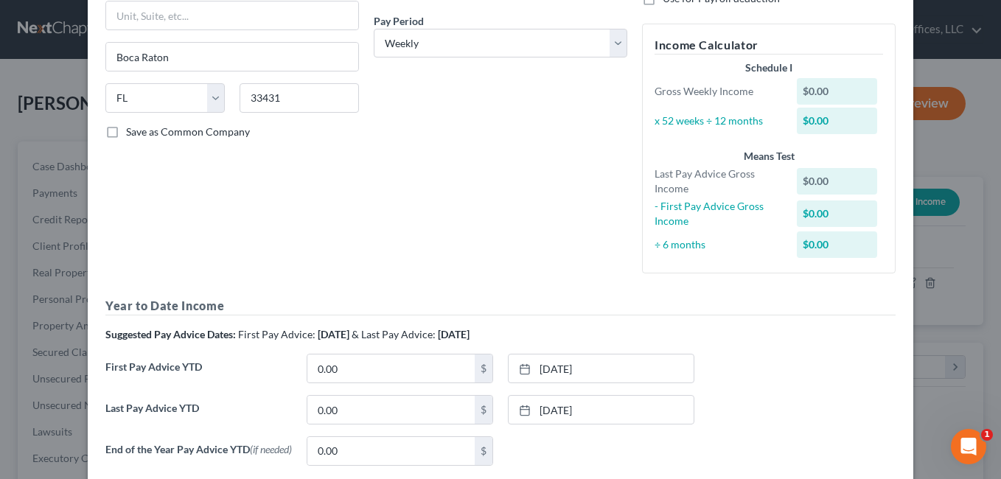
click at [645, 366] on link "[DATE]" at bounding box center [601, 369] width 185 height 28
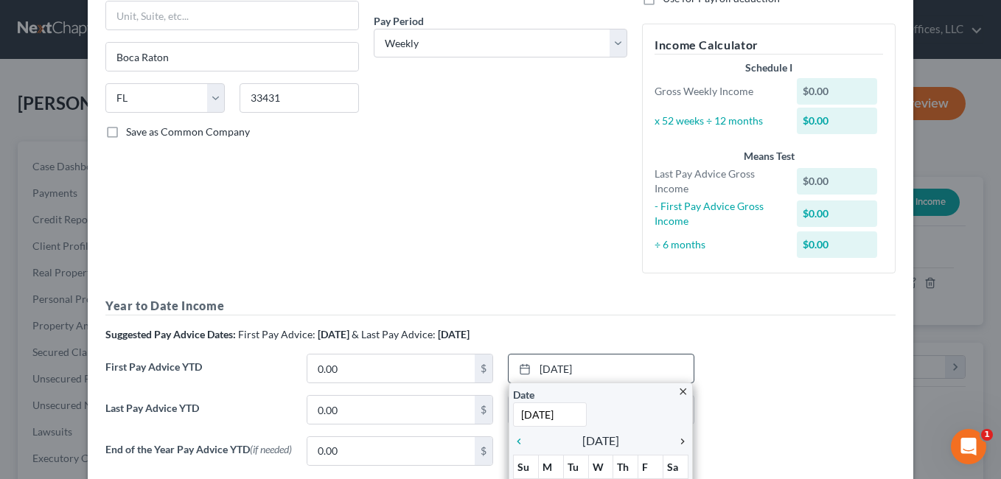
scroll to position [356, 0]
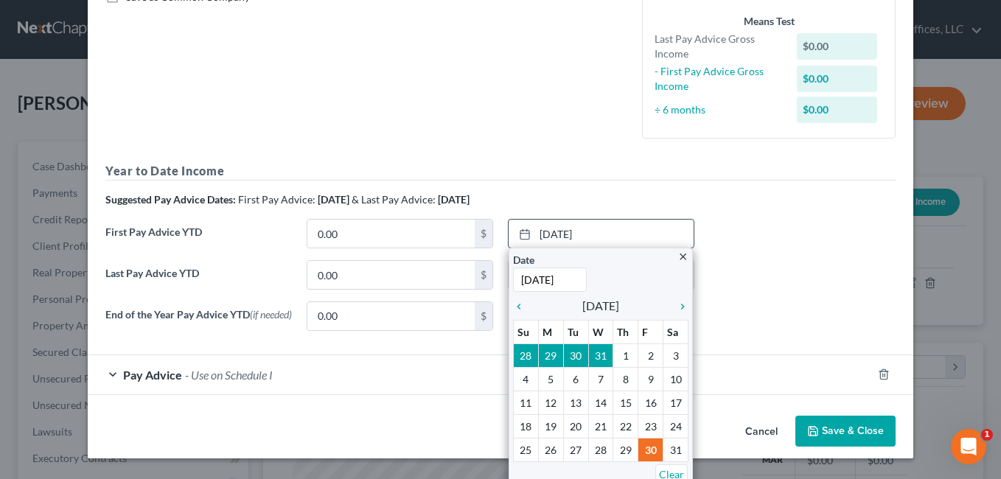
click at [658, 470] on link "Clear" at bounding box center [671, 475] width 32 height 20
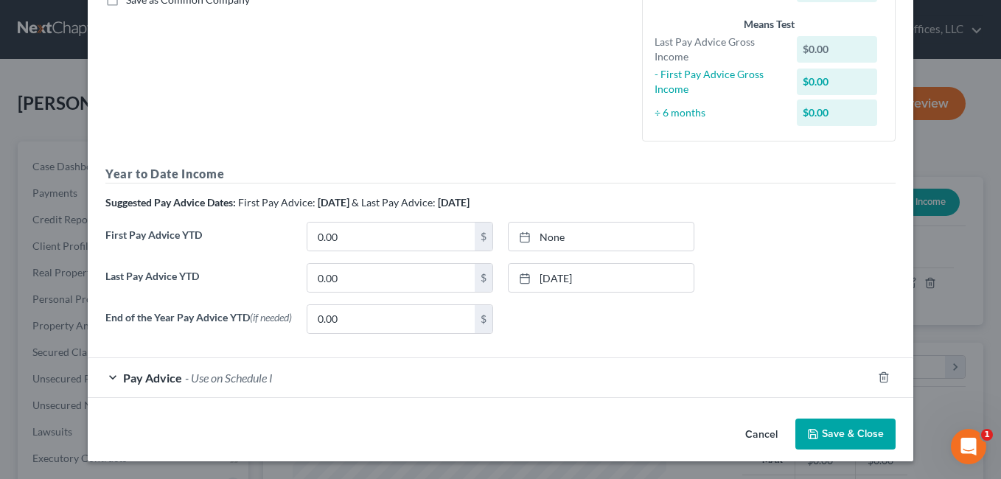
click at [737, 209] on div "Year to Date Income Suggested Pay Advice Dates: First Pay Advice: [DATE] & Last…" at bounding box center [500, 255] width 790 height 180
click at [664, 278] on link "[DATE]" at bounding box center [601, 278] width 185 height 28
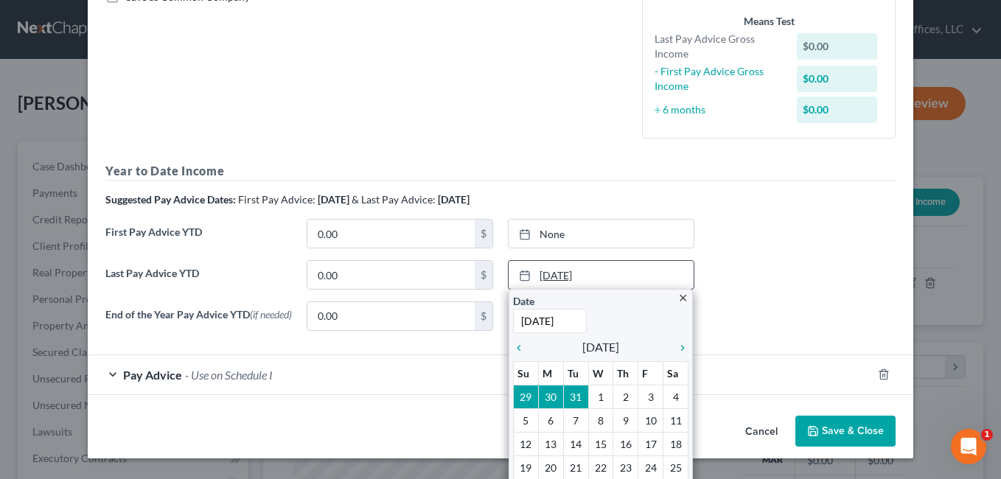
scroll to position [407, 0]
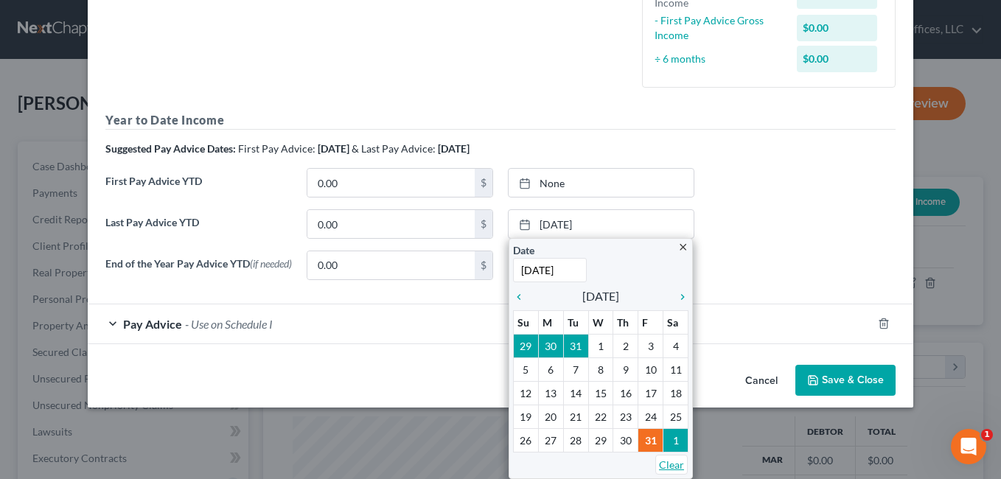
drag, startPoint x: 657, startPoint y: 462, endPoint x: 486, endPoint y: 192, distance: 318.9
click at [657, 462] on link "Clear" at bounding box center [671, 465] width 32 height 20
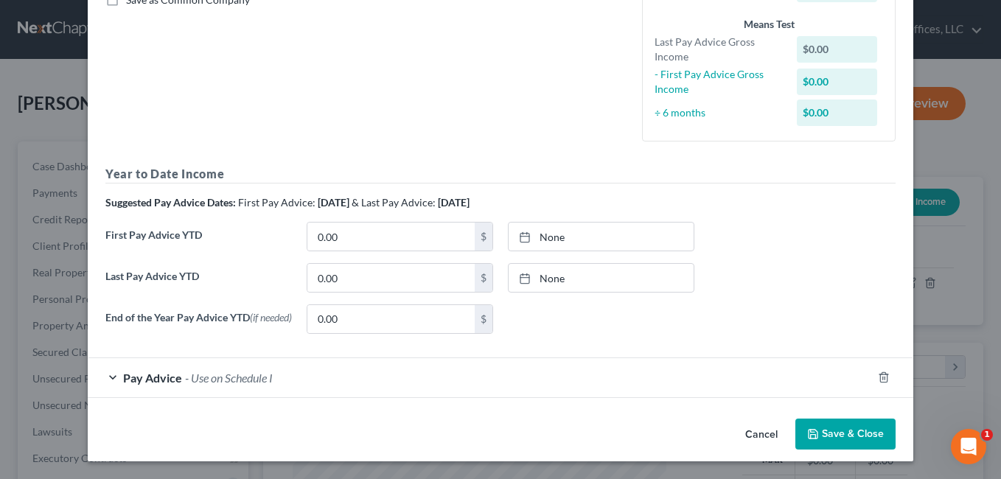
scroll to position [356, 0]
type input "[DATE]"
click at [566, 230] on link "[DATE]" at bounding box center [601, 237] width 185 height 28
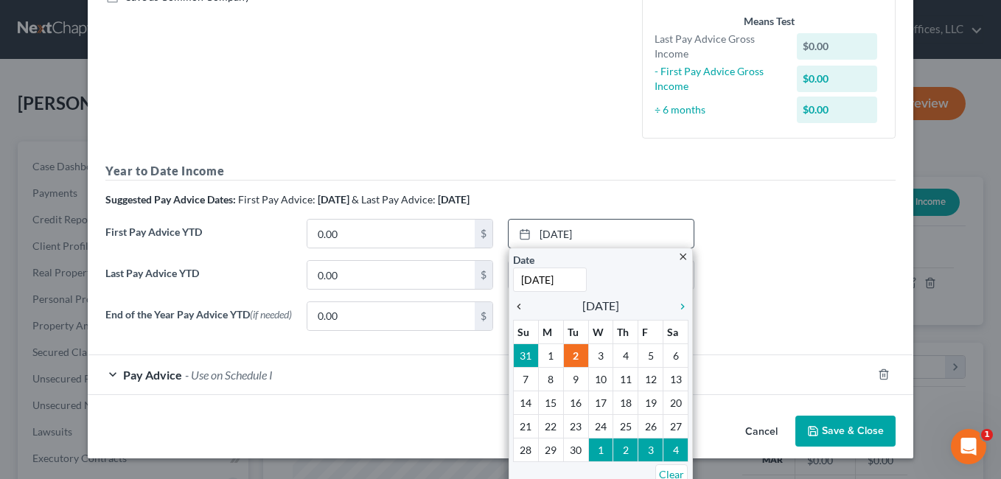
click at [514, 302] on icon "chevron_left" at bounding box center [522, 307] width 19 height 12
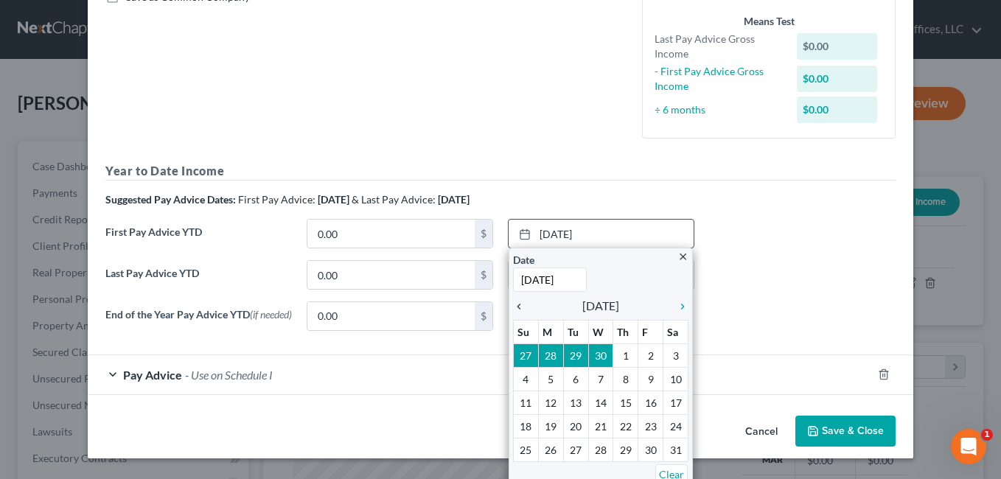
click at [514, 302] on icon "chevron_left" at bounding box center [522, 307] width 19 height 12
paste input "1,346.15"
type input "1,346.15"
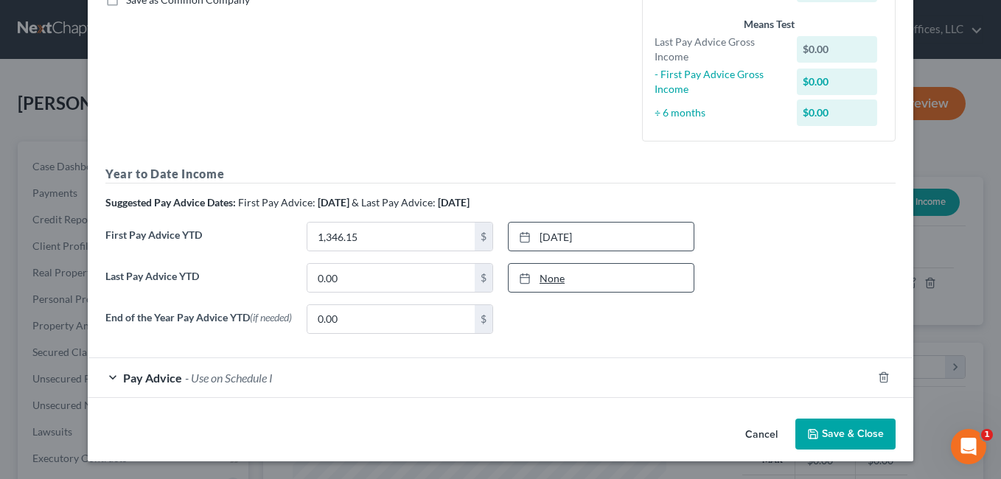
click at [554, 271] on link "None" at bounding box center [601, 278] width 185 height 28
type input "[DATE]"
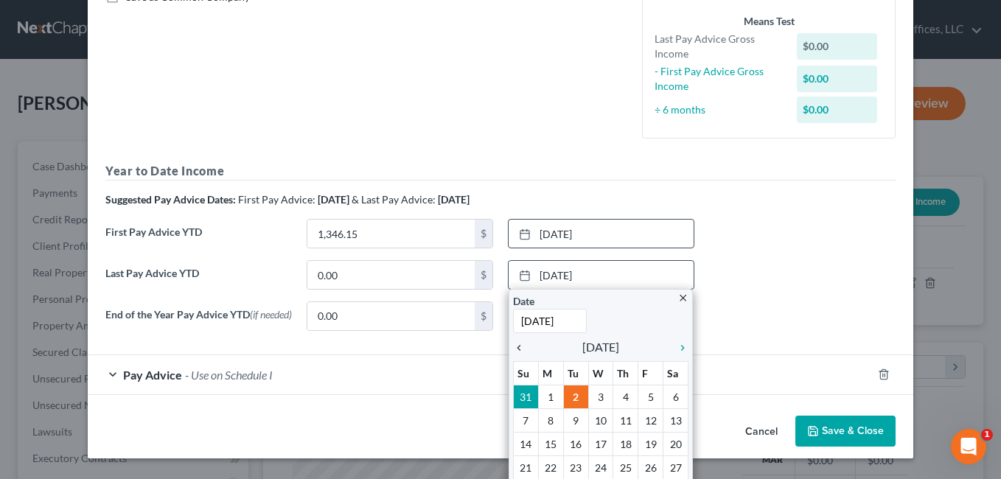
click at [513, 351] on icon "chevron_left" at bounding box center [522, 348] width 19 height 12
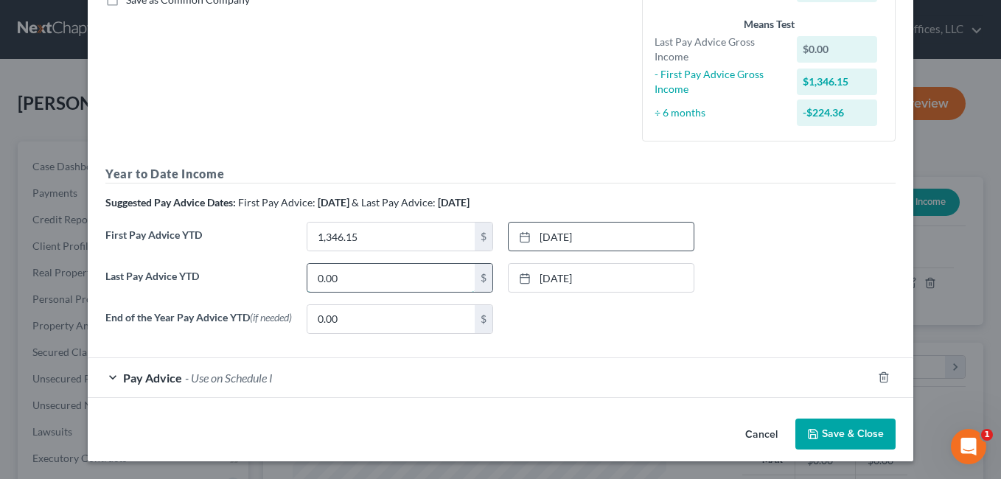
paste input "34,999.9"
type input "34,999.90"
click at [842, 443] on button "Save & Close" at bounding box center [846, 434] width 100 height 31
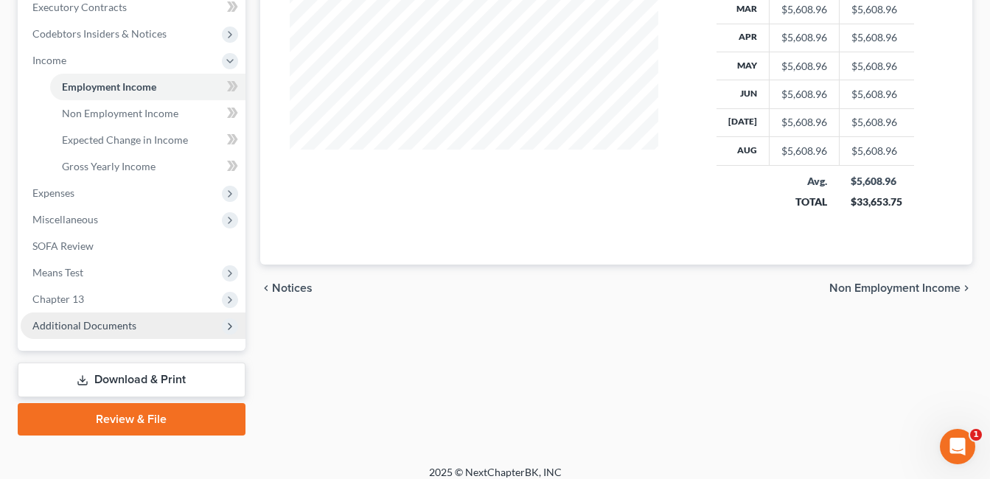
scroll to position [464, 0]
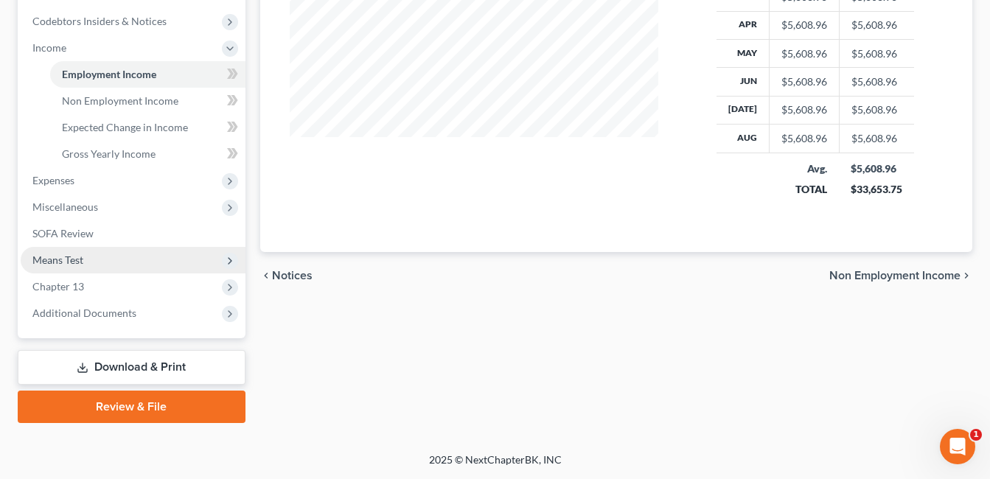
click at [74, 258] on span "Means Test" at bounding box center [57, 260] width 51 height 13
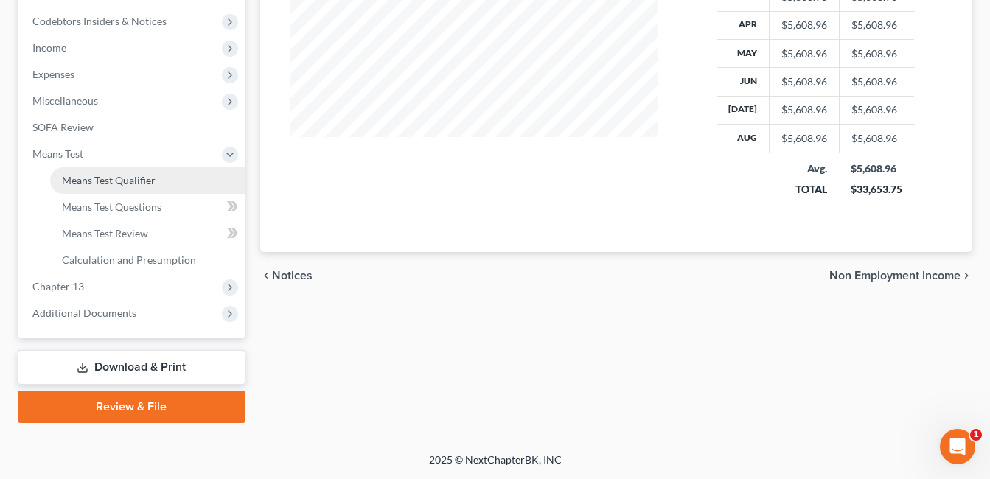
click at [136, 179] on span "Means Test Qualifier" at bounding box center [109, 180] width 94 height 13
